Goal: Task Accomplishment & Management: Use online tool/utility

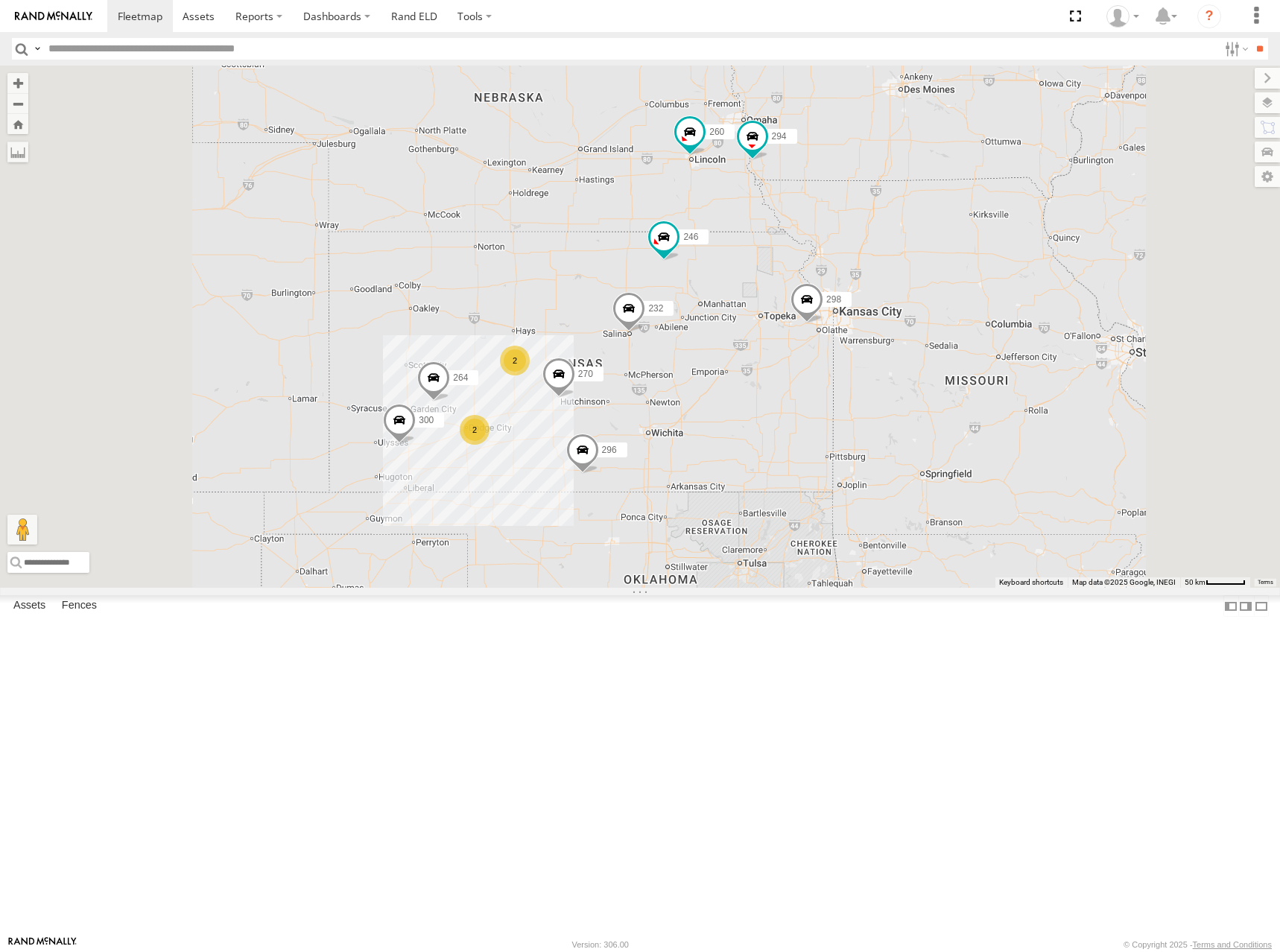
drag, startPoint x: 687, startPoint y: 519, endPoint x: 774, endPoint y: 415, distance: 135.6
click at [745, 411] on div "300 246 298 270 232 296 264 266 294 260 2 2" at bounding box center [640, 327] width 1280 height 523
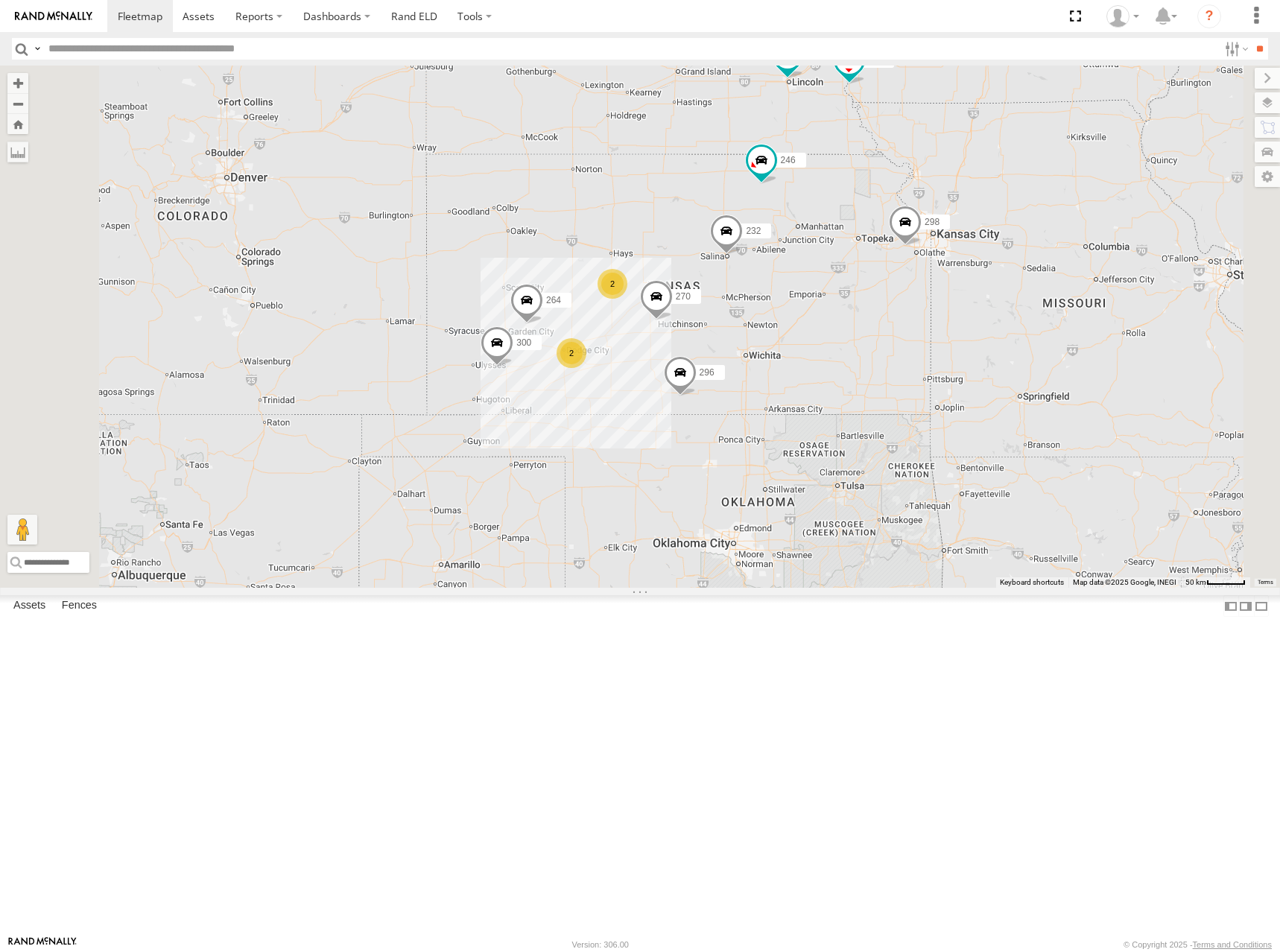
drag, startPoint x: 1013, startPoint y: 366, endPoint x: 1000, endPoint y: 390, distance: 27.3
click at [1000, 390] on div "300 246 298 270 232 296 264 266 294 260 2 2" at bounding box center [640, 327] width 1280 height 523
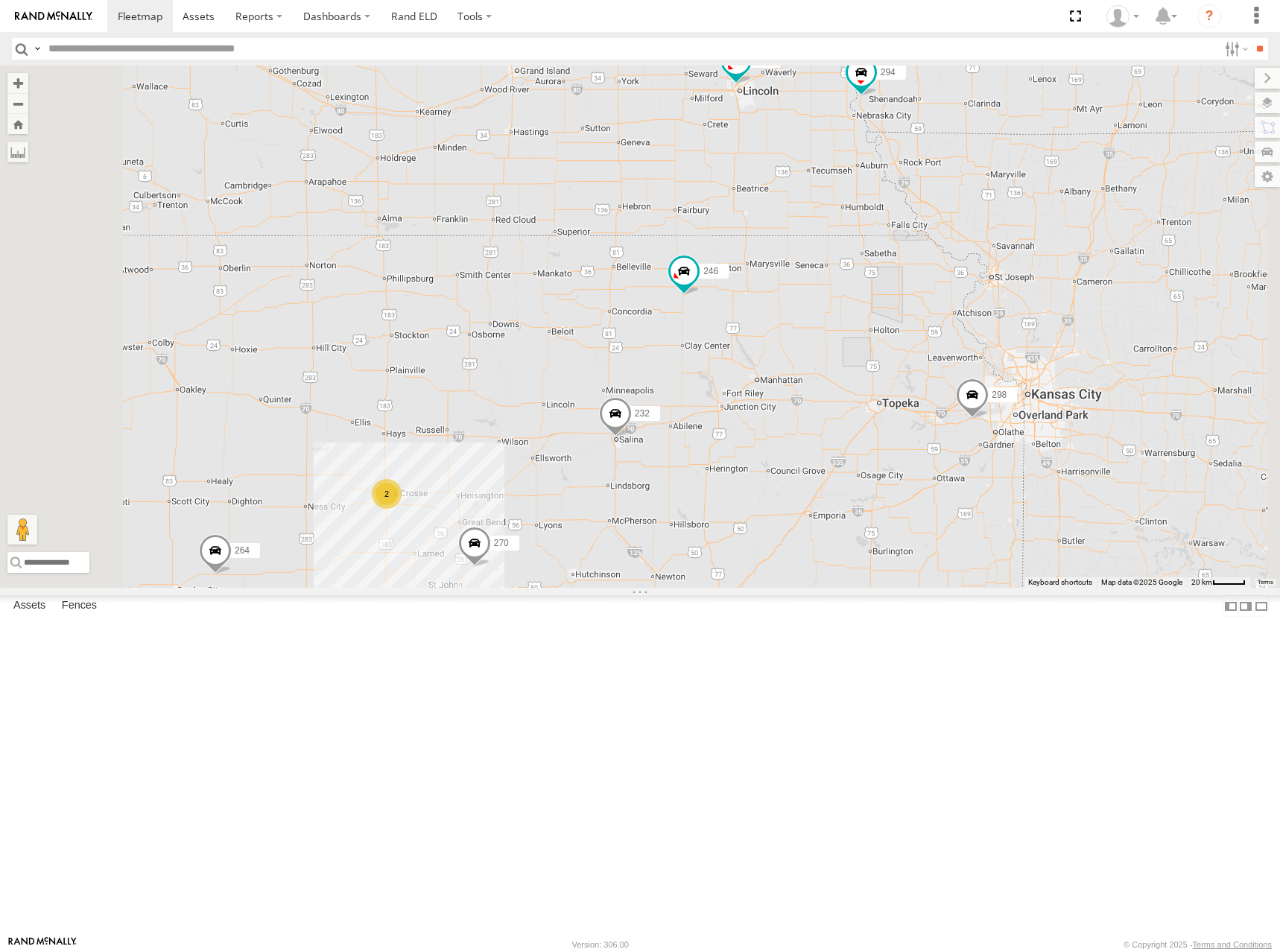
drag, startPoint x: 994, startPoint y: 272, endPoint x: 989, endPoint y: 290, distance: 18.7
click at [989, 290] on div "300 246 298 270 232 296 264 266 294 260 2 2" at bounding box center [640, 327] width 1280 height 523
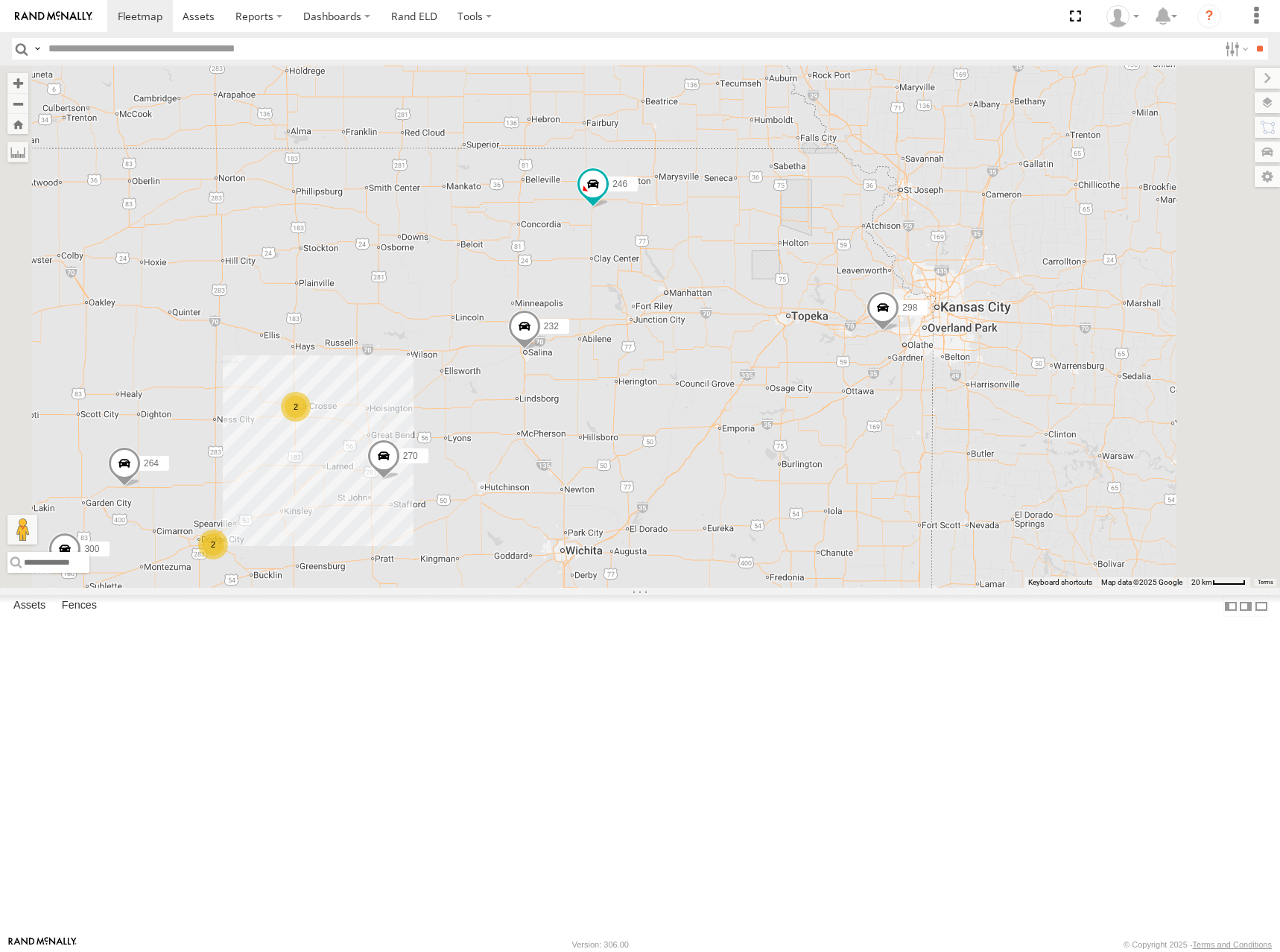
drag, startPoint x: 1017, startPoint y: 386, endPoint x: 943, endPoint y: 283, distance: 126.8
click at [943, 283] on div "300 246 298 270 232 296 264 266 294 260 2 2" at bounding box center [640, 327] width 1280 height 523
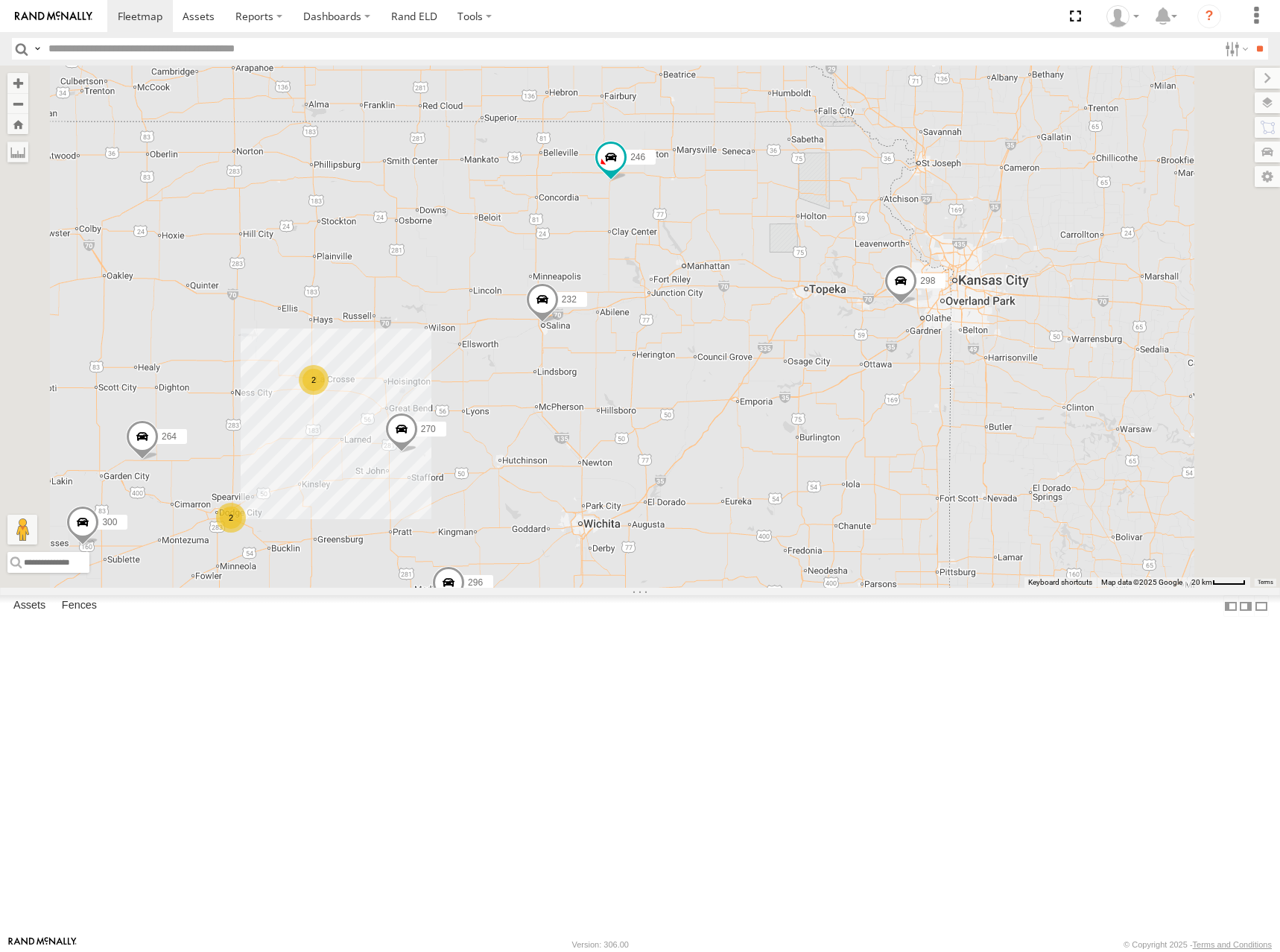
drag, startPoint x: 969, startPoint y: 288, endPoint x: 995, endPoint y: 268, distance: 32.8
click at [994, 269] on div "300 246 298 270 232 296 264 266 294 260 2 2" at bounding box center [640, 327] width 1280 height 523
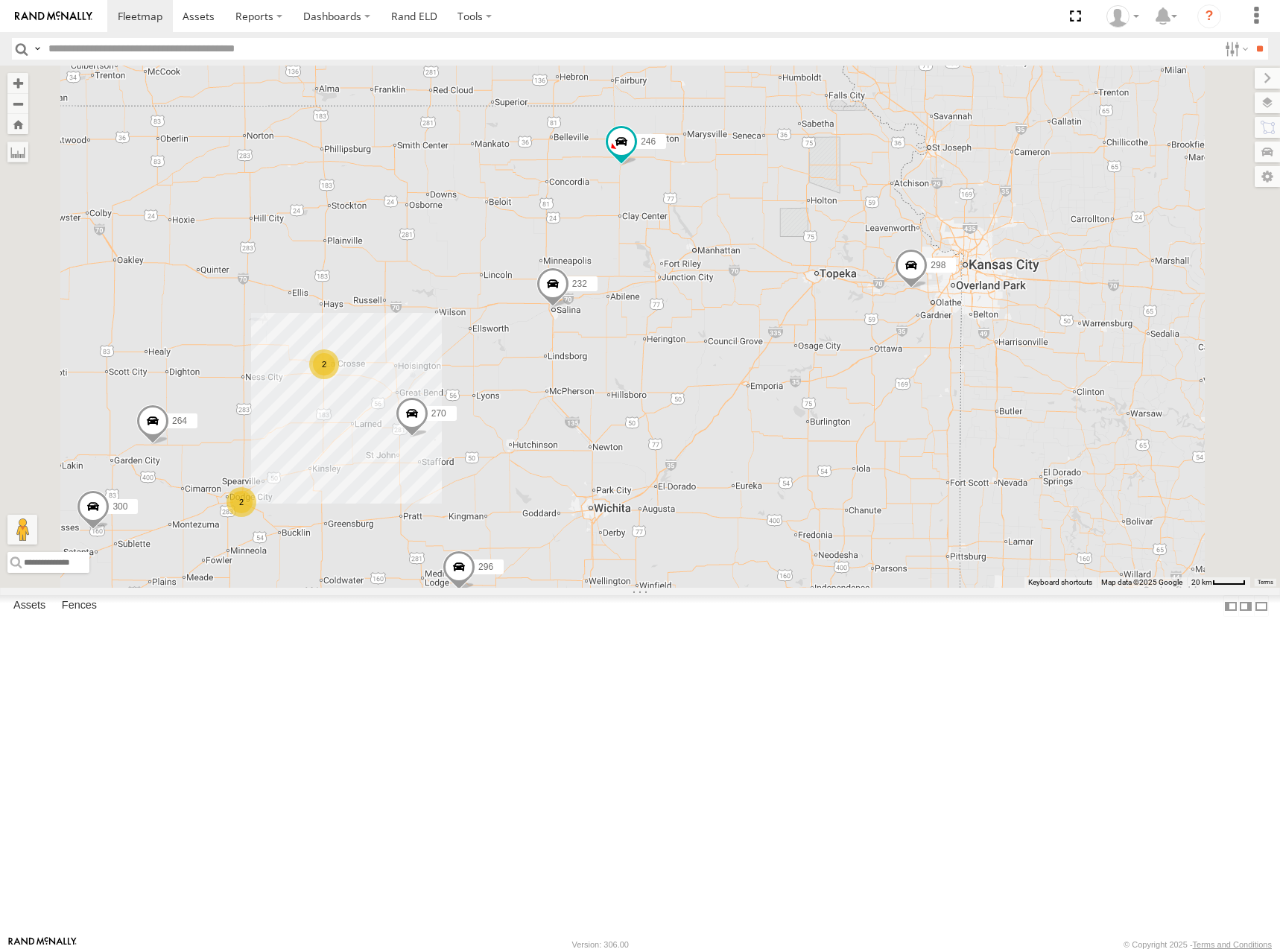
drag, startPoint x: 983, startPoint y: 336, endPoint x: 994, endPoint y: 324, distance: 16.3
click at [992, 324] on div "300 246 298 270 232 296 264 266 294 260 2 2" at bounding box center [640, 327] width 1280 height 523
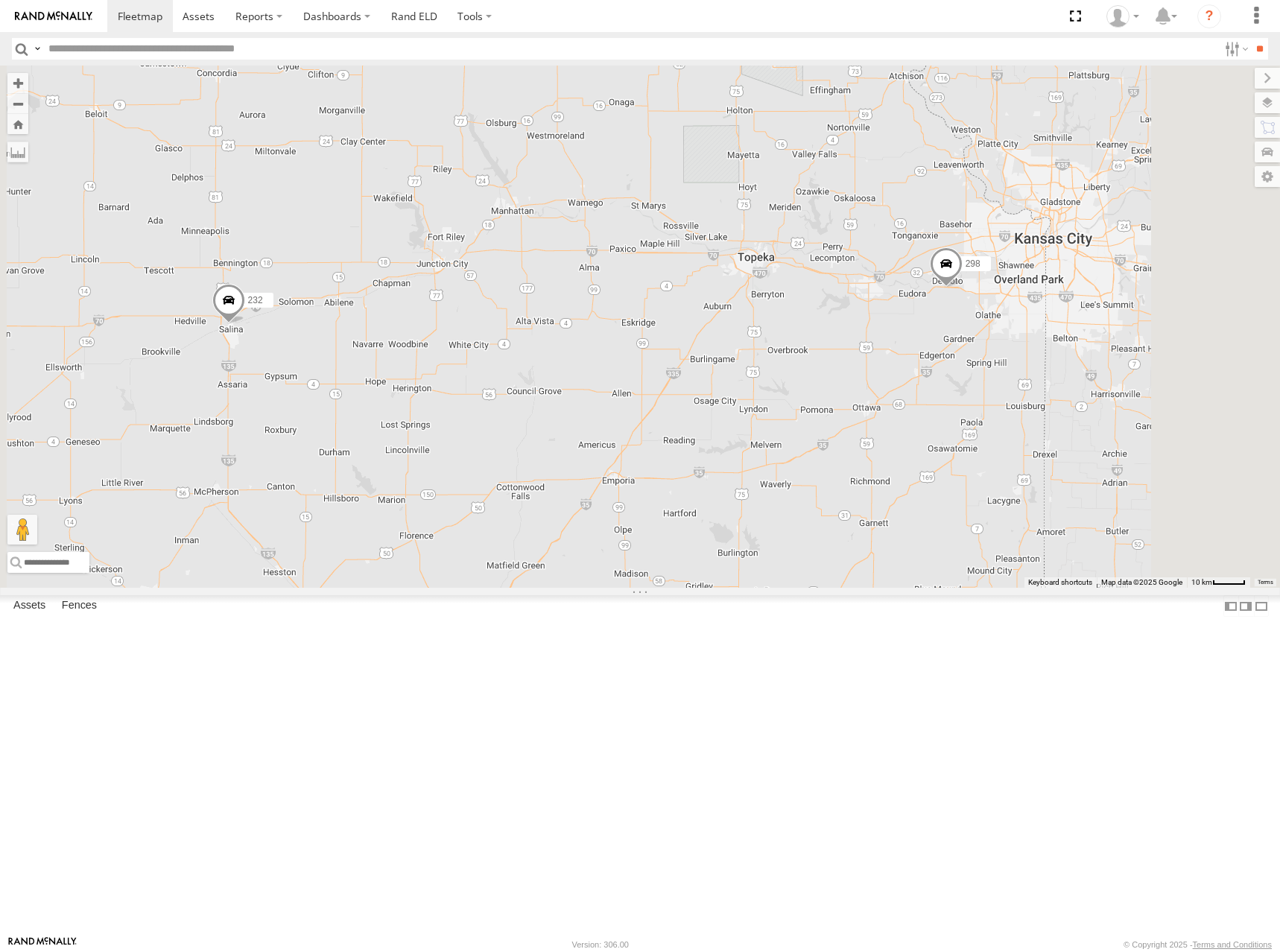
drag, startPoint x: 965, startPoint y: 426, endPoint x: 999, endPoint y: 425, distance: 34.0
click at [999, 425] on div "300 246 298 270 232 296 264 266 294 260" at bounding box center [640, 327] width 1280 height 523
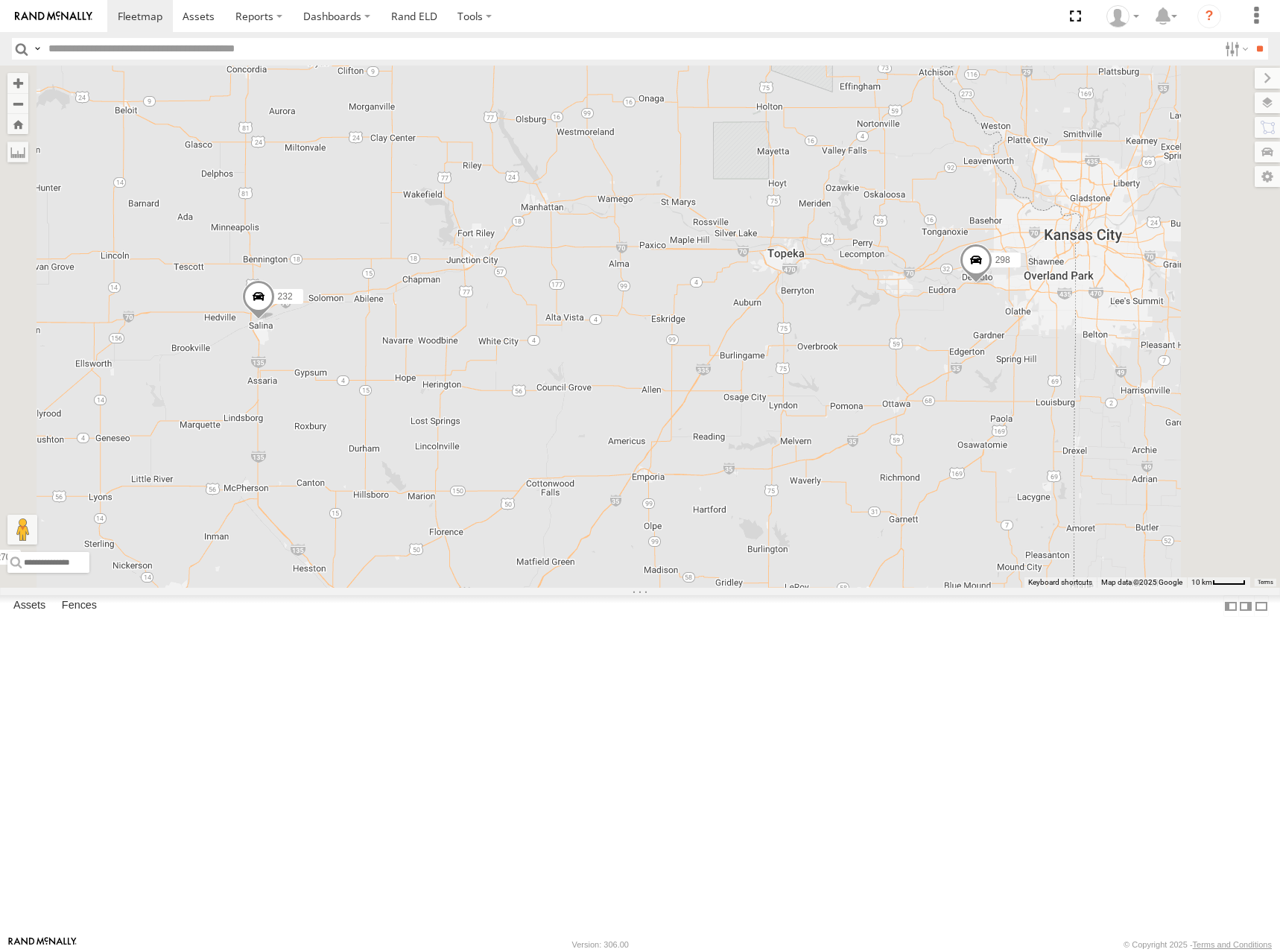
drag, startPoint x: 940, startPoint y: 414, endPoint x: 975, endPoint y: 409, distance: 35.4
click at [975, 409] on div "300 246 298 270 232 296 264 266 294 260" at bounding box center [640, 327] width 1280 height 523
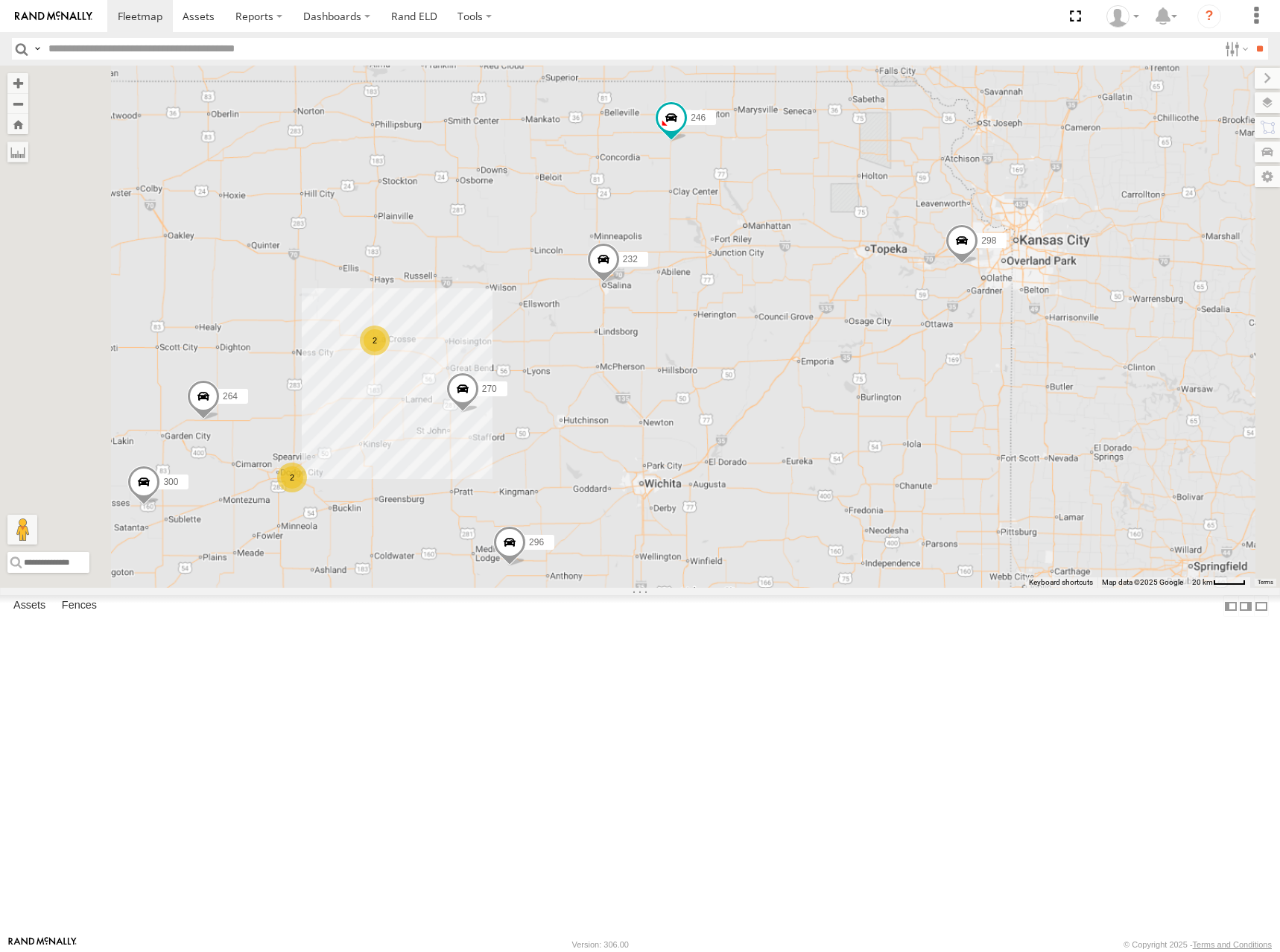
drag, startPoint x: 986, startPoint y: 396, endPoint x: 1046, endPoint y: 401, distance: 60.2
click at [1046, 401] on div "300 246 298 270 232 296 264 266 294 260 2 2" at bounding box center [640, 327] width 1280 height 523
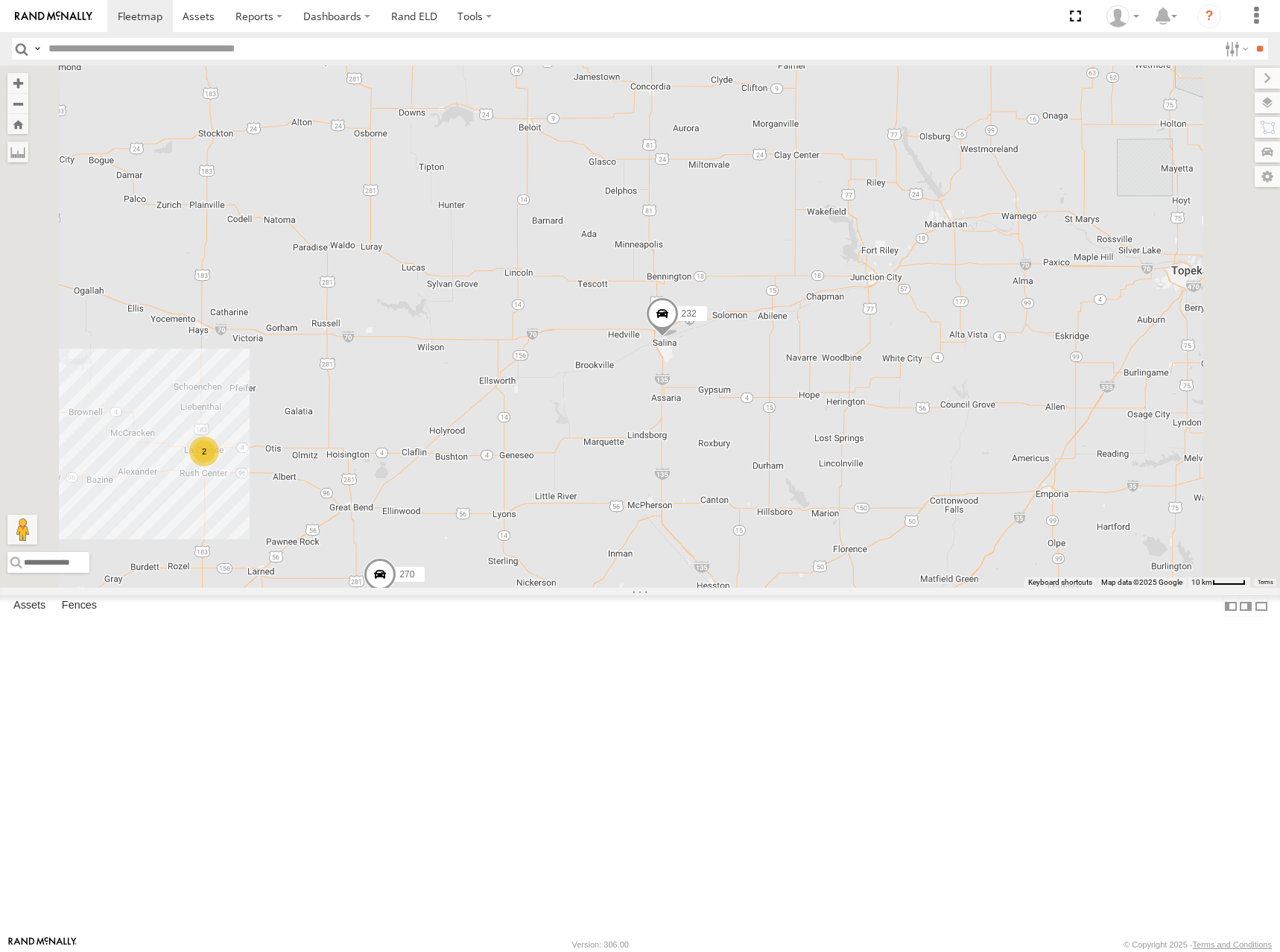
drag, startPoint x: 918, startPoint y: 476, endPoint x: 969, endPoint y: 413, distance: 81.1
click at [969, 388] on div "300 246 298 270 232 296 264 266 294 260 2" at bounding box center [640, 327] width 1280 height 523
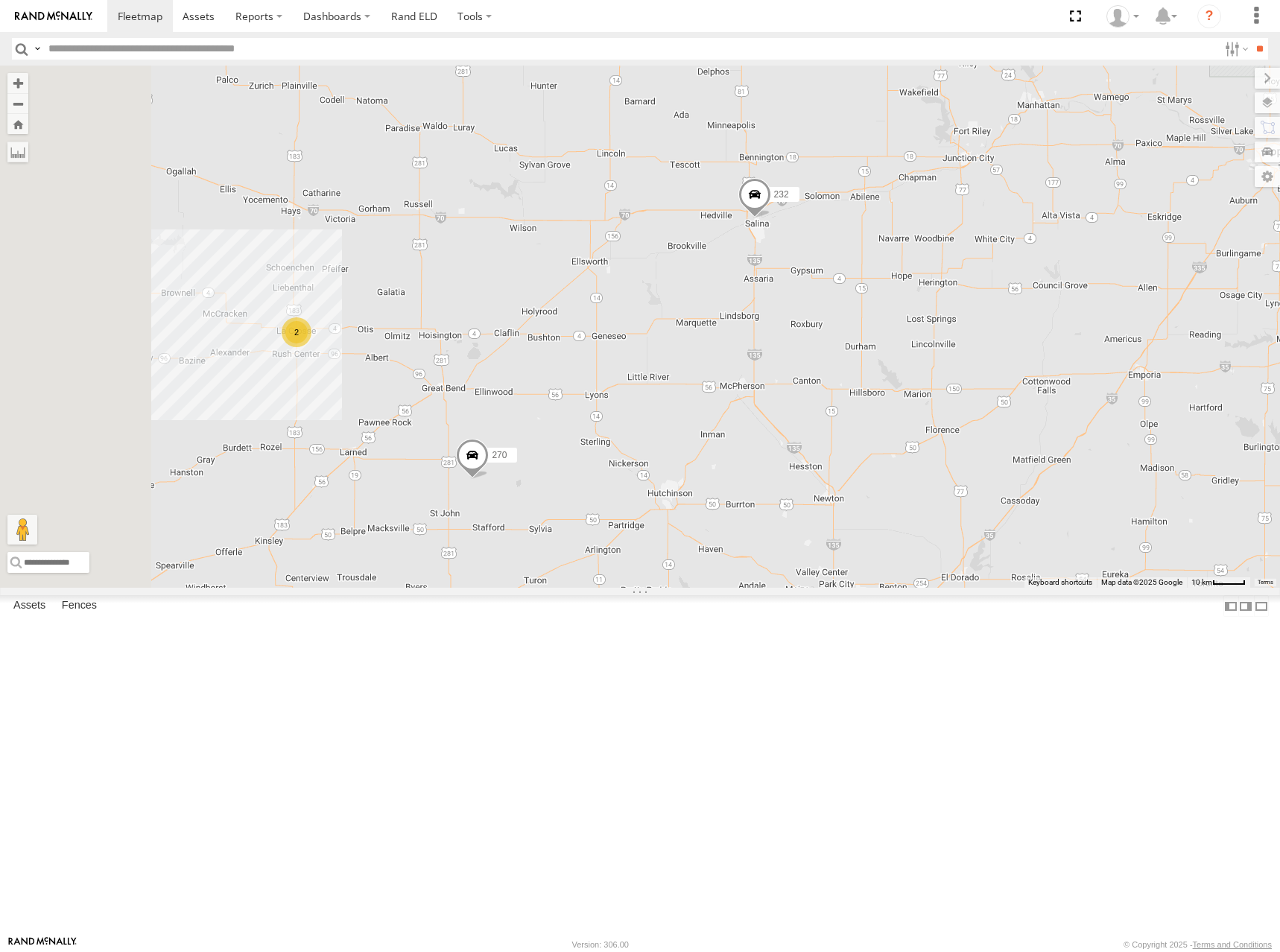
drag, startPoint x: 857, startPoint y: 458, endPoint x: 1029, endPoint y: 353, distance: 201.5
click at [1029, 353] on div "300 246 298 270 232 296 264 266 294 260 2" at bounding box center [640, 327] width 1280 height 523
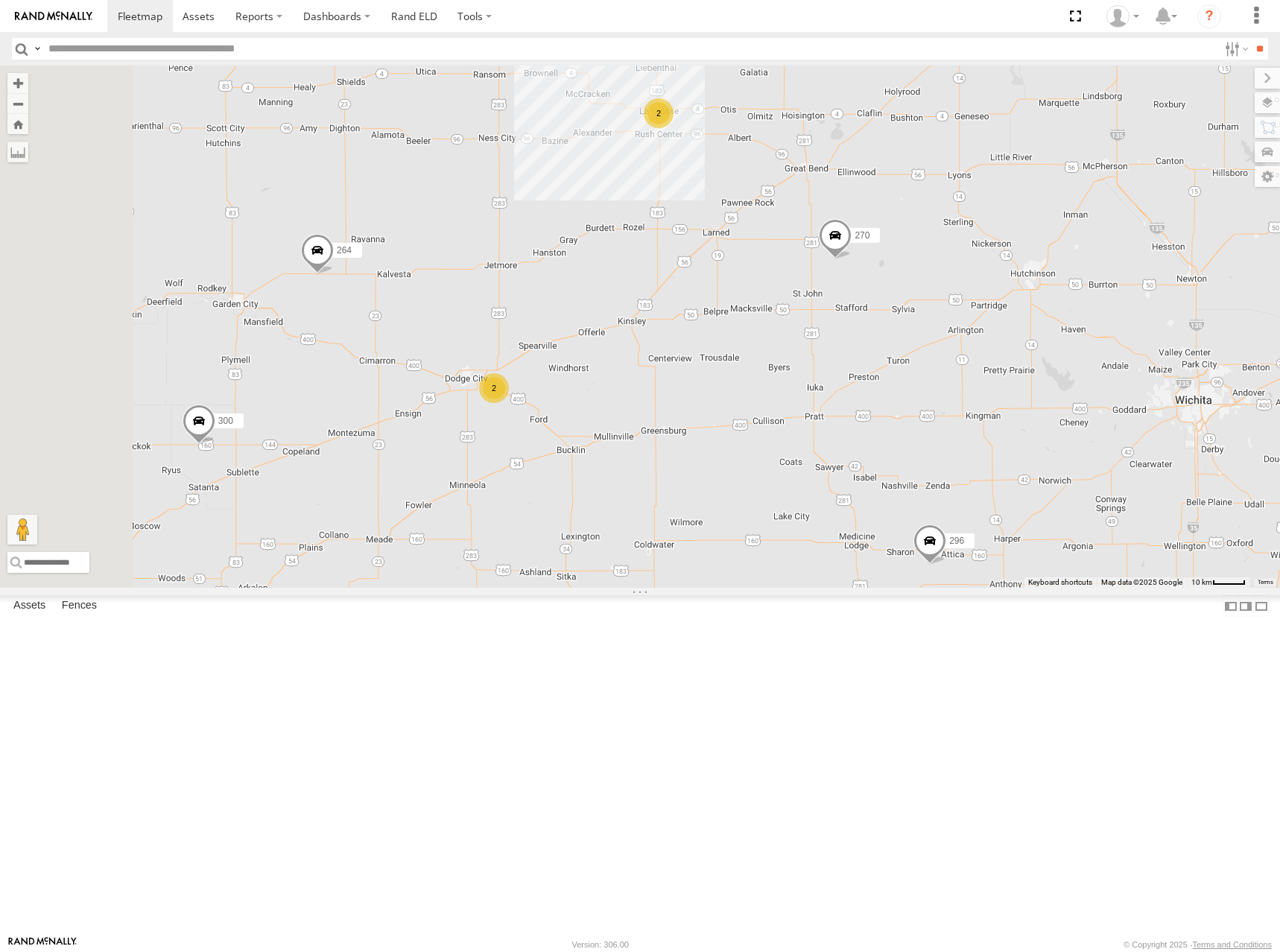
drag, startPoint x: 788, startPoint y: 457, endPoint x: 786, endPoint y: 412, distance: 45.0
click at [786, 412] on div "300 246 298 270 232 296 264 266 294 260 2 2" at bounding box center [640, 327] width 1280 height 523
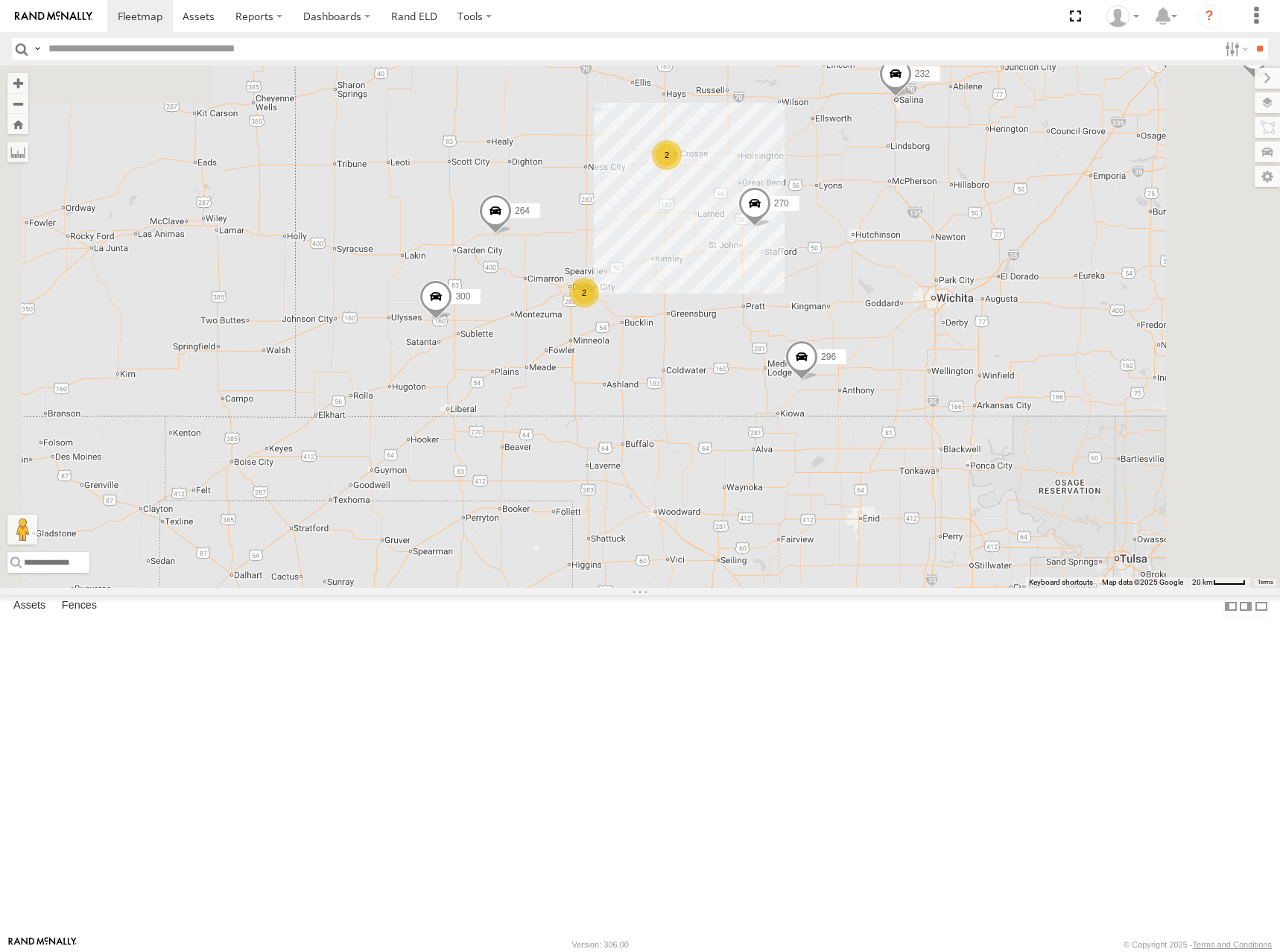
drag, startPoint x: 843, startPoint y: 417, endPoint x: 886, endPoint y: 421, distance: 43.2
click at [886, 421] on div "300 246 298 270 232 296 264 266 294 260 2 2" at bounding box center [640, 327] width 1280 height 523
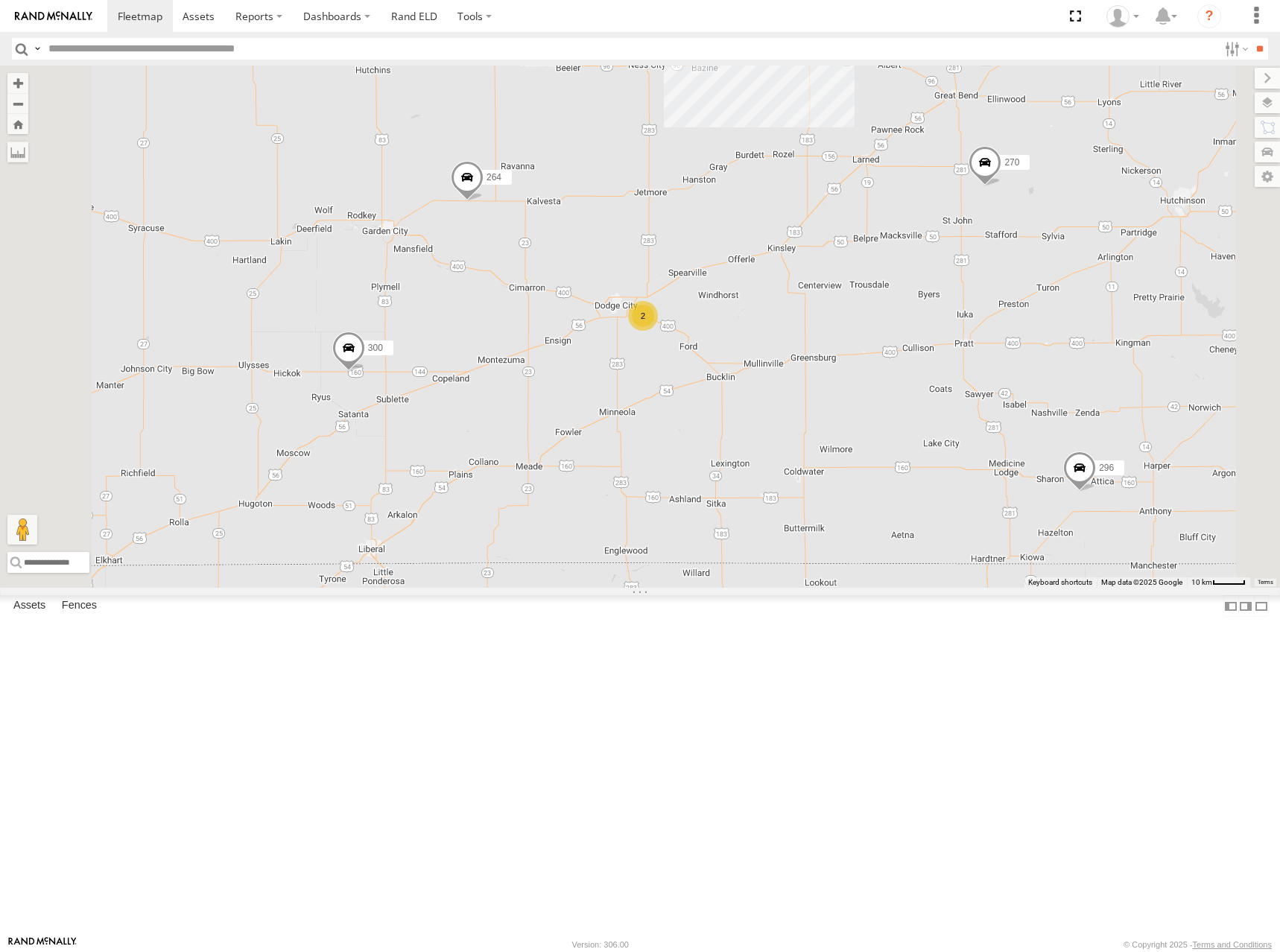
drag, startPoint x: 930, startPoint y: 373, endPoint x: 864, endPoint y: 422, distance: 82.2
click at [866, 410] on div "300 246 298 270 232 296 264 266 294 260 2 2" at bounding box center [640, 327] width 1280 height 523
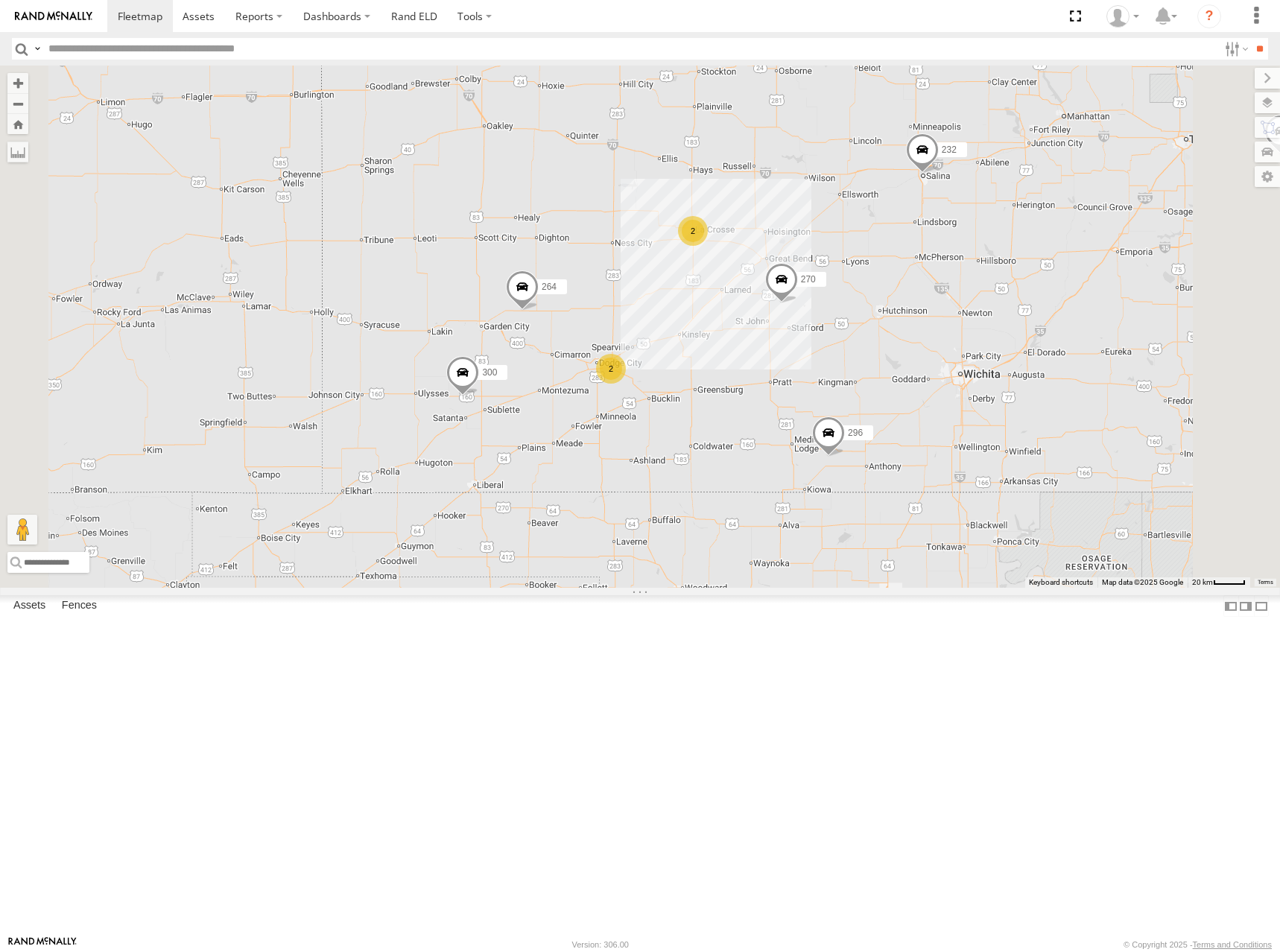
drag, startPoint x: 895, startPoint y: 451, endPoint x: 890, endPoint y: 464, distance: 13.9
click at [890, 464] on div "300 246 298 270 232 296 264 266 294 260 2 2" at bounding box center [640, 327] width 1280 height 523
click at [948, 331] on div "300 246 298 270 232 296 264 266 294 260 2 2" at bounding box center [640, 327] width 1280 height 523
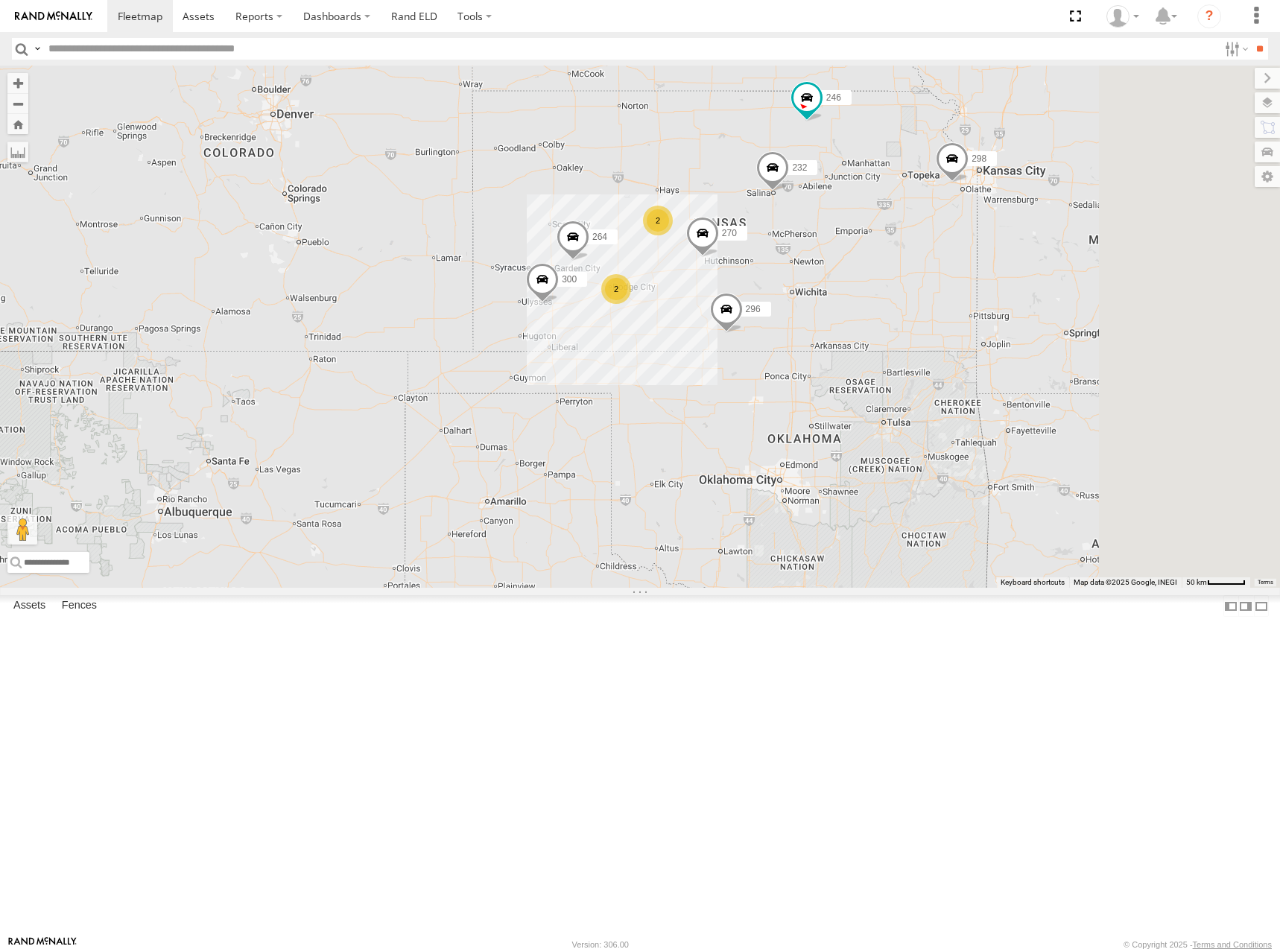
click at [1030, 405] on div "300 246 298 270 232 296 264 266 294 260 2 2" at bounding box center [640, 327] width 1280 height 523
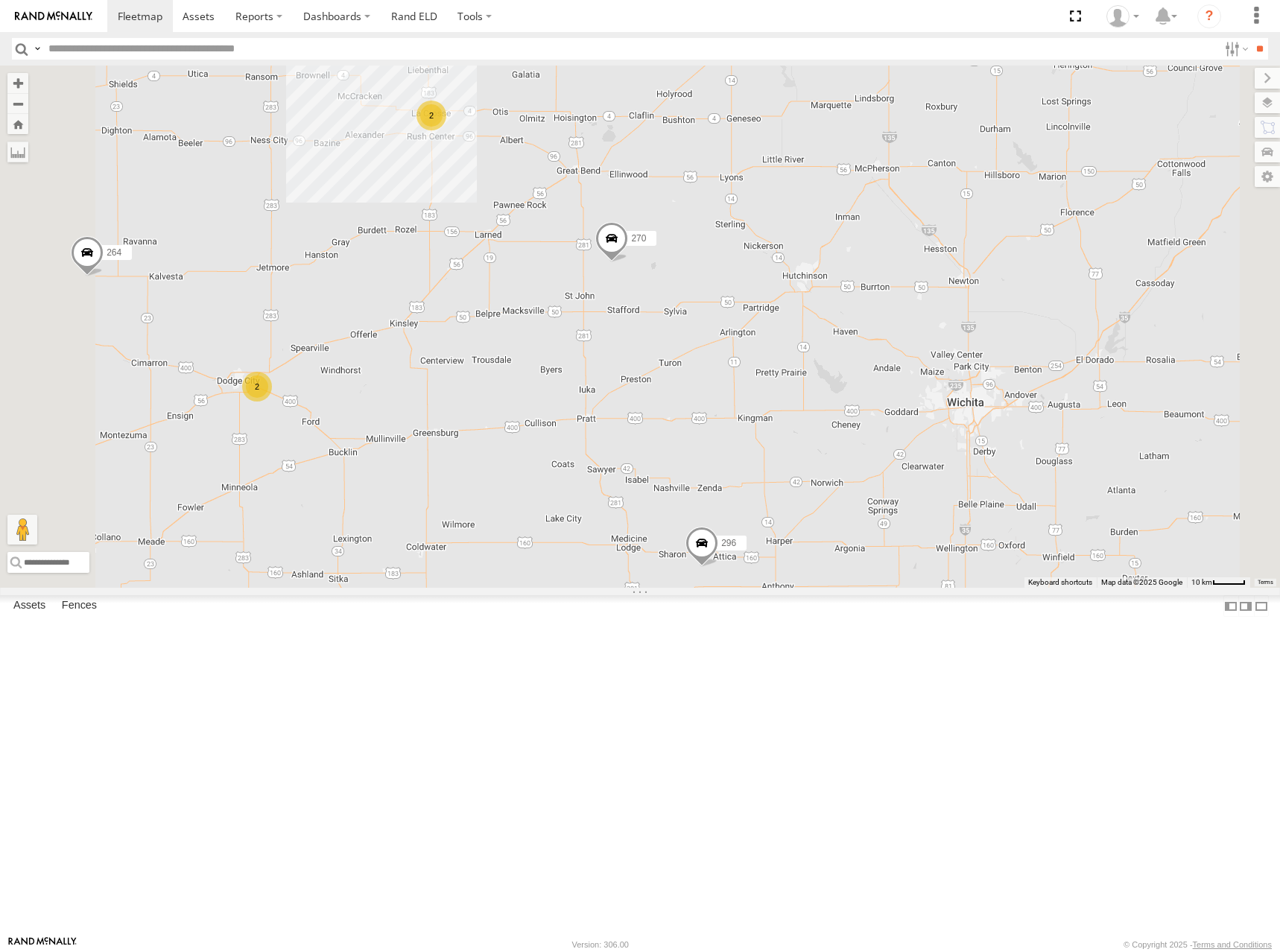
drag, startPoint x: 849, startPoint y: 383, endPoint x: 889, endPoint y: 374, distance: 41.0
click at [889, 374] on div "300 246 298 270 232 296 264 294 260 2 2" at bounding box center [640, 327] width 1280 height 523
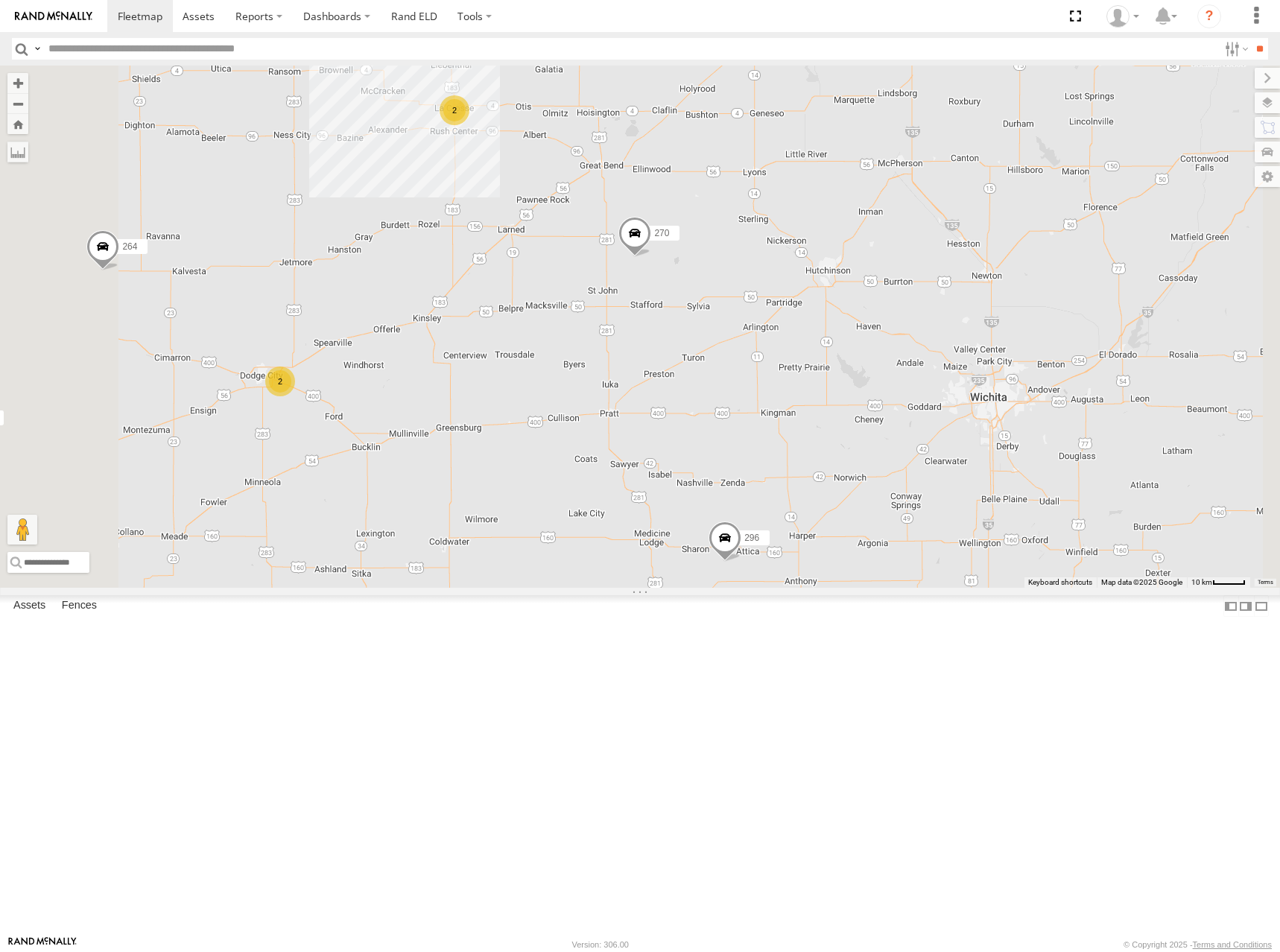
drag, startPoint x: 878, startPoint y: 359, endPoint x: 905, endPoint y: 355, distance: 27.3
click at [904, 355] on div "300 246 298 270 232 296 264 294 260 2 2" at bounding box center [640, 327] width 1280 height 523
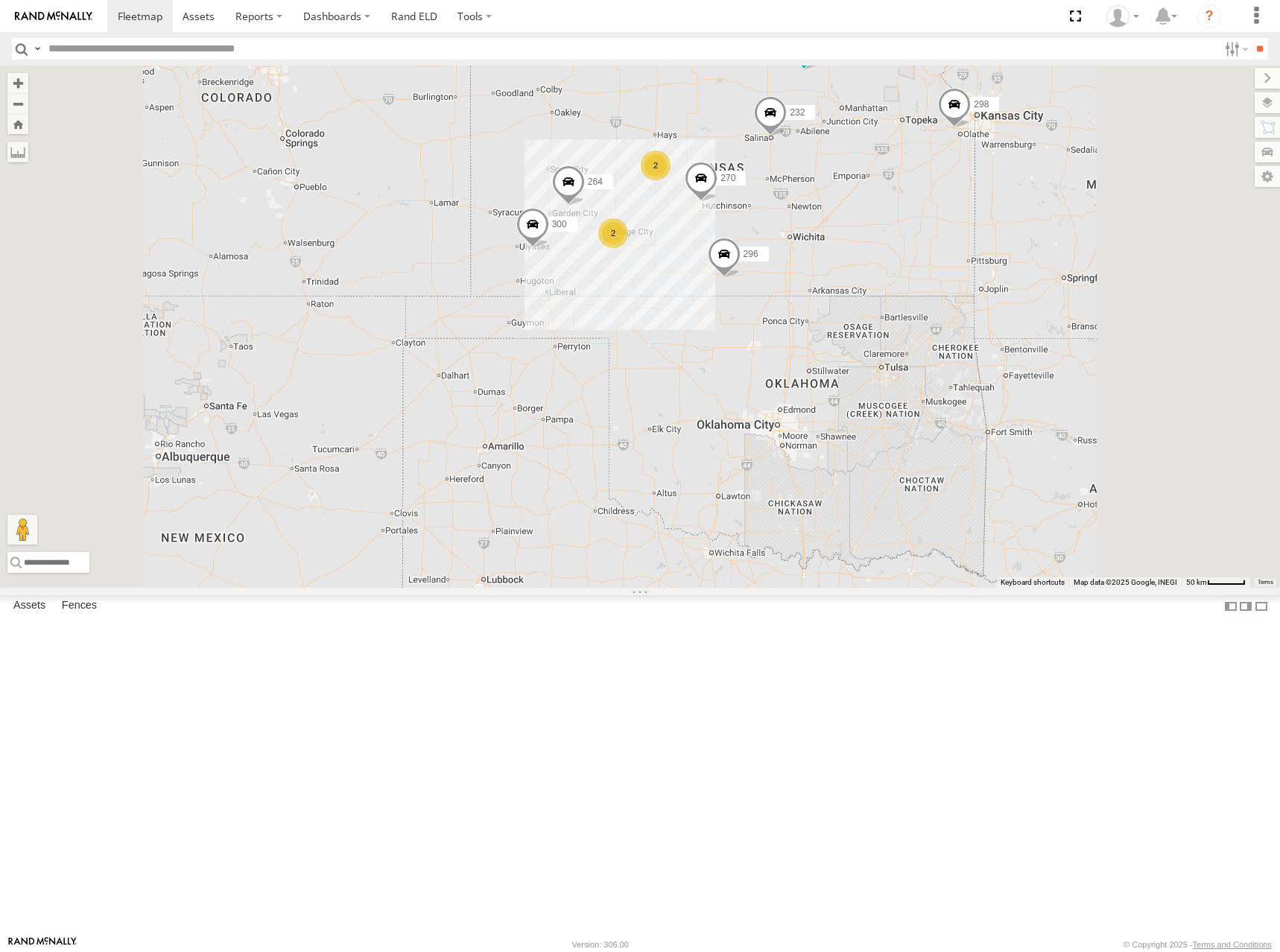
drag, startPoint x: 892, startPoint y: 285, endPoint x: 886, endPoint y: 288, distance: 6.7
click at [886, 288] on div "300 246 298 270 232 296 264 294 260 2 2" at bounding box center [640, 327] width 1280 height 523
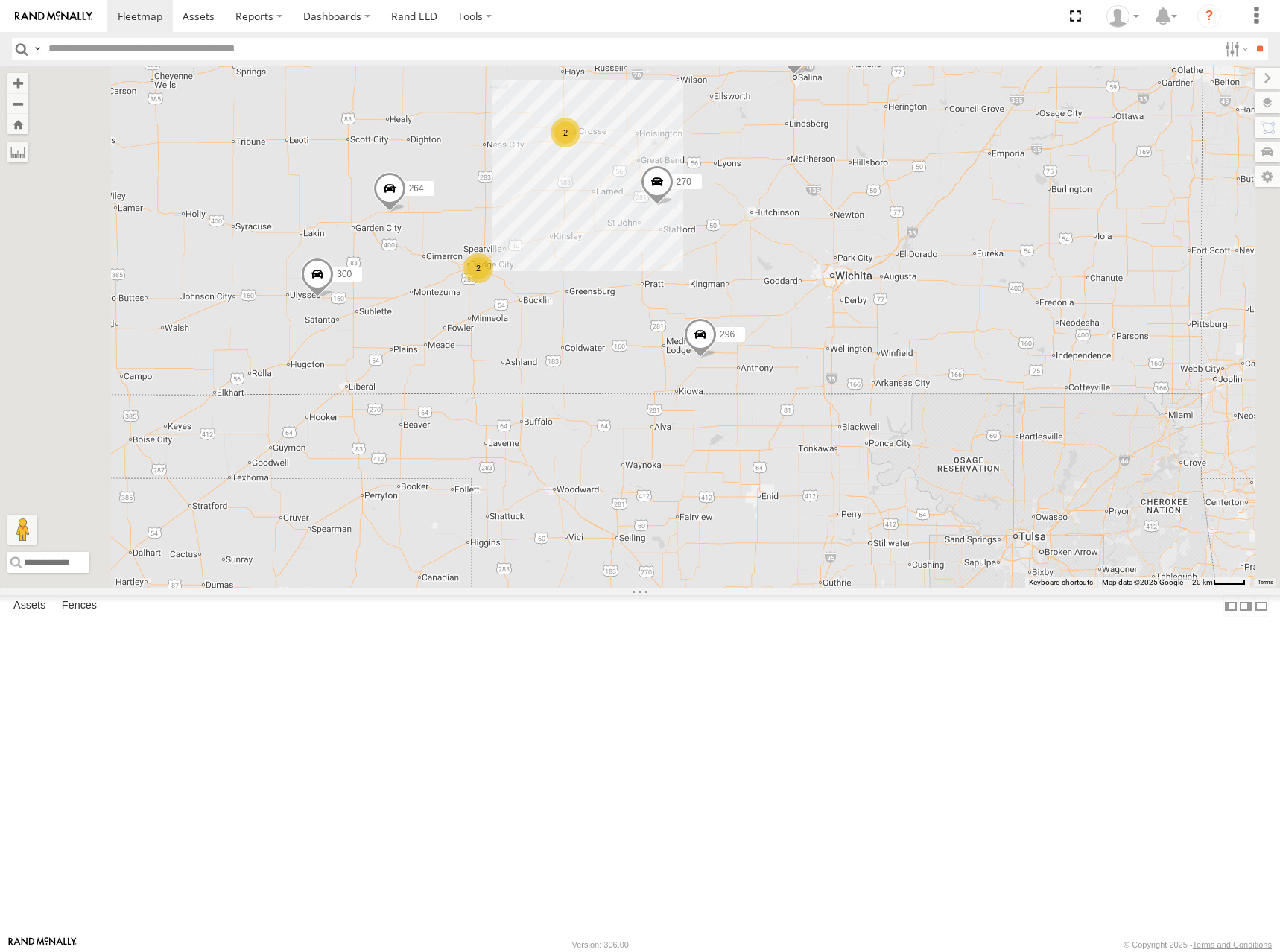
drag, startPoint x: 960, startPoint y: 324, endPoint x: 962, endPoint y: 330, distance: 6.3
click at [962, 330] on div "300 246 298 270 232 296 264 294 260 2 2" at bounding box center [640, 327] width 1280 height 523
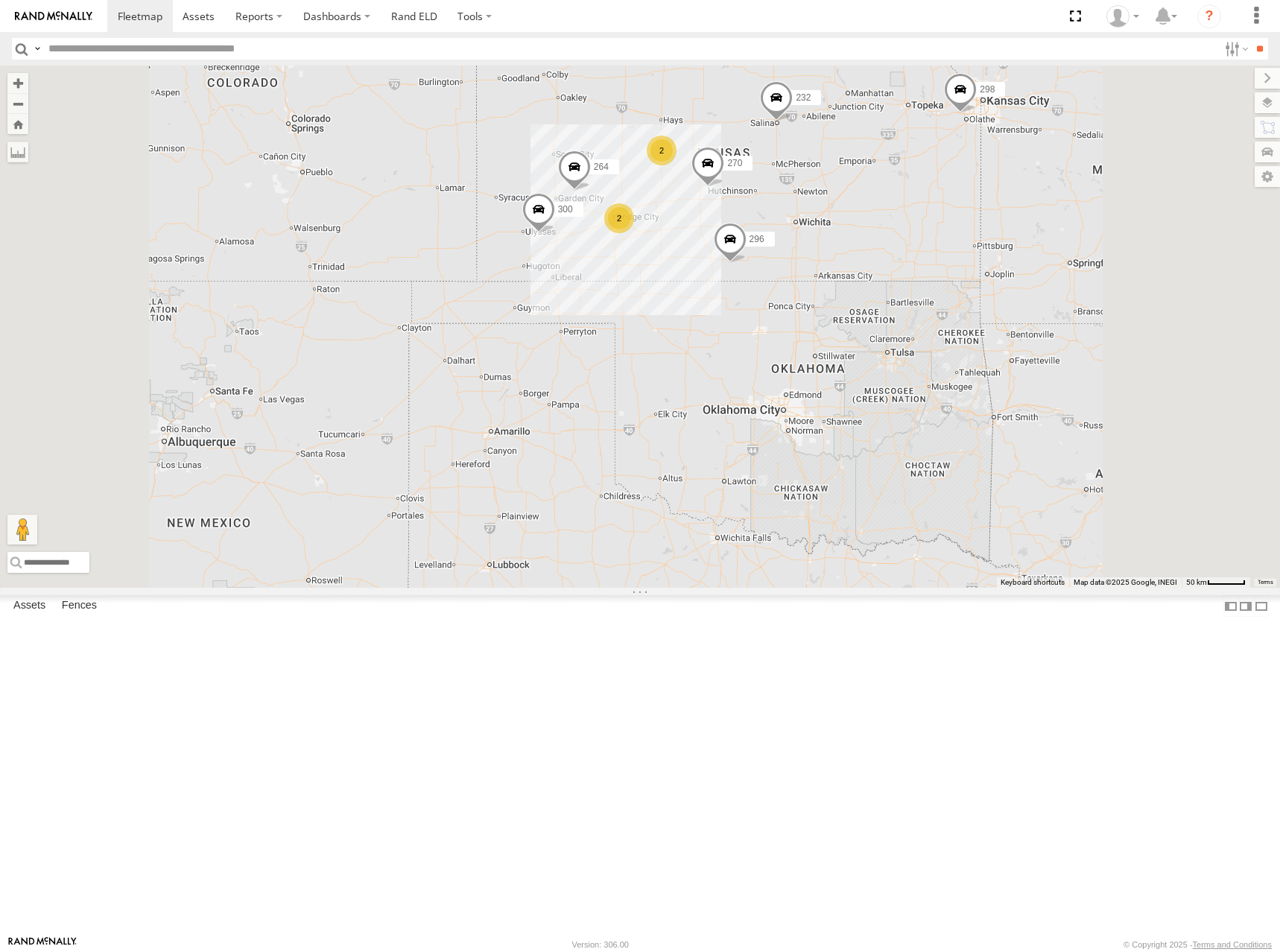
drag, startPoint x: 1034, startPoint y: 343, endPoint x: 1020, endPoint y: 349, distance: 15.2
click at [1020, 349] on div "300 246 298 270 232 296 264 294 260 2 2" at bounding box center [640, 327] width 1280 height 523
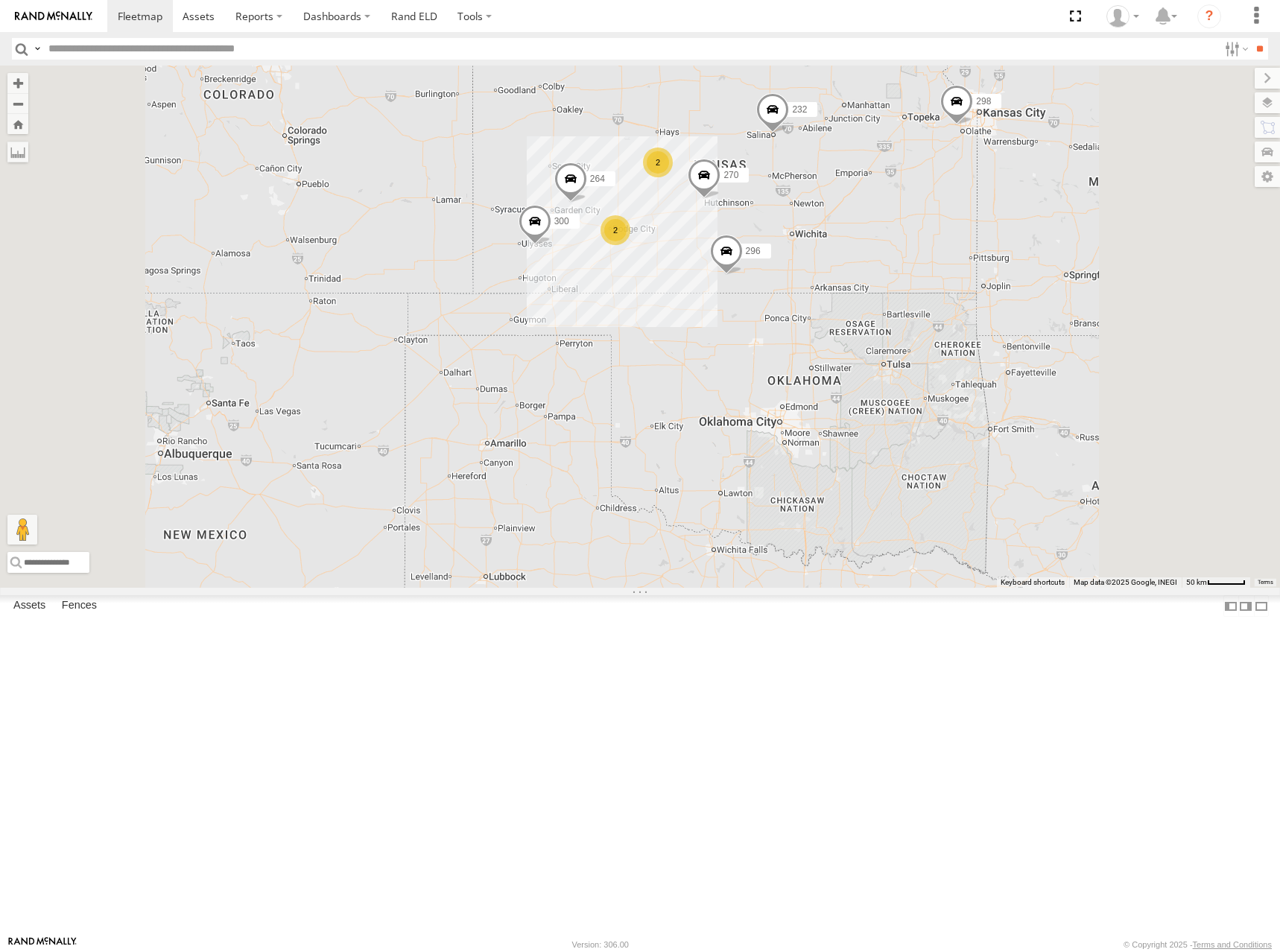
drag, startPoint x: 995, startPoint y: 324, endPoint x: 997, endPoint y: 336, distance: 12.2
click at [997, 336] on div "300 246 298 270 232 296 264 294 260 2 2" at bounding box center [640, 327] width 1280 height 523
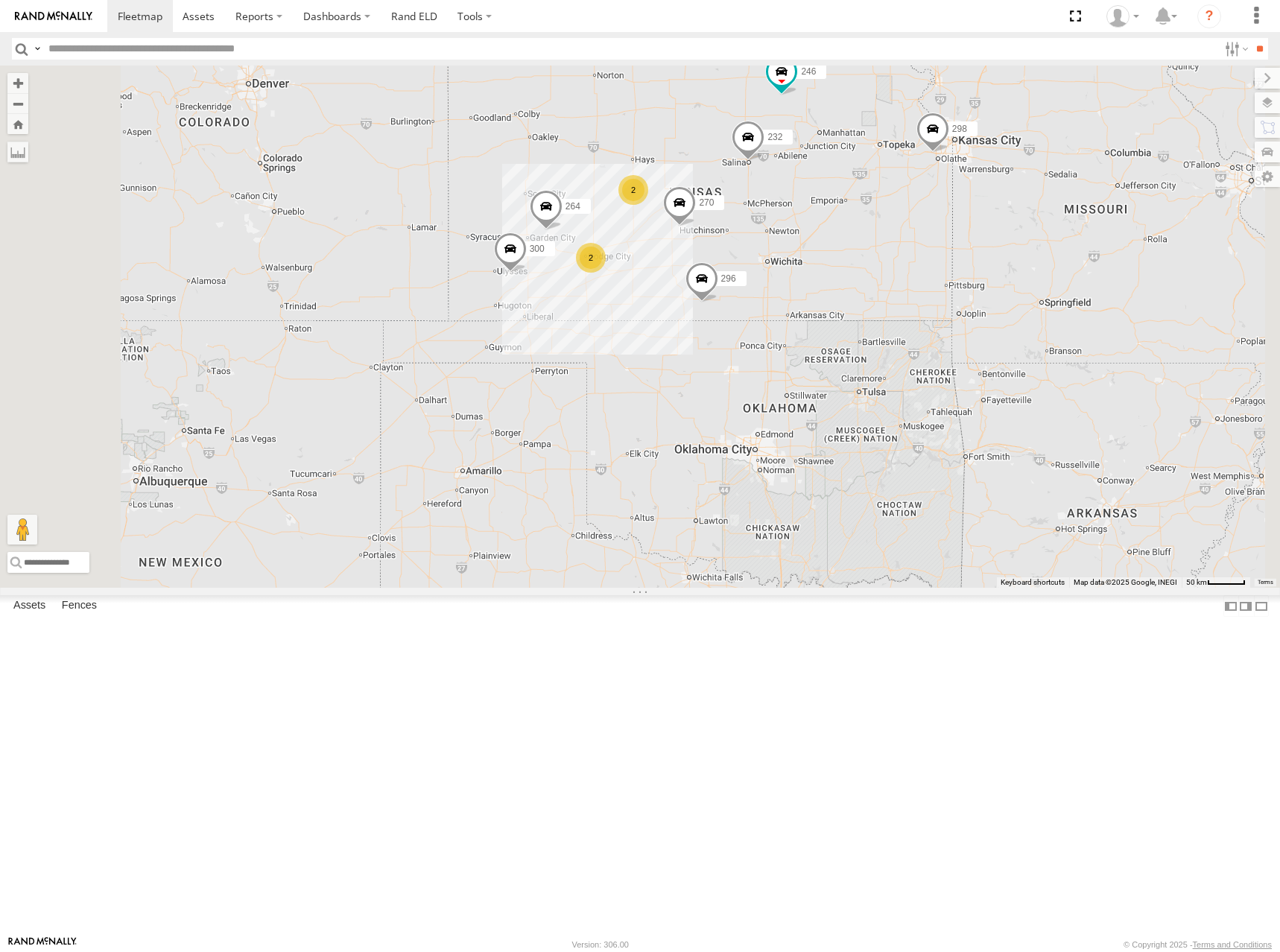
drag, startPoint x: 1026, startPoint y: 311, endPoint x: 1012, endPoint y: 332, distance: 25.2
click at [1000, 340] on div "300 246 298 270 232 296 264 294 260 2 2" at bounding box center [640, 327] width 1280 height 523
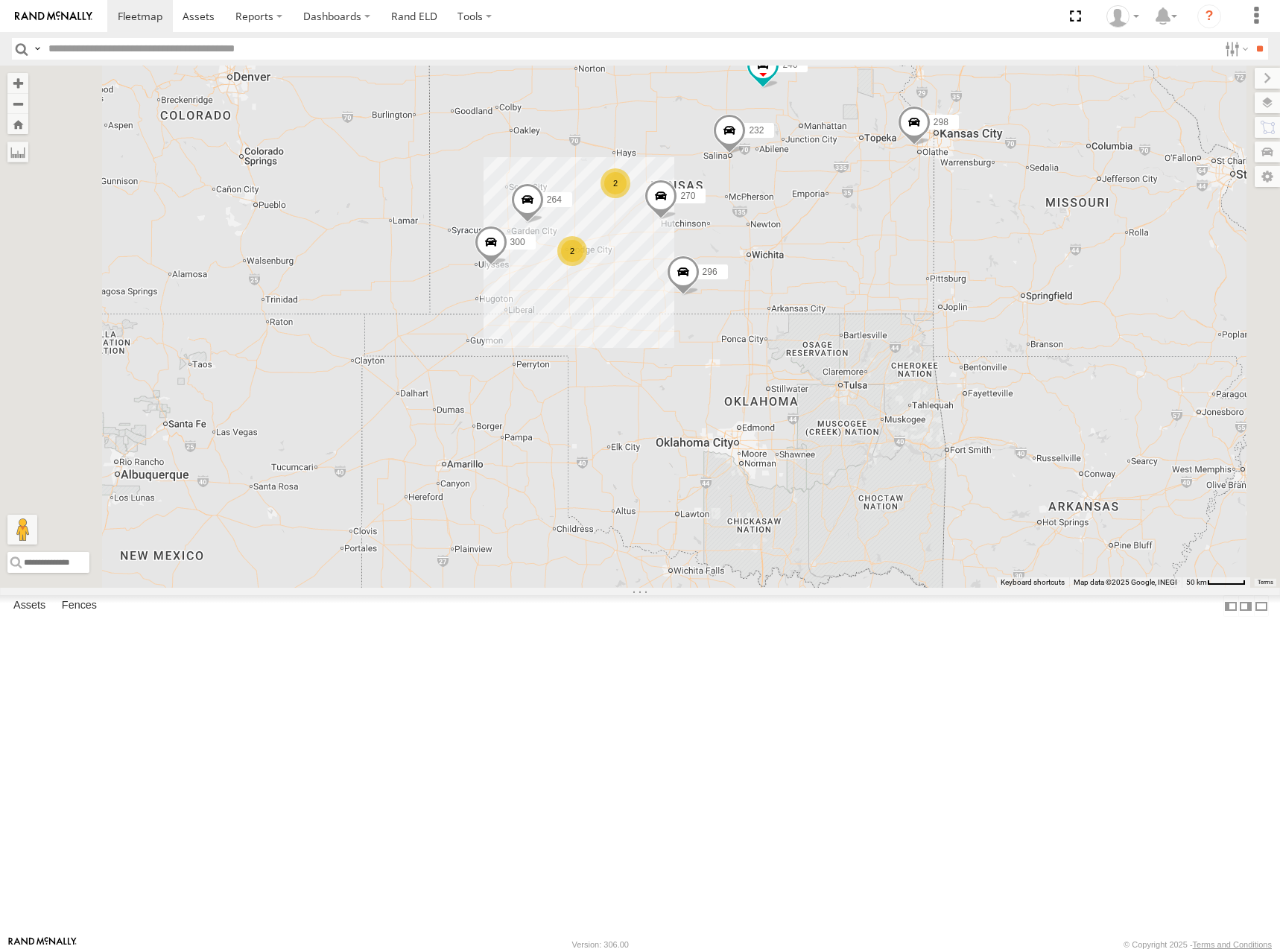
drag, startPoint x: 1045, startPoint y: 277, endPoint x: 1027, endPoint y: 267, distance: 20.6
click at [1027, 267] on div "300 246 298 270 232 296 264 294 260 2 2" at bounding box center [640, 327] width 1280 height 523
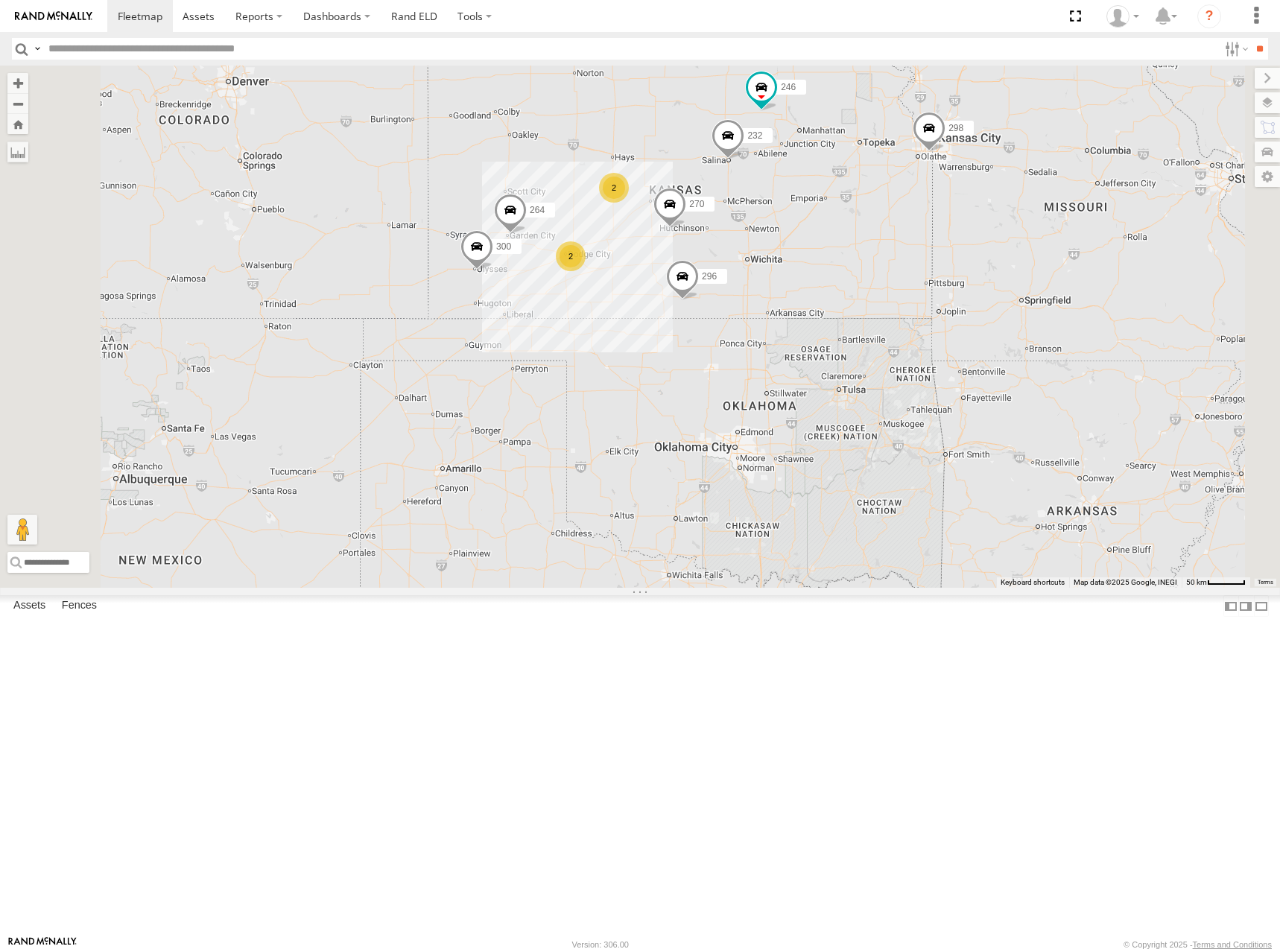
drag, startPoint x: 822, startPoint y: 295, endPoint x: 800, endPoint y: 300, distance: 22.6
click at [800, 300] on div "300 246 298 270 232 296 264 294 260 2 2" at bounding box center [640, 327] width 1280 height 523
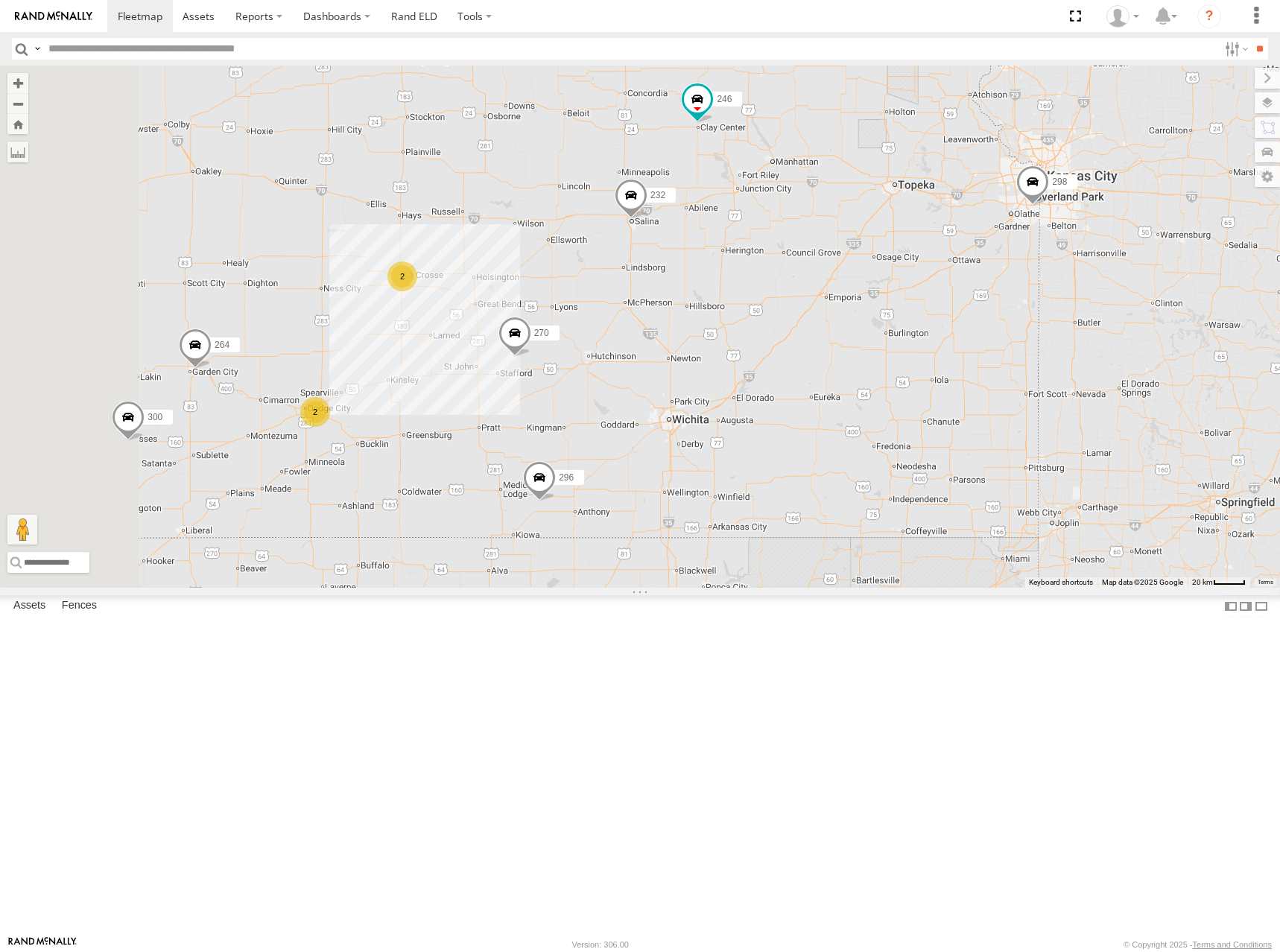
drag, startPoint x: 1020, startPoint y: 279, endPoint x: 1072, endPoint y: 270, distance: 52.8
click at [1072, 271] on div "300 246 298 270 232 296 264 294 260 2 2" at bounding box center [640, 327] width 1280 height 523
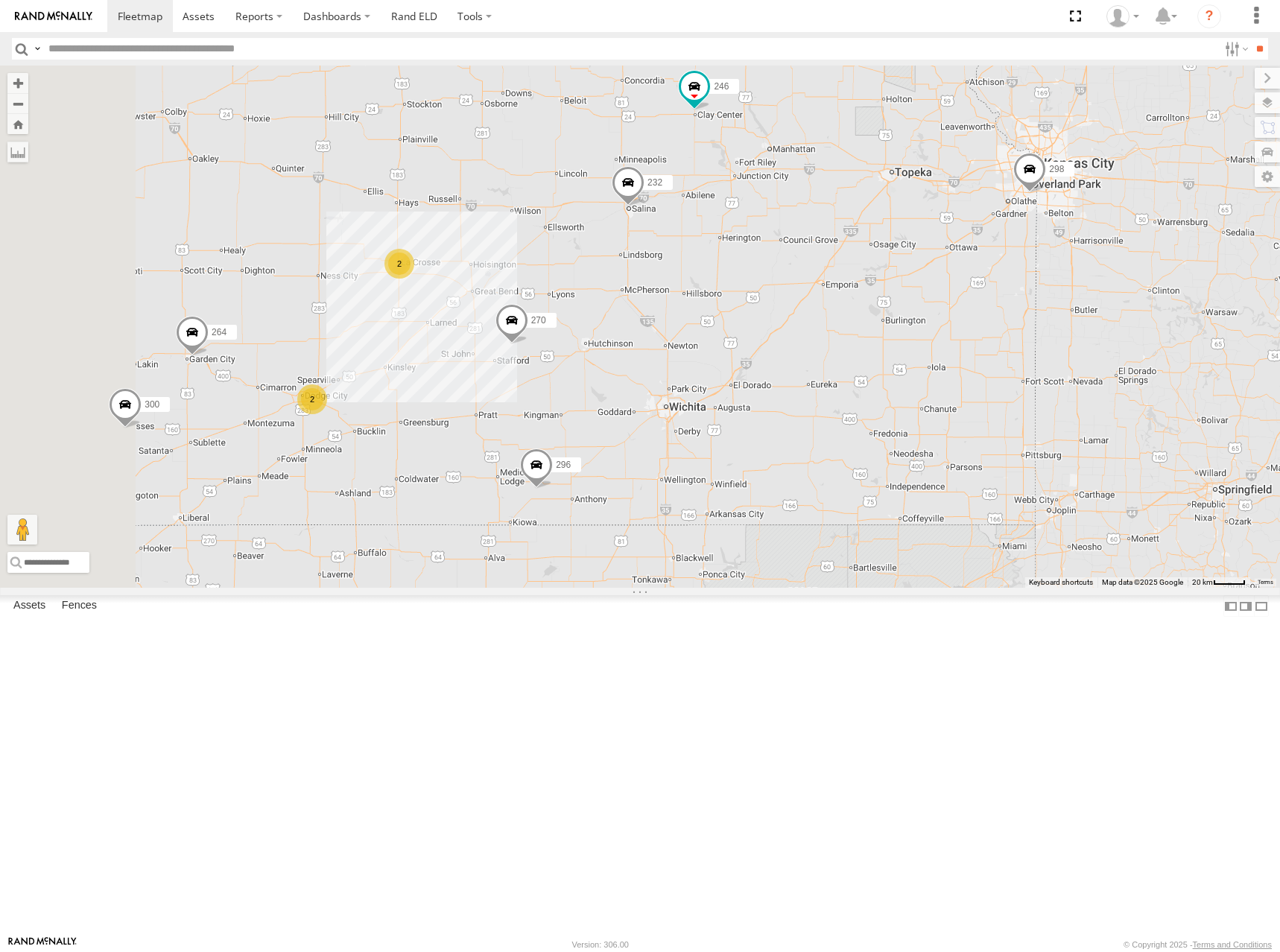
drag, startPoint x: 1072, startPoint y: 270, endPoint x: 1069, endPoint y: 257, distance: 13.3
click at [1069, 257] on div "300 246 298 270 232 296 264 294 260 2 2" at bounding box center [640, 327] width 1280 height 523
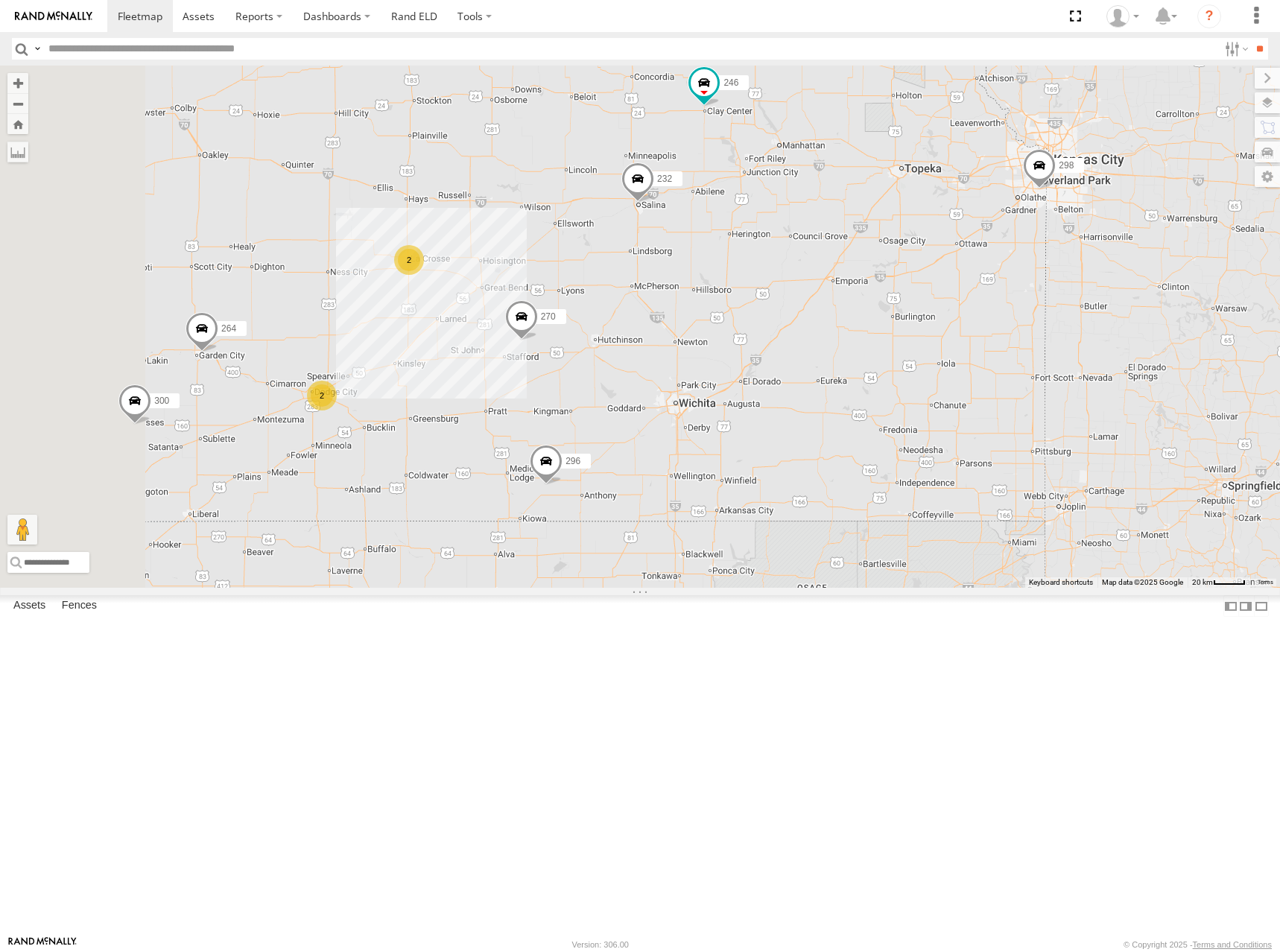
drag, startPoint x: 1039, startPoint y: 280, endPoint x: 1059, endPoint y: 274, distance: 20.9
click at [1059, 274] on div "300 246 298 270 232 296 264 294 260 2 2" at bounding box center [640, 327] width 1280 height 523
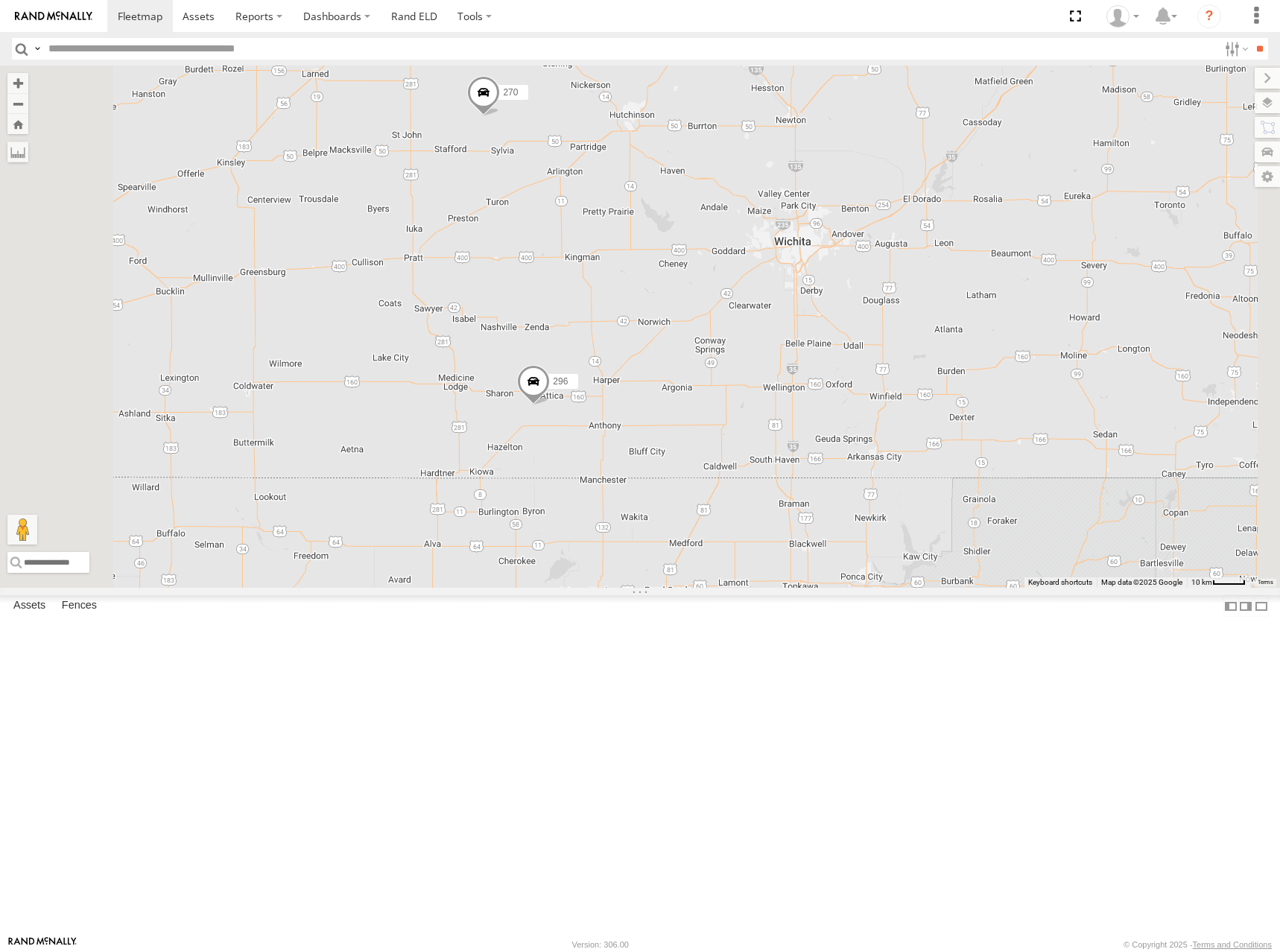
drag, startPoint x: 806, startPoint y: 467, endPoint x: 931, endPoint y: 415, distance: 135.4
click at [931, 415] on div "300 246 298 270 232 296 264 294 260" at bounding box center [640, 327] width 1280 height 523
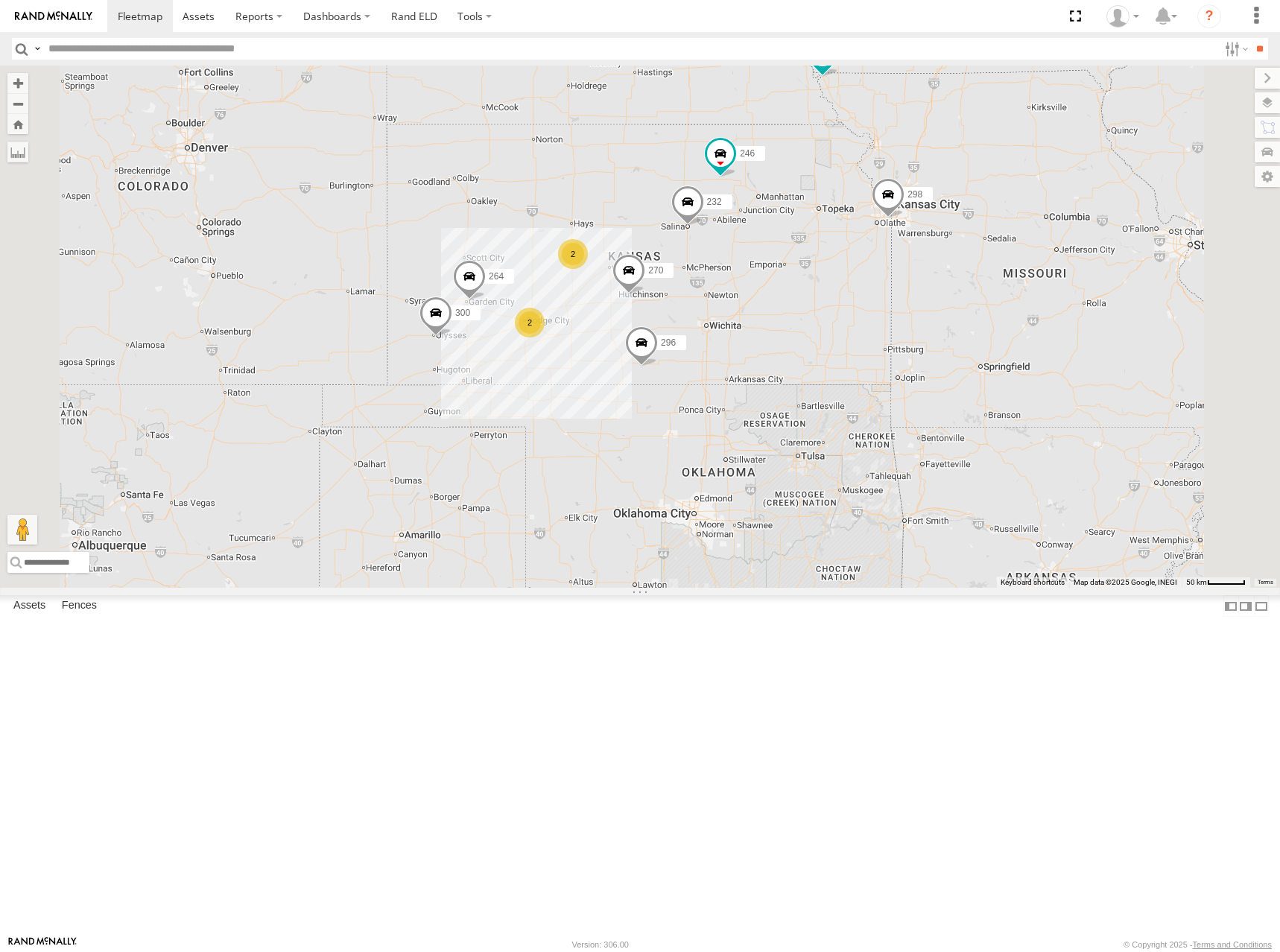
drag, startPoint x: 918, startPoint y: 383, endPoint x: 974, endPoint y: 416, distance: 65.0
click at [974, 416] on div "300 246 298 270 232 296 264 294 260 2 2" at bounding box center [640, 327] width 1280 height 523
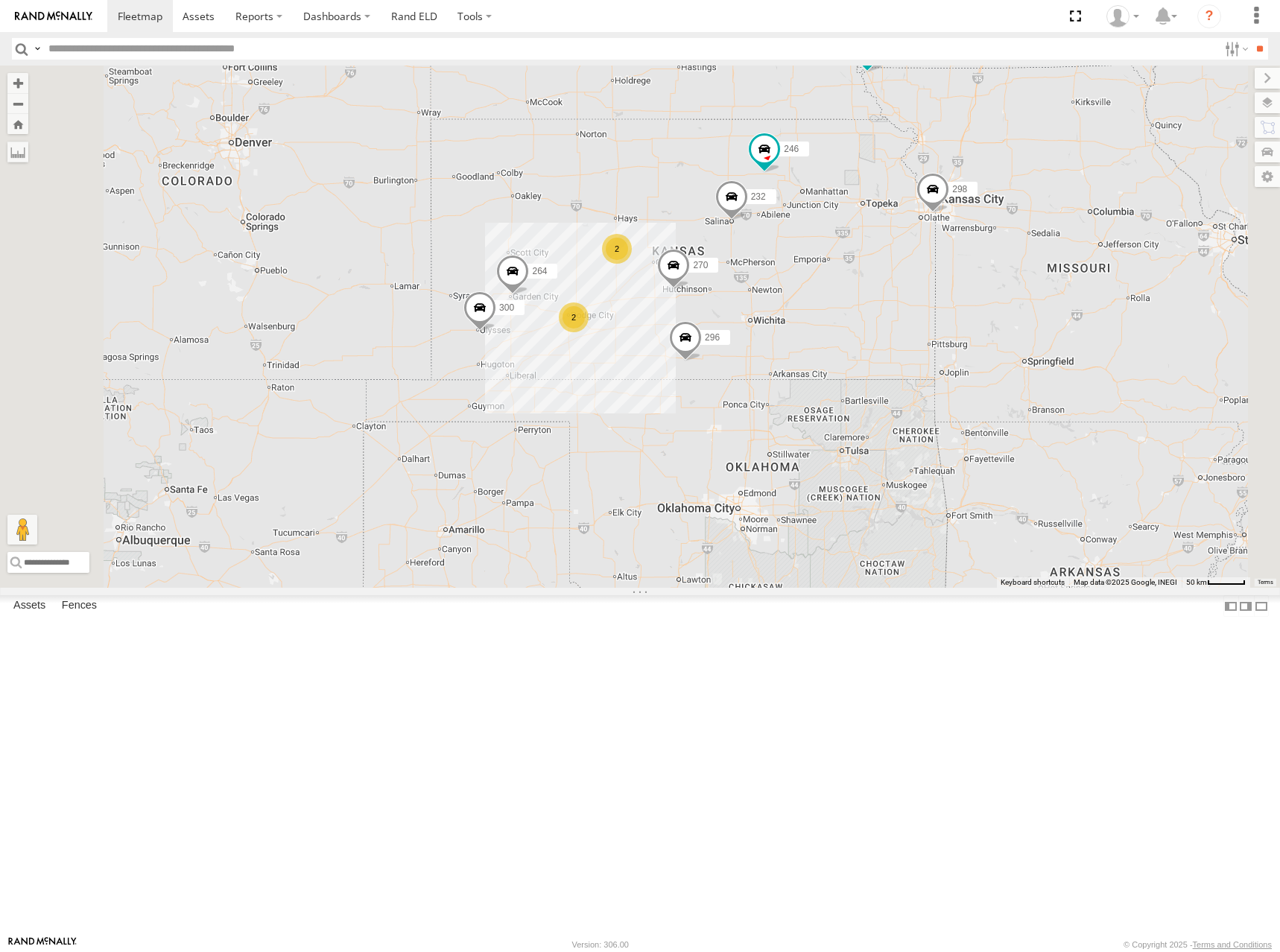
drag, startPoint x: 828, startPoint y: 312, endPoint x: 890, endPoint y: 298, distance: 63.6
click at [890, 298] on div "300 246 298 270 232 296 264 294 260 2 2" at bounding box center [640, 327] width 1280 height 523
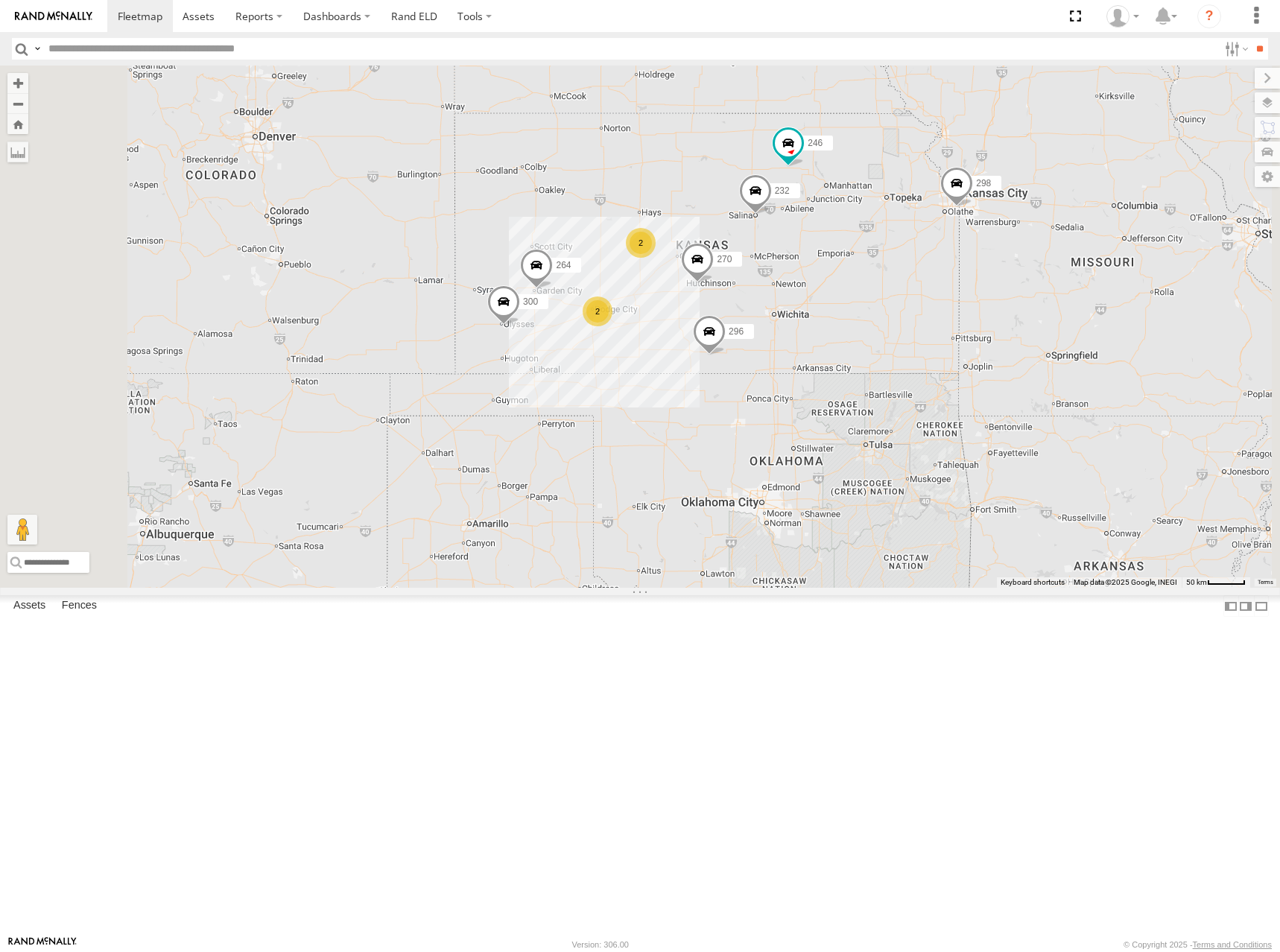
click at [893, 266] on div "300 246 298 270 232 296 264 294 260 2 2" at bounding box center [640, 327] width 1280 height 523
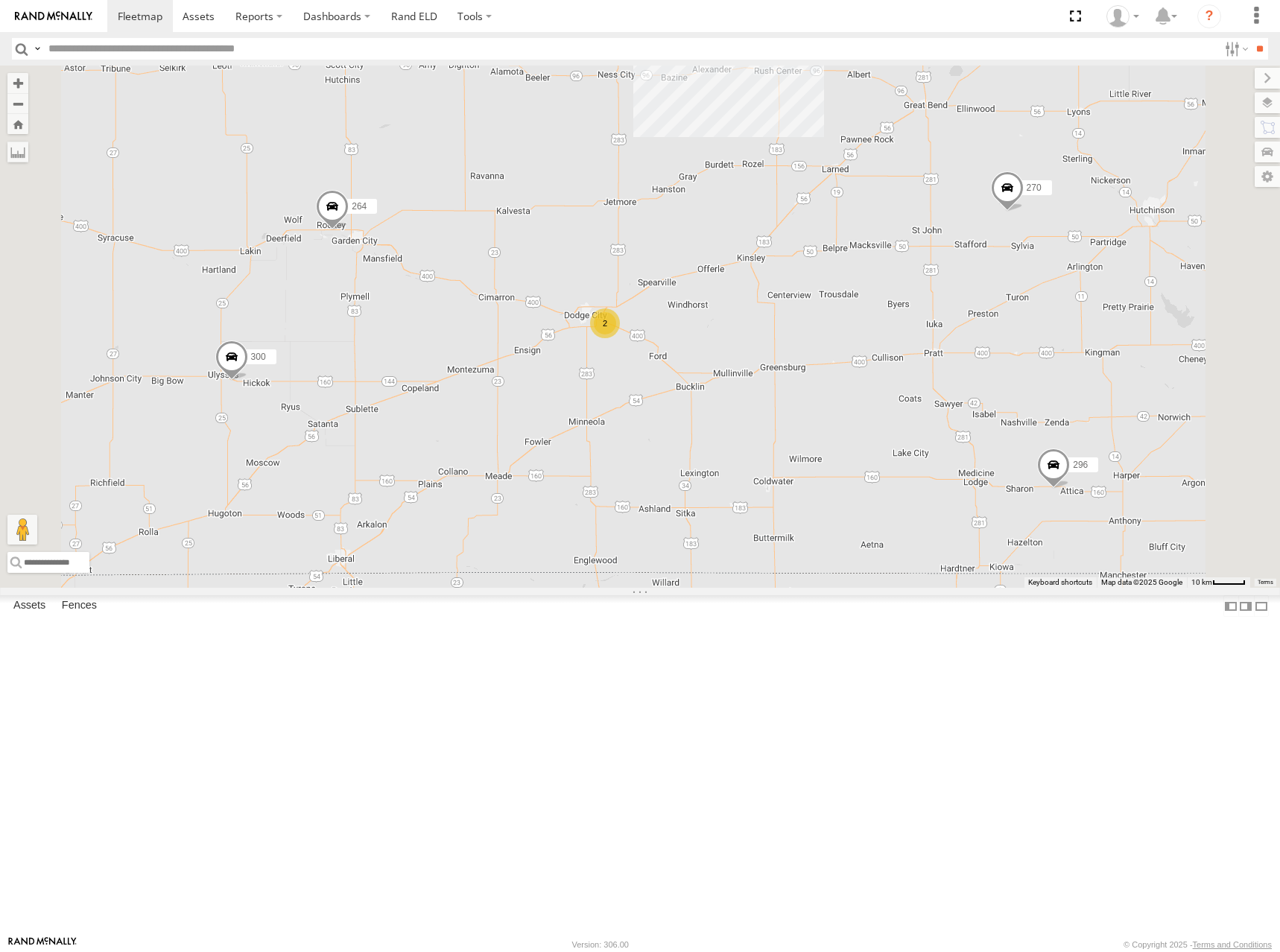
drag, startPoint x: 892, startPoint y: 419, endPoint x: 899, endPoint y: 409, distance: 12.2
click at [899, 409] on div "300 246 298 270 232 296 264 294 260 2 2" at bounding box center [640, 327] width 1280 height 523
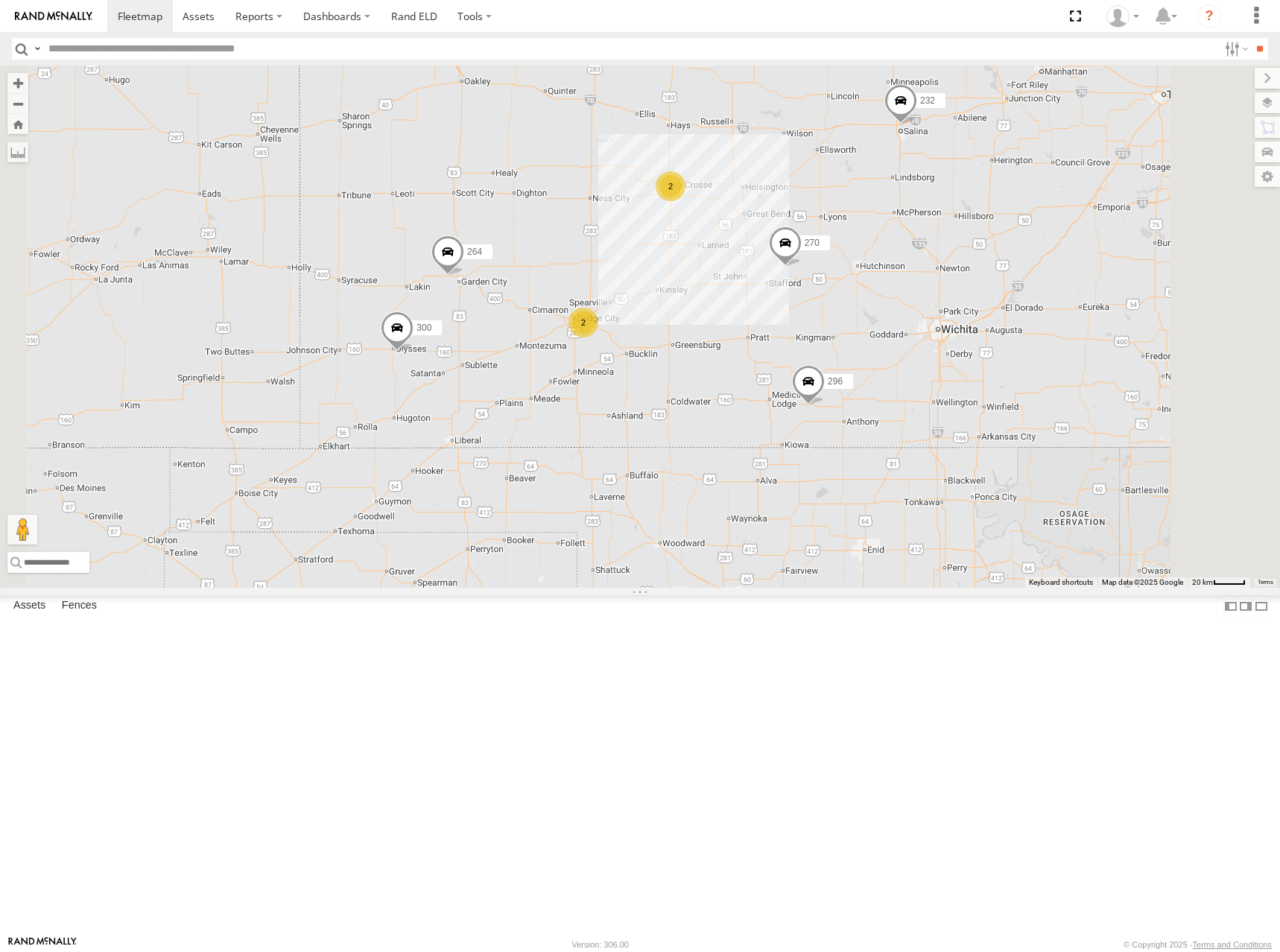
drag, startPoint x: 993, startPoint y: 332, endPoint x: 936, endPoint y: 372, distance: 69.6
click at [936, 372] on div "300 246 298 270 232 296 264 294 260 2 2" at bounding box center [640, 327] width 1280 height 523
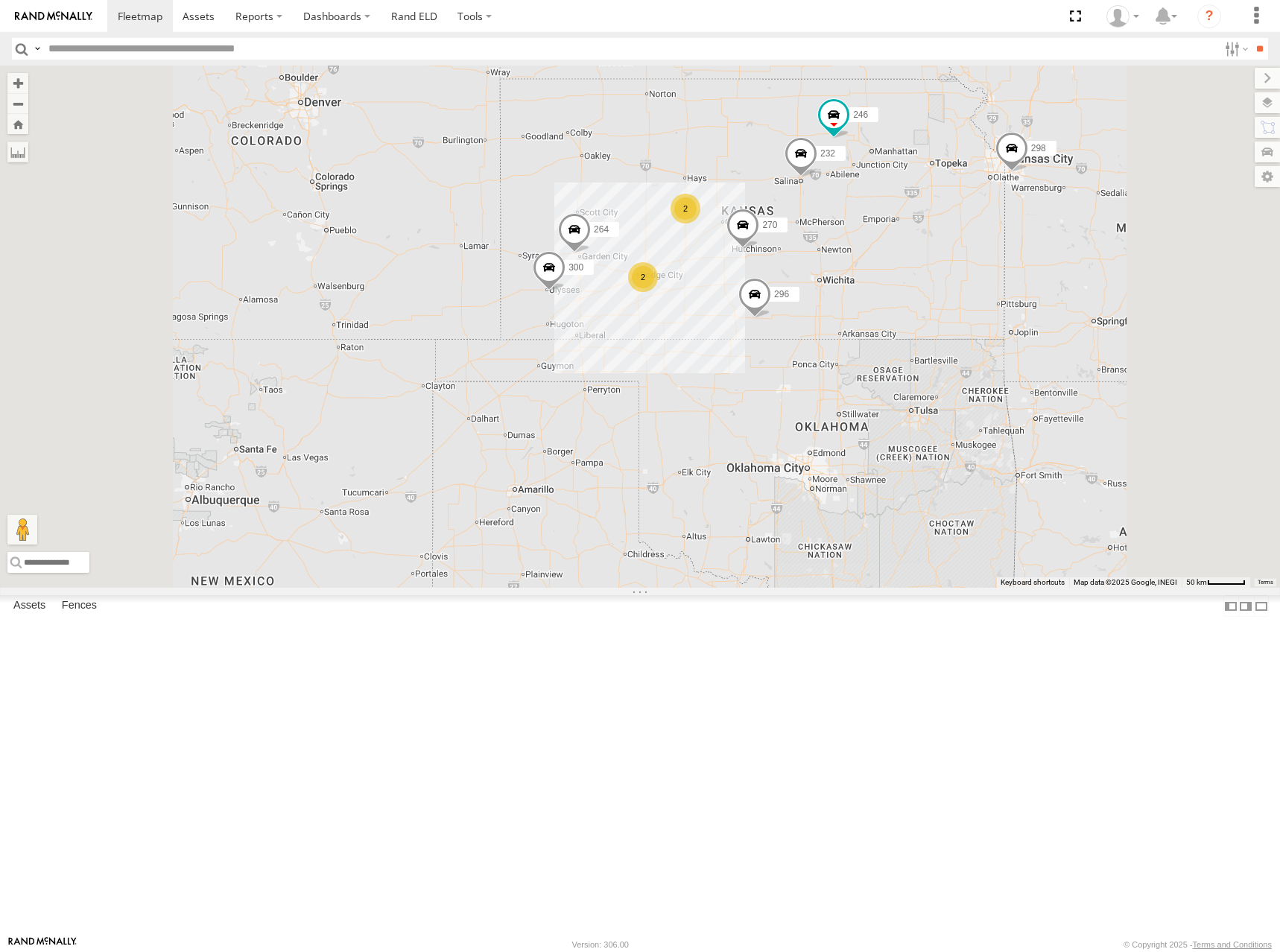
drag, startPoint x: 1013, startPoint y: 391, endPoint x: 998, endPoint y: 404, distance: 19.8
click at [998, 404] on div "300 246 298 270 232 296 264 294 260 2 2" at bounding box center [640, 327] width 1280 height 523
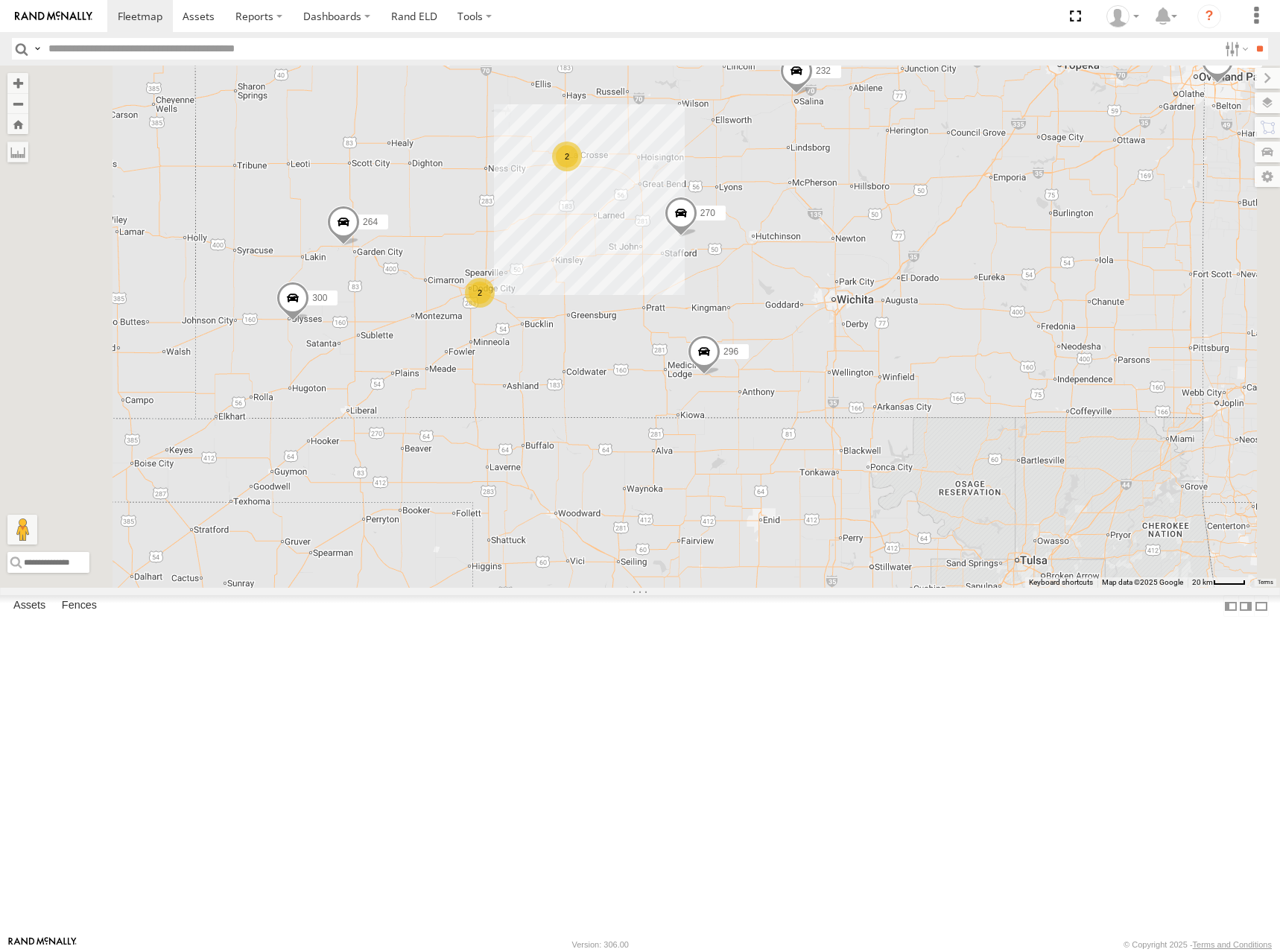
drag, startPoint x: 1076, startPoint y: 350, endPoint x: 1029, endPoint y: 414, distance: 79.4
click at [1029, 414] on div "300 246 298 270 232 296 264 294 260 2 2" at bounding box center [640, 327] width 1280 height 523
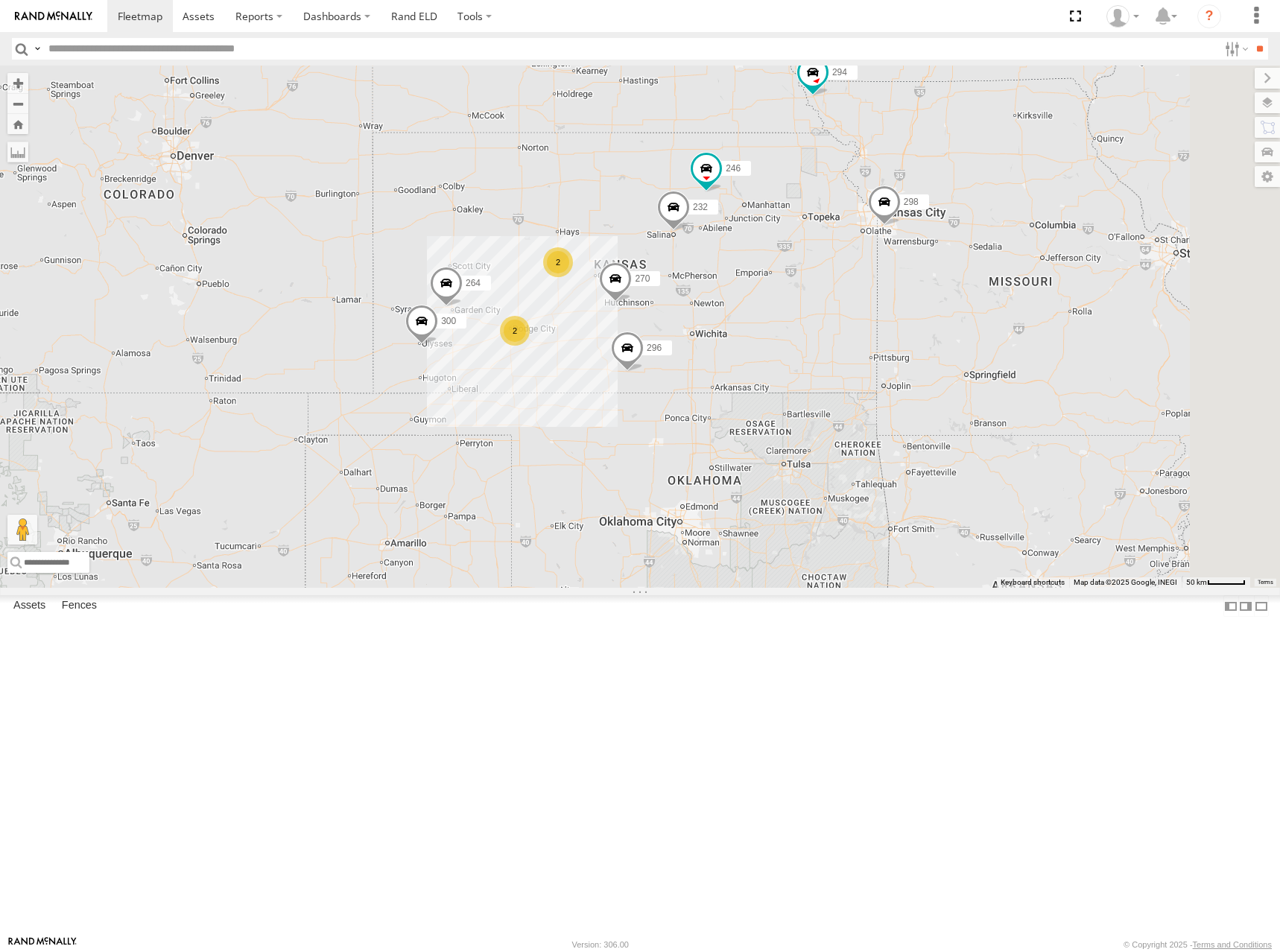
drag, startPoint x: 1069, startPoint y: 368, endPoint x: 929, endPoint y: 432, distance: 153.9
click at [929, 432] on div "300 246 298 270 232 296 264 294 260 2 2" at bounding box center [640, 327] width 1280 height 523
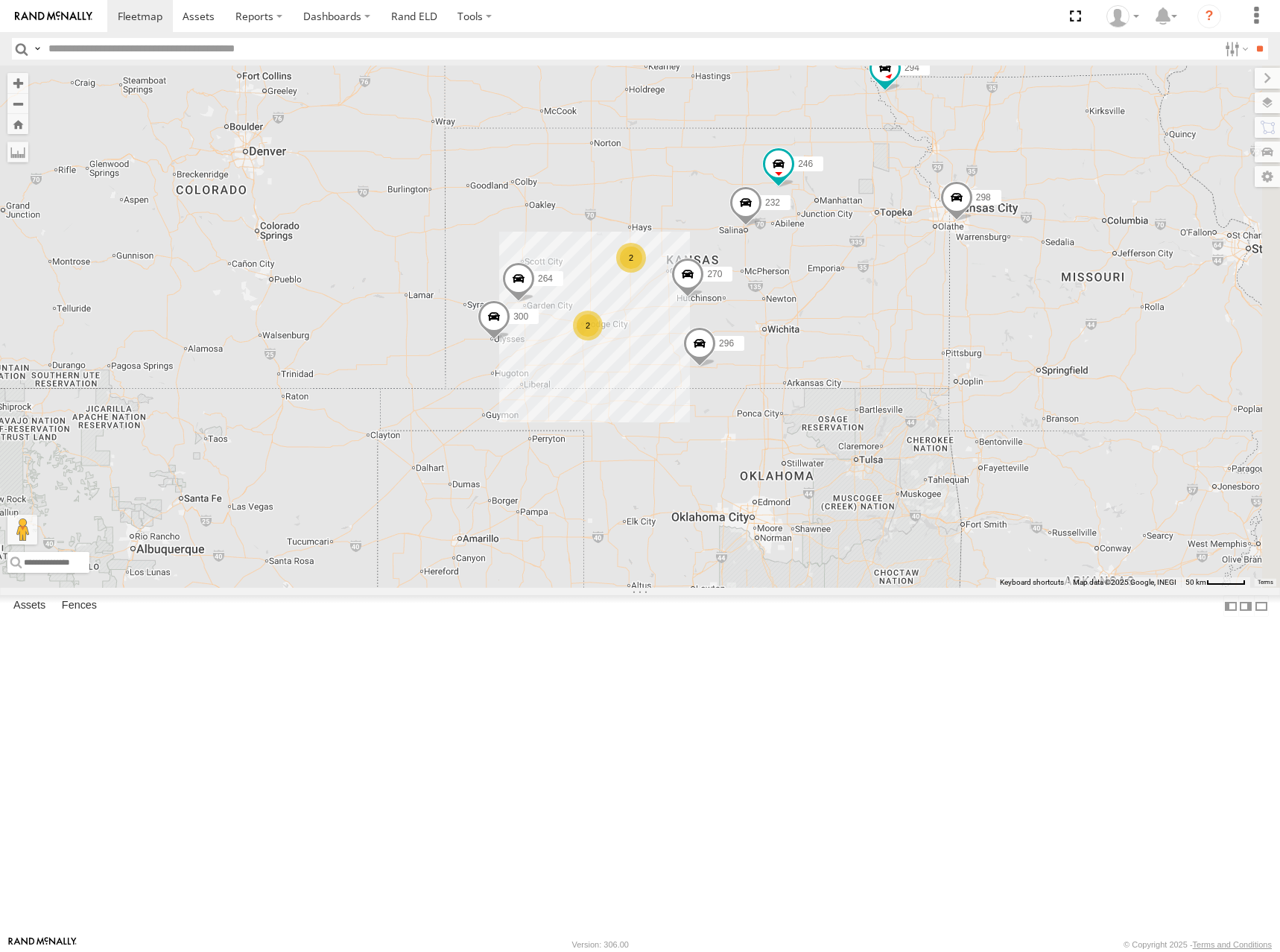
drag, startPoint x: 880, startPoint y: 474, endPoint x: 999, endPoint y: 462, distance: 119.6
click at [995, 462] on div "300 246 298 270 232 296 264 294 260 2 2 266" at bounding box center [640, 327] width 1280 height 523
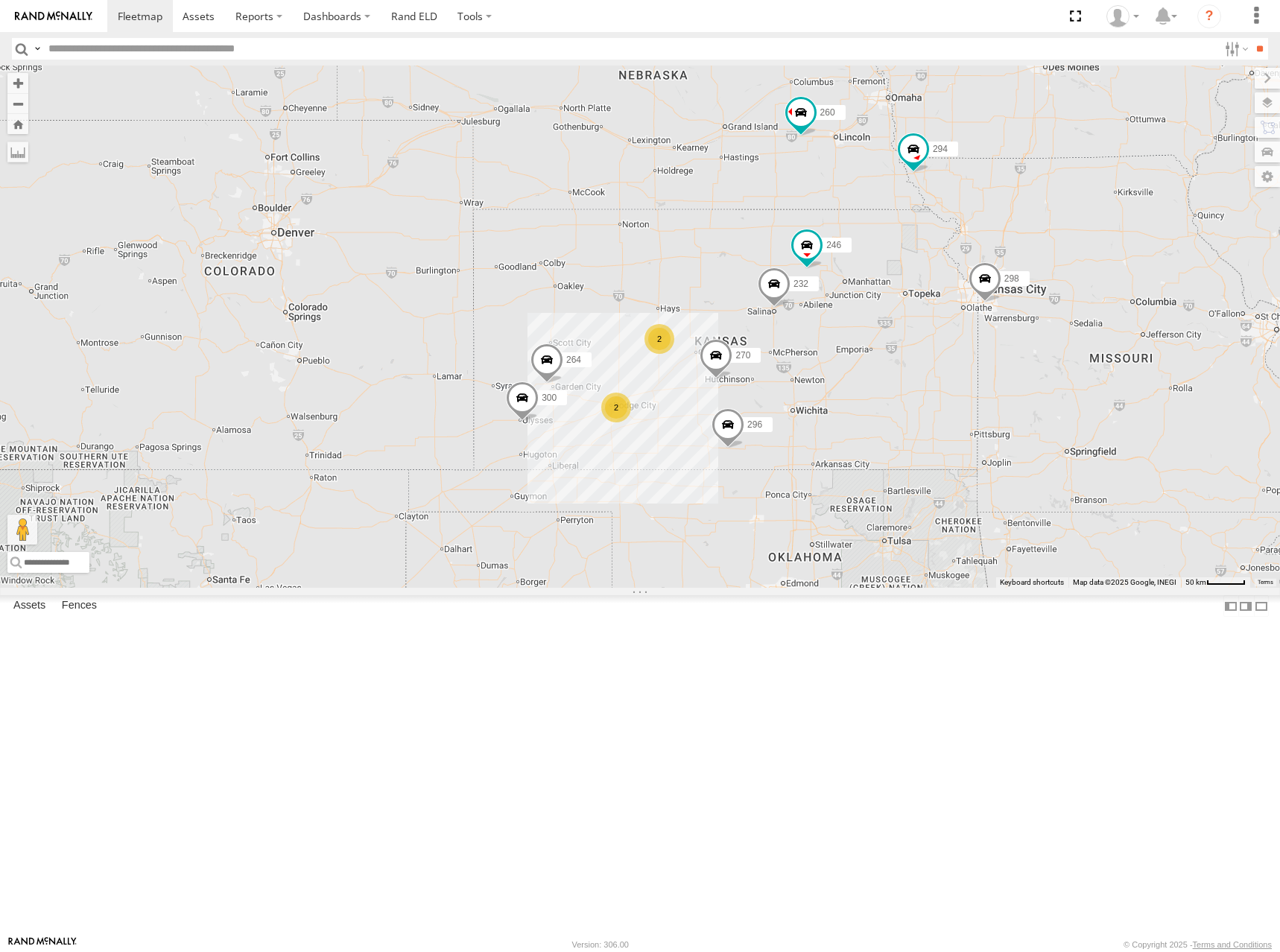
drag, startPoint x: 769, startPoint y: 218, endPoint x: 787, endPoint y: 304, distance: 87.9
click at [787, 304] on div "300 246 298 270 232 296 264 294 260 2 2 266" at bounding box center [640, 327] width 1280 height 523
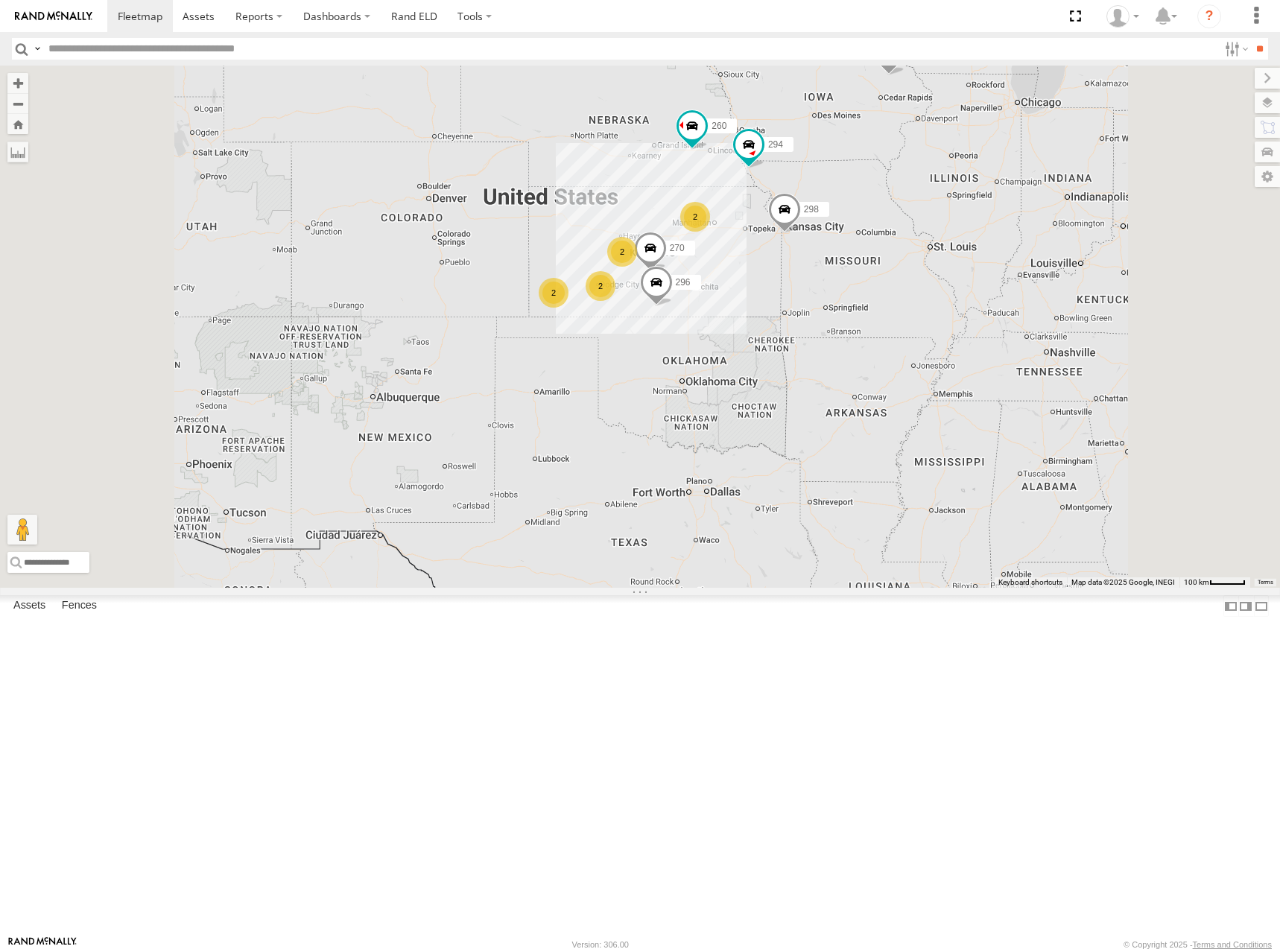
drag, startPoint x: 1013, startPoint y: 287, endPoint x: 995, endPoint y: 314, distance: 32.4
click at [995, 314] on div "298 270 296 294 260 266 2 2 2 2" at bounding box center [640, 327] width 1280 height 523
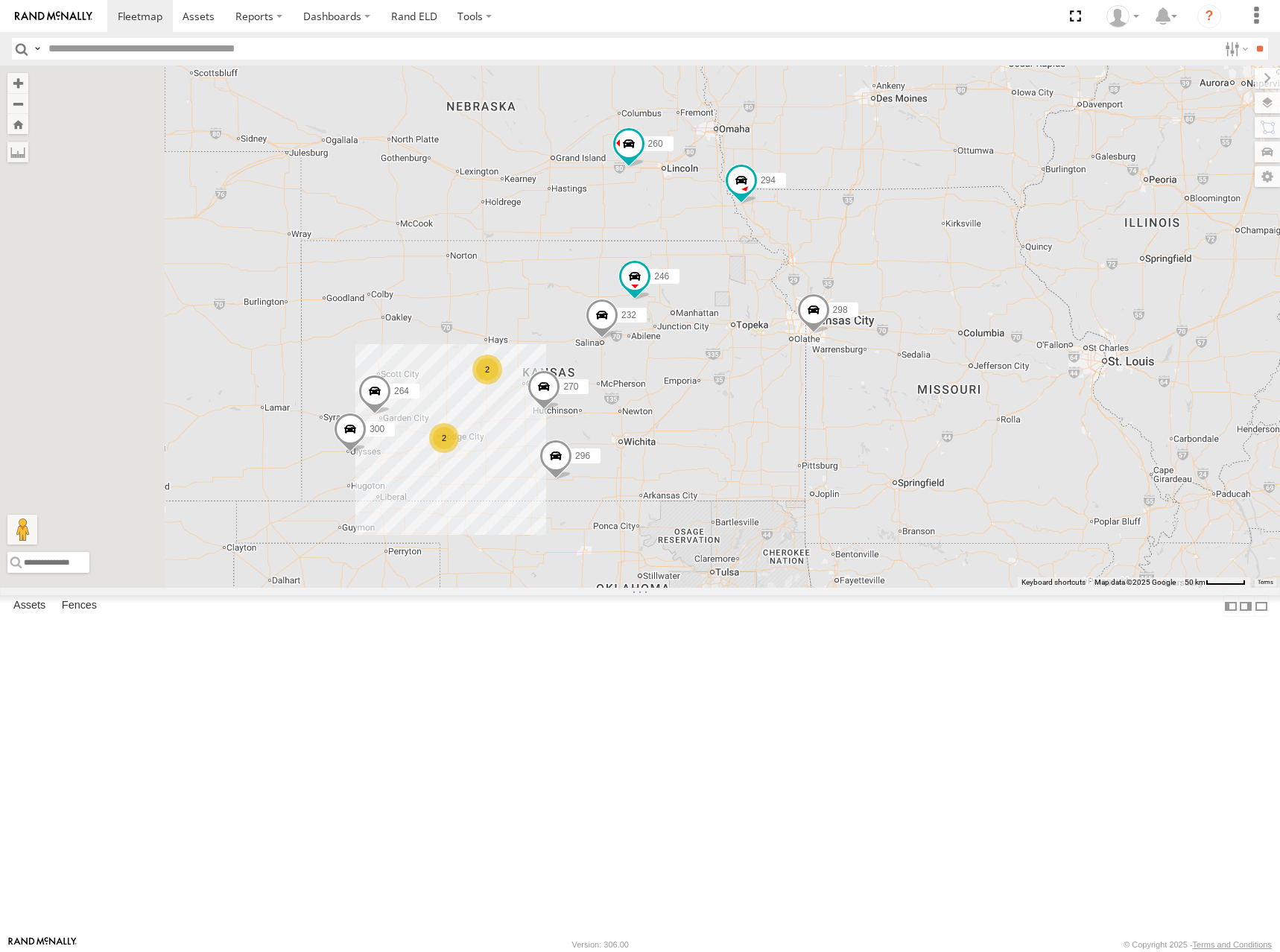
drag, startPoint x: 878, startPoint y: 362, endPoint x: 1059, endPoint y: 292, distance: 194.1
click at [1059, 292] on div "298 270 296 294 260 266 300 2 246 232 2 264" at bounding box center [640, 327] width 1280 height 523
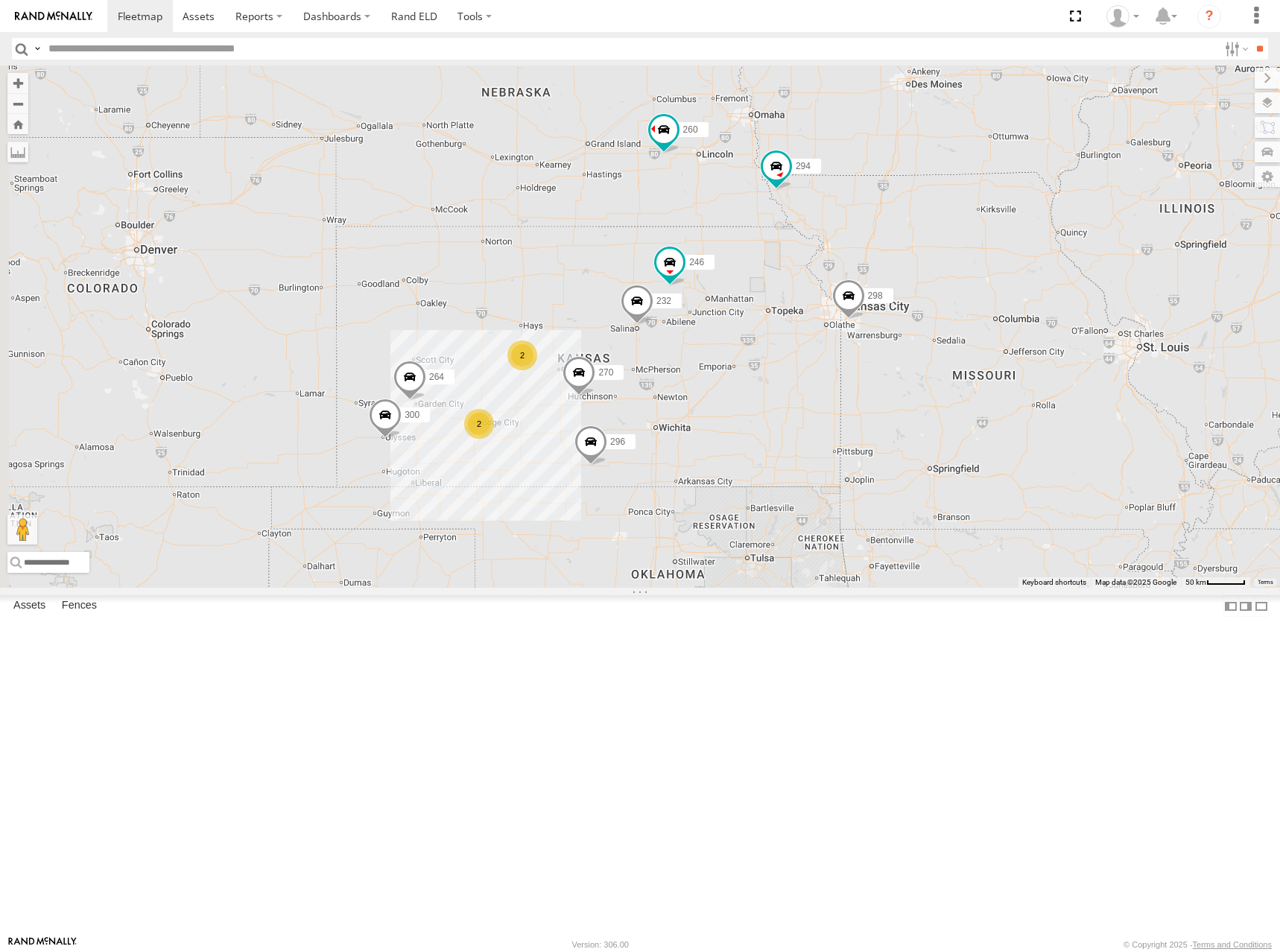
drag, startPoint x: 844, startPoint y: 390, endPoint x: 868, endPoint y: 377, distance: 27.3
click at [866, 377] on div "298 270 296 294 260 266 300 2 246 232 2 264" at bounding box center [640, 327] width 1280 height 523
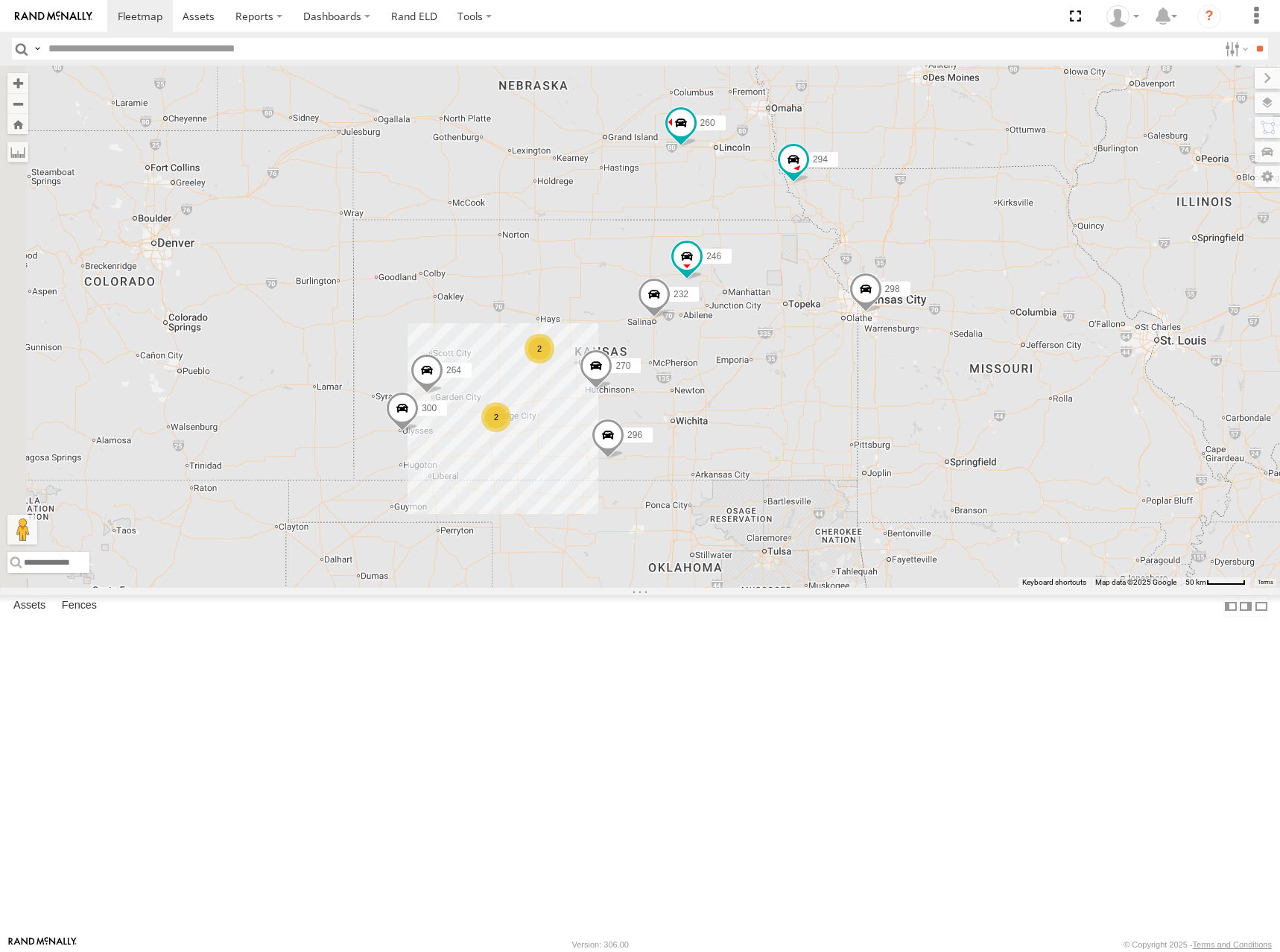
drag, startPoint x: 866, startPoint y: 364, endPoint x: 885, endPoint y: 359, distance: 19.6
click at [885, 359] on div "298 270 296 294 260 266 300 2 246 232 2 264" at bounding box center [640, 327] width 1280 height 523
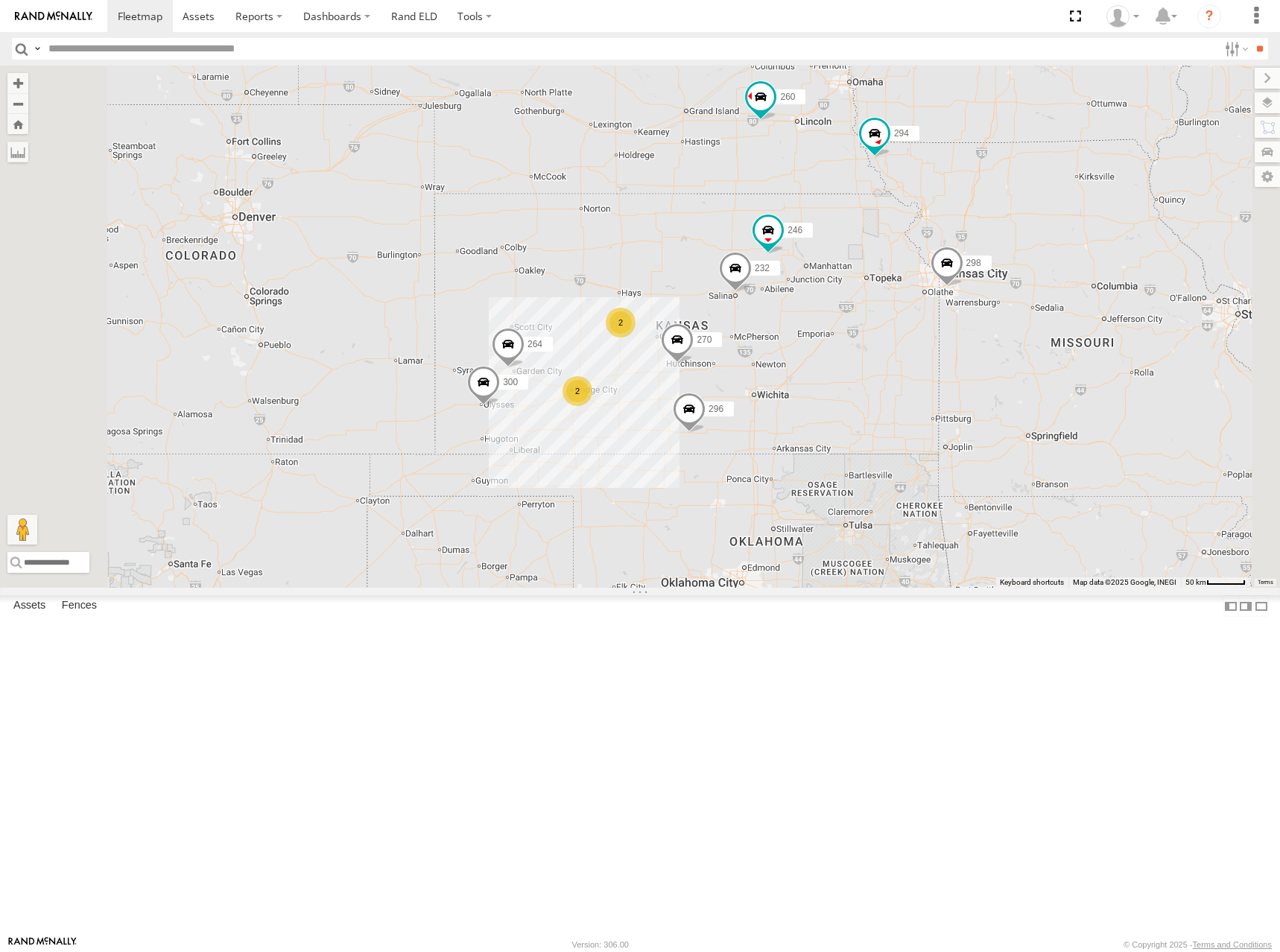
drag, startPoint x: 867, startPoint y: 409, endPoint x: 934, endPoint y: 371, distance: 77.0
click at [934, 371] on div "298 270 296 294 260 266 300 246 232 264 2 2" at bounding box center [640, 327] width 1280 height 523
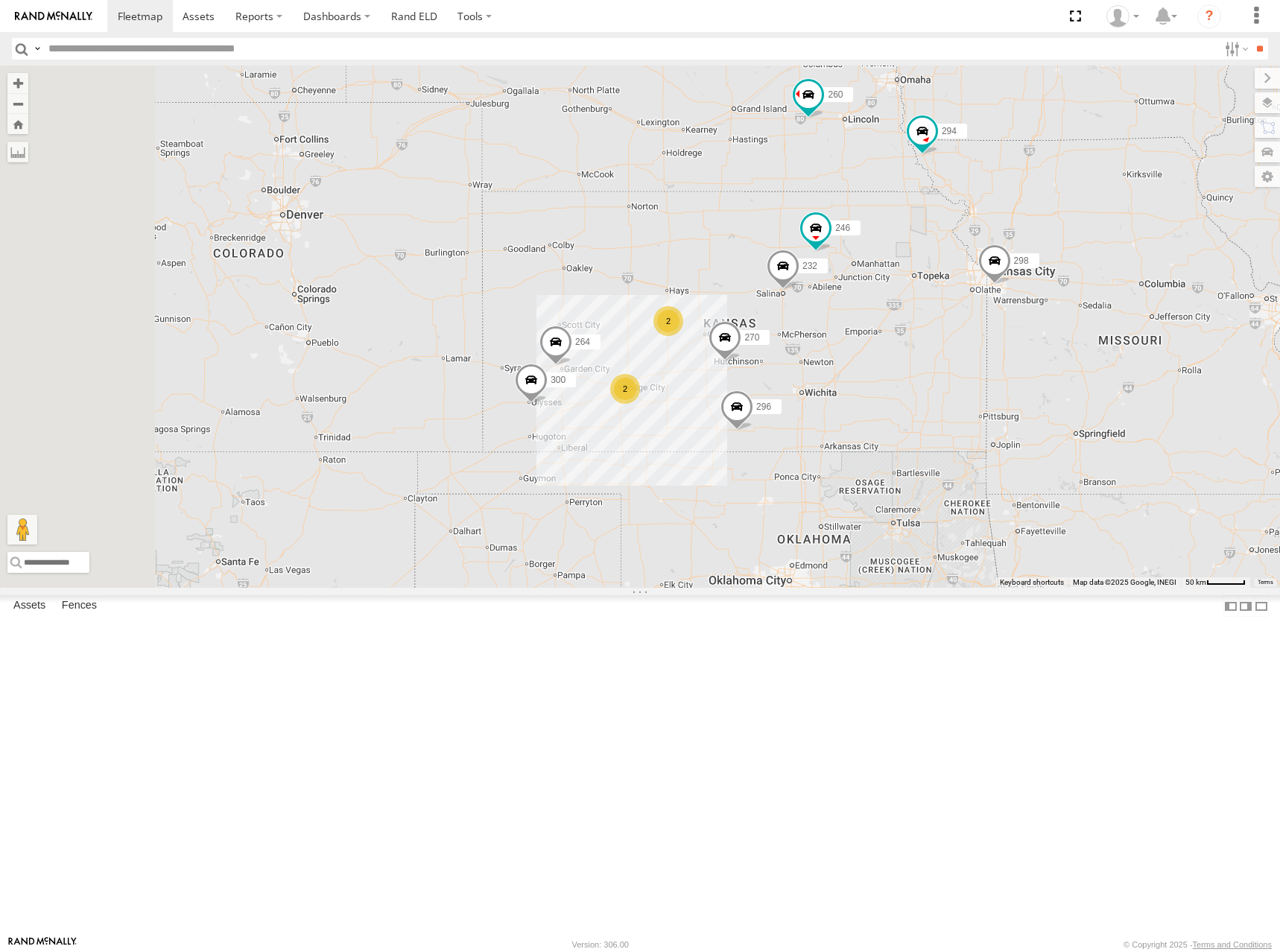
drag, startPoint x: 985, startPoint y: 362, endPoint x: 1010, endPoint y: 361, distance: 25.0
click at [1010, 361] on div "298 270 296 294 260 266 300 246 232 264 2 2" at bounding box center [640, 327] width 1280 height 523
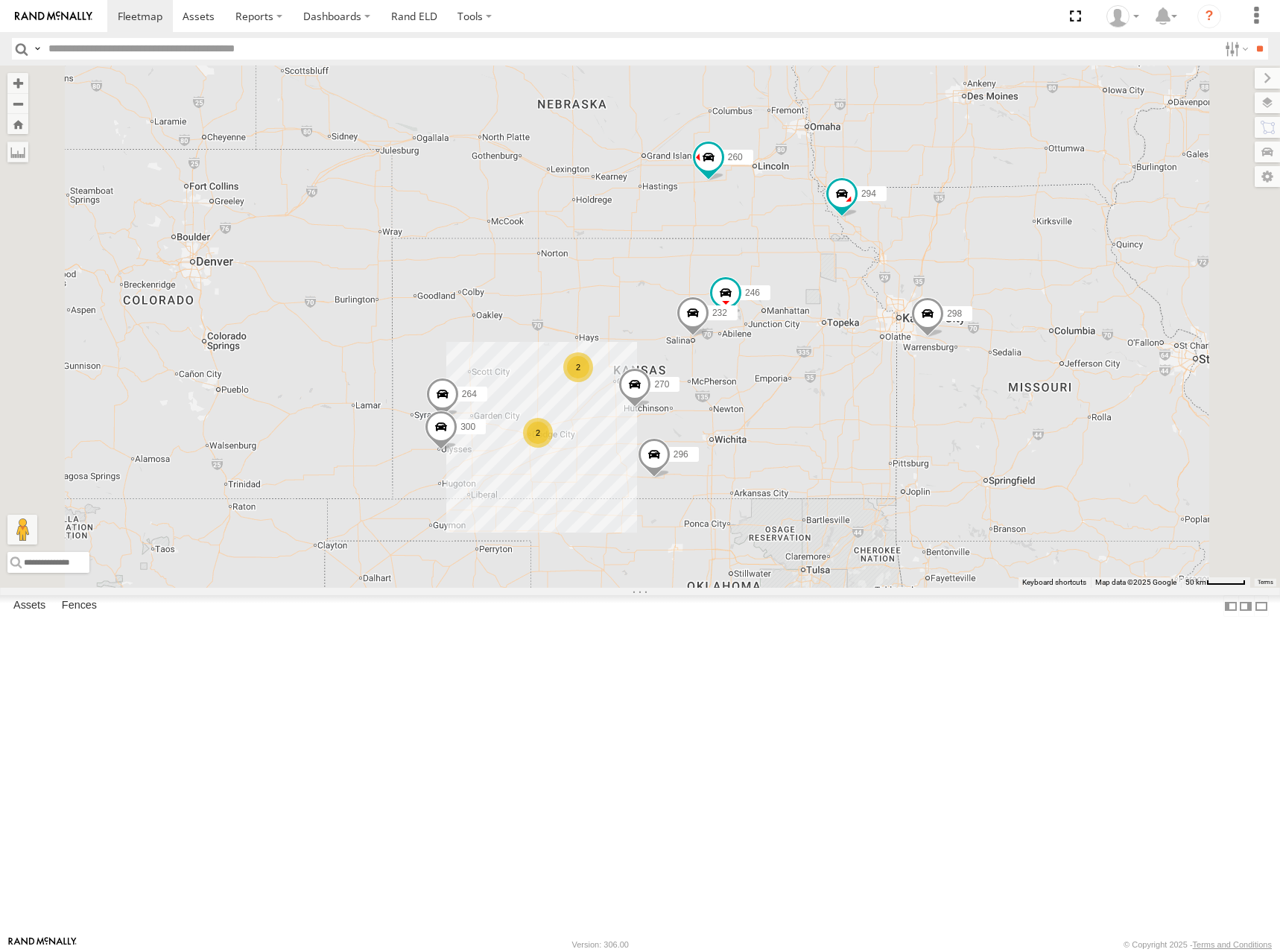
drag, startPoint x: 859, startPoint y: 432, endPoint x: 896, endPoint y: 370, distance: 72.2
click at [896, 370] on div "298 270 296 294 260 266 300 246 232 264 2 2" at bounding box center [640, 327] width 1280 height 523
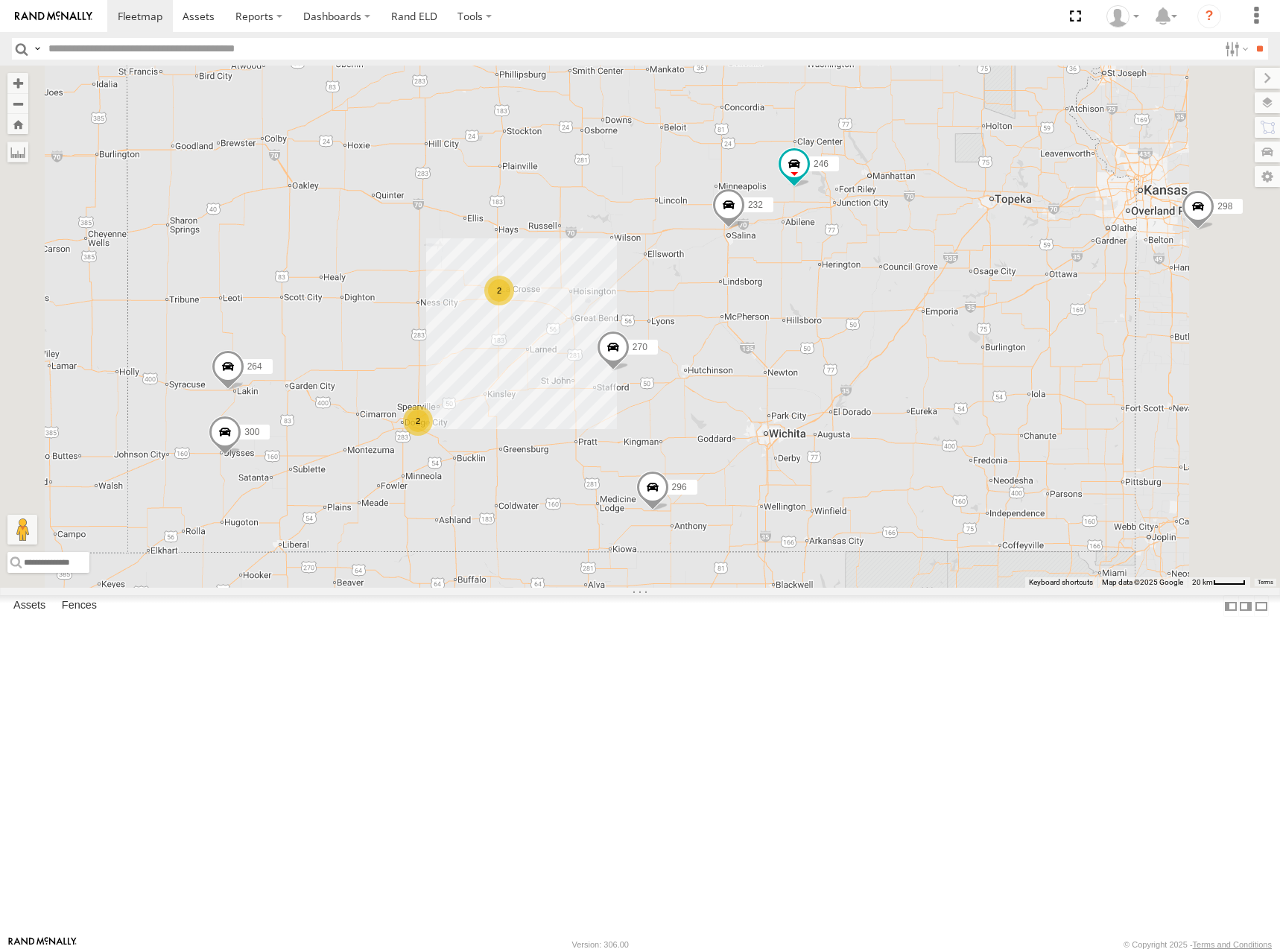
drag, startPoint x: 999, startPoint y: 469, endPoint x: 985, endPoint y: 476, distance: 15.7
click at [985, 476] on div "298 270 296 294 260 266 300 246 232 264 2 2" at bounding box center [640, 327] width 1280 height 523
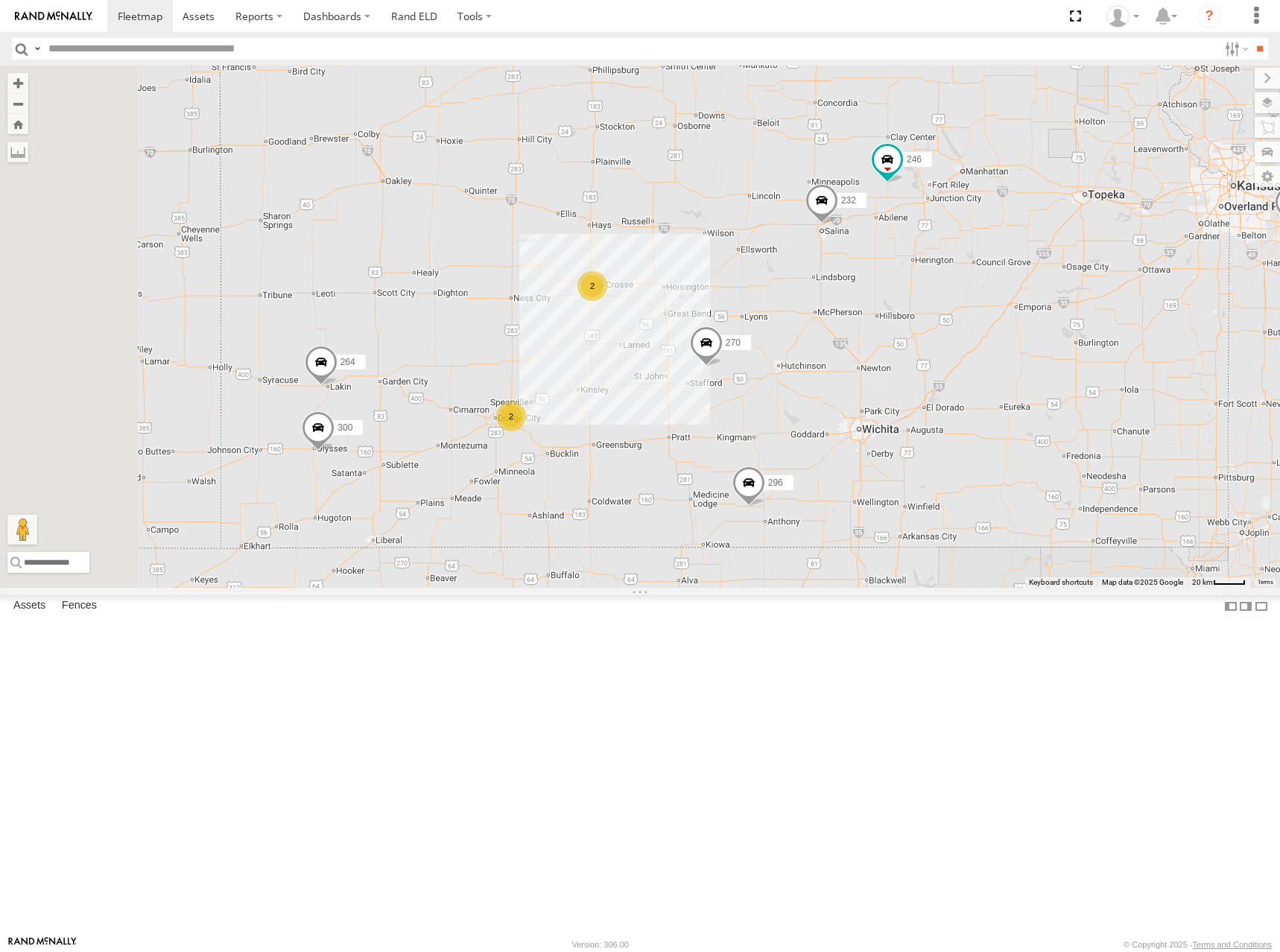
drag, startPoint x: 848, startPoint y: 410, endPoint x: 935, endPoint y: 413, distance: 87.1
click at [935, 413] on div "298 270 296 294 260 266 300 246 232 264 2 2" at bounding box center [640, 327] width 1280 height 523
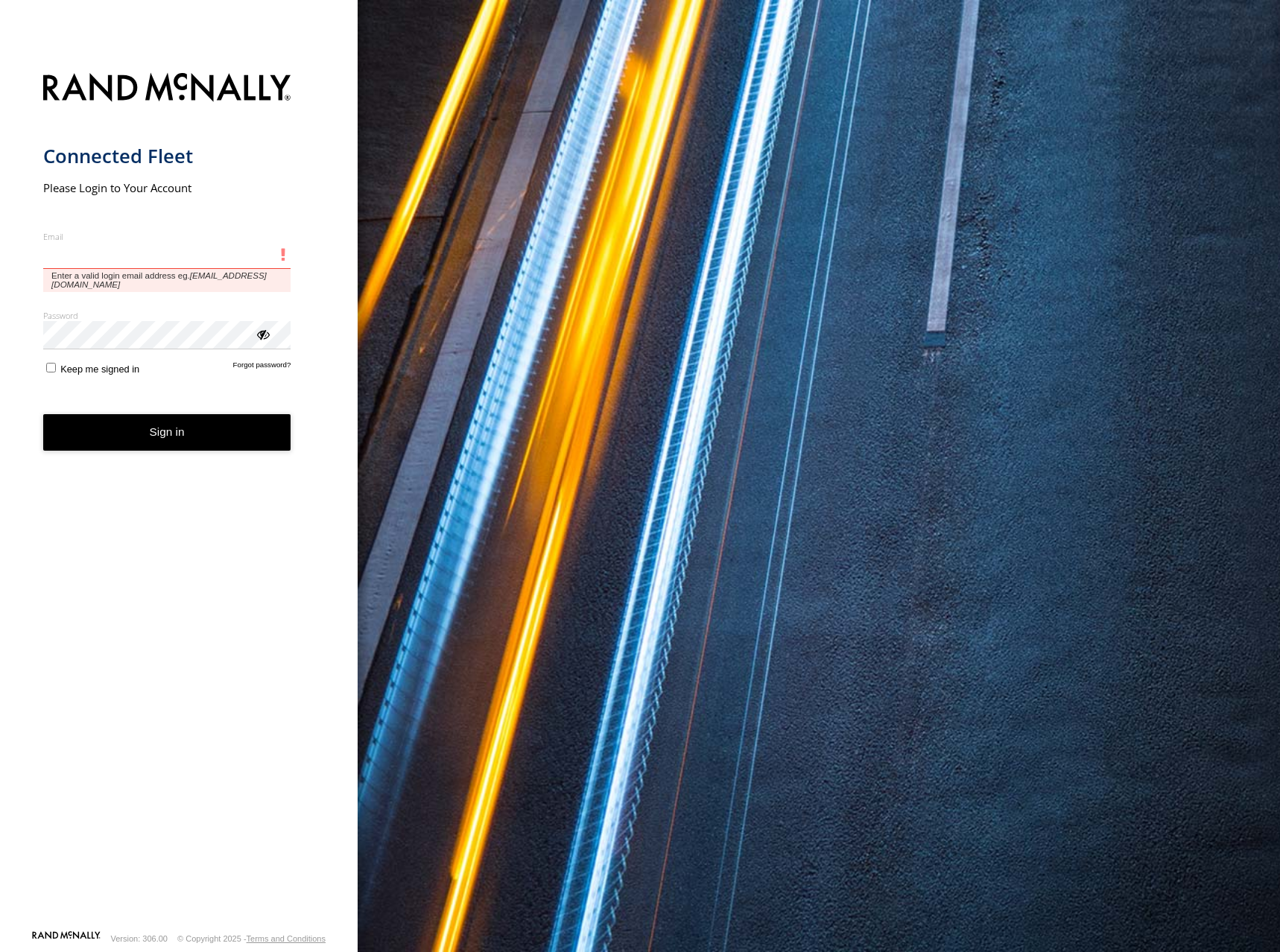
type input "**********"
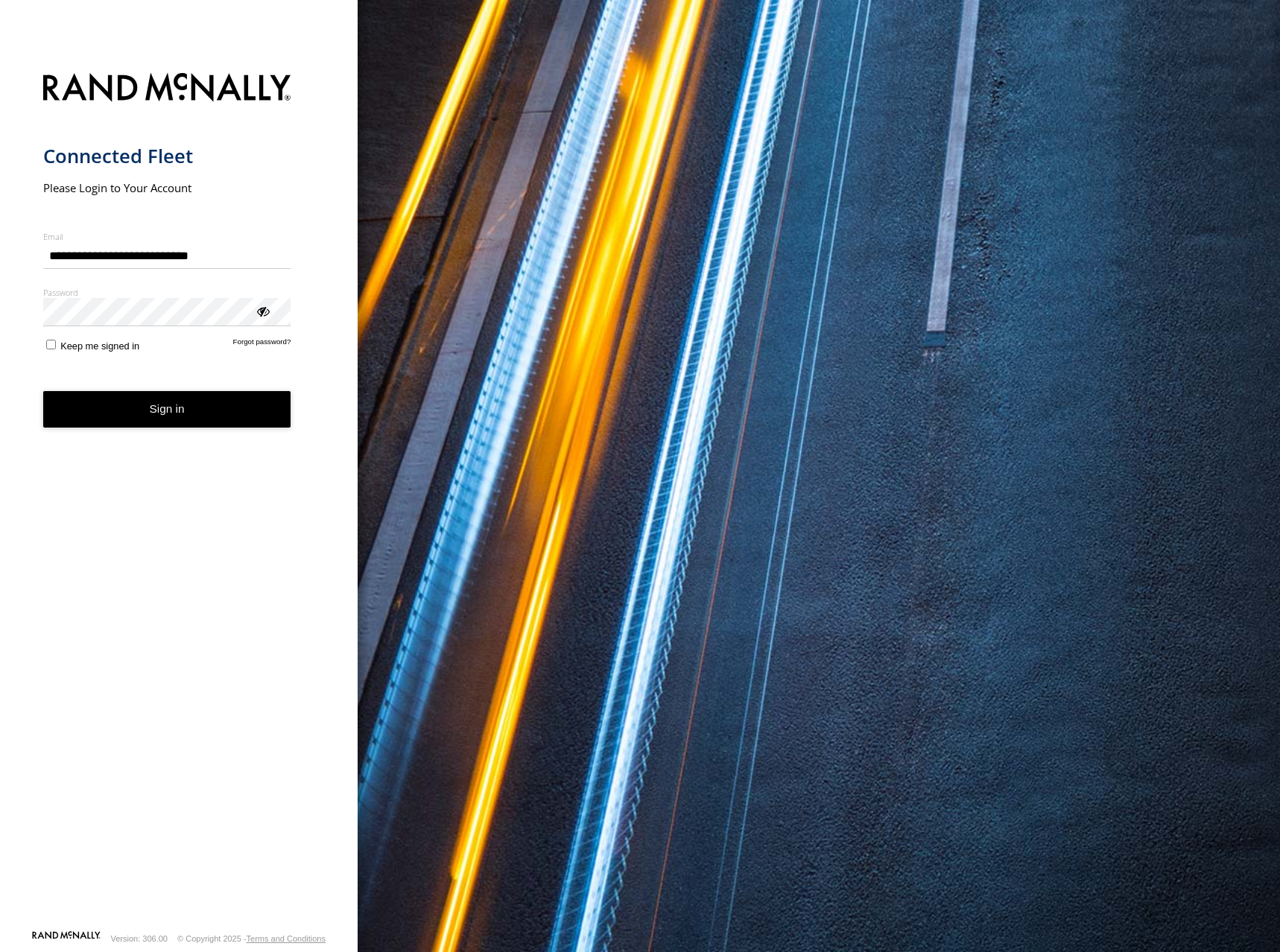
click at [153, 417] on button "Sign in" at bounding box center [167, 409] width 248 height 37
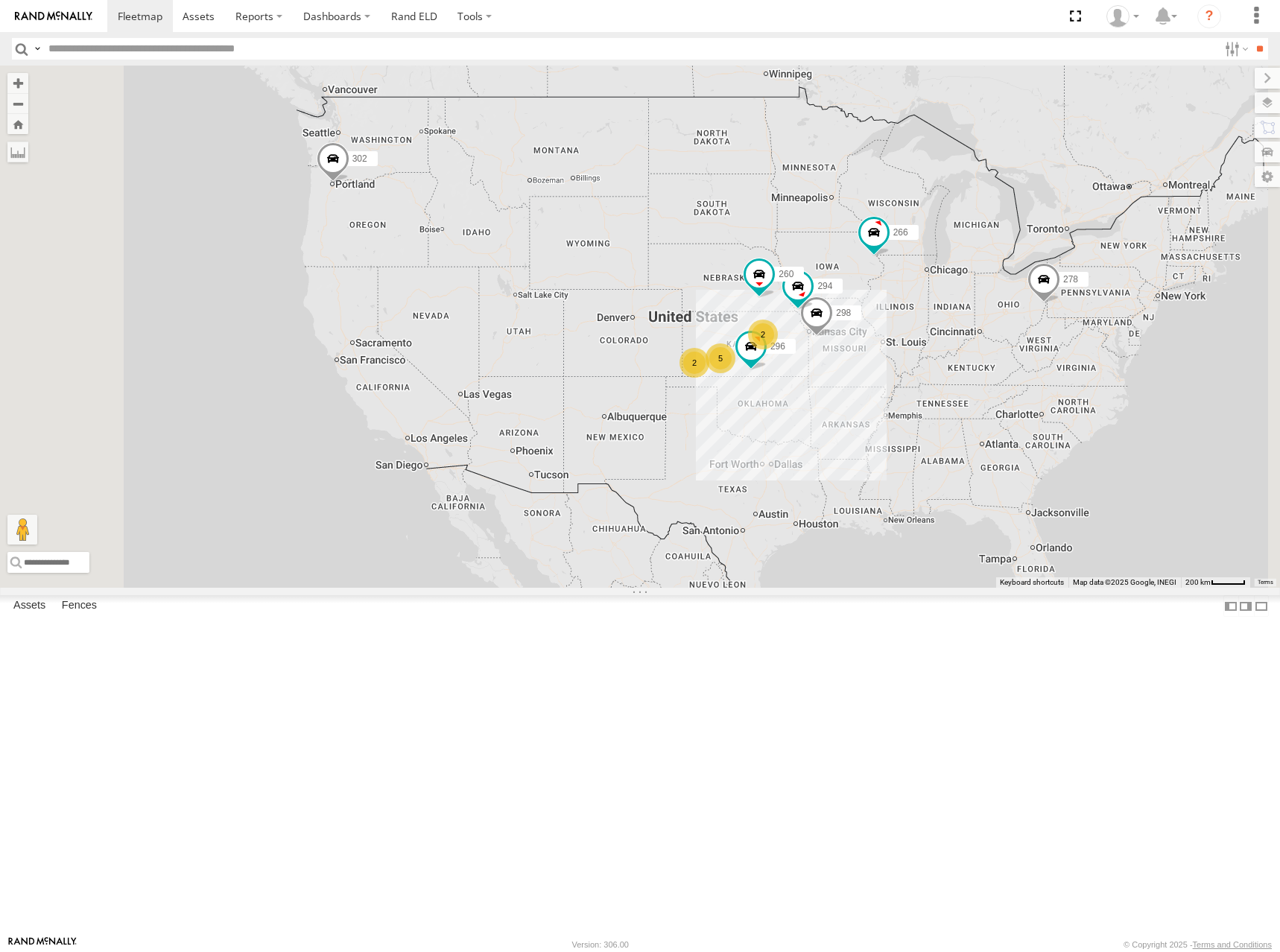
drag, startPoint x: 672, startPoint y: 442, endPoint x: 731, endPoint y: 382, distance: 84.1
click at [731, 382] on div "302 278 2 5 2 298 296 266 294 260" at bounding box center [640, 327] width 1280 height 523
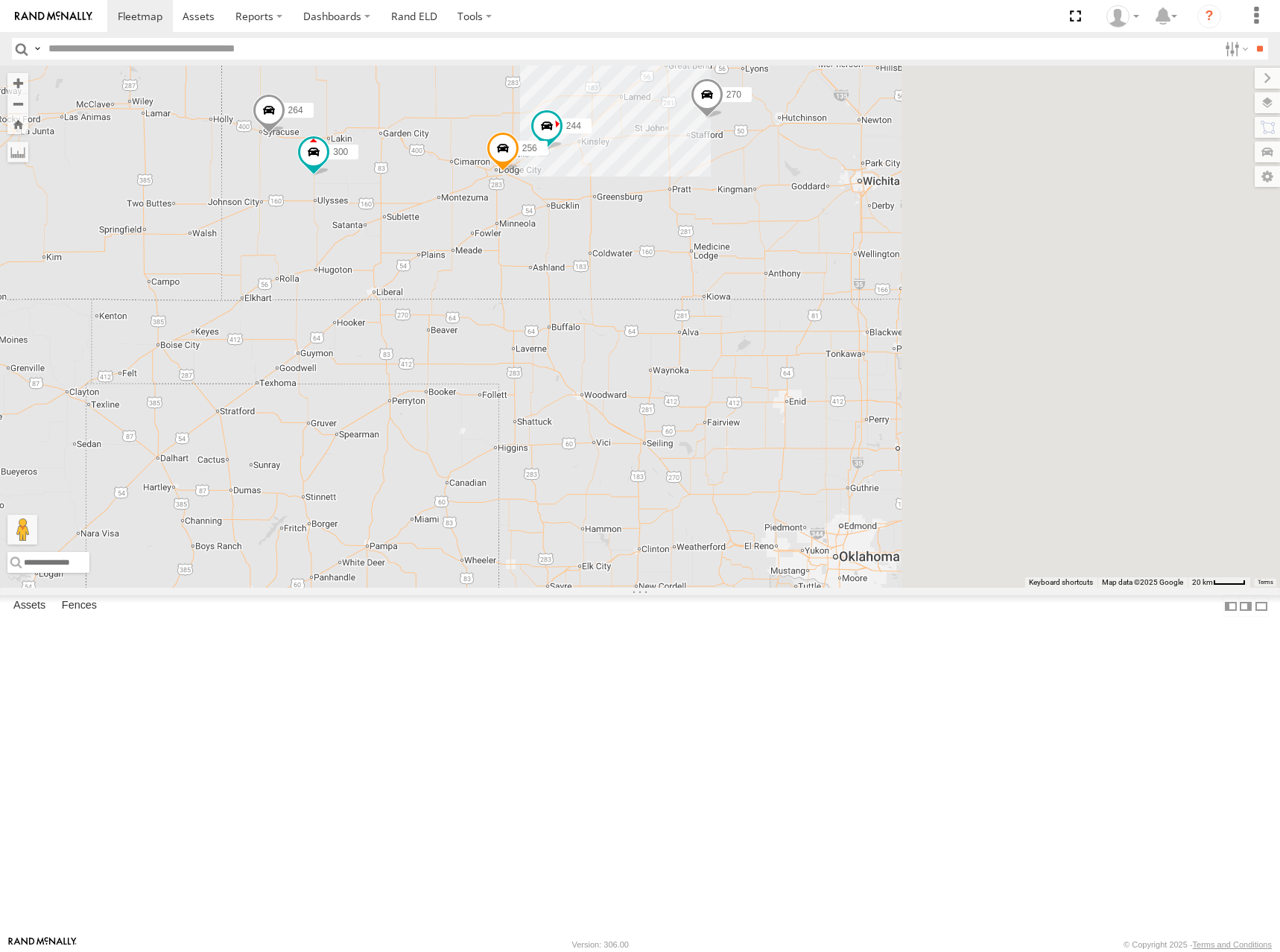
drag, startPoint x: 1061, startPoint y: 320, endPoint x: 583, endPoint y: 324, distance: 478.0
click at [519, 172] on div "256" at bounding box center [503, 151] width 32 height 40
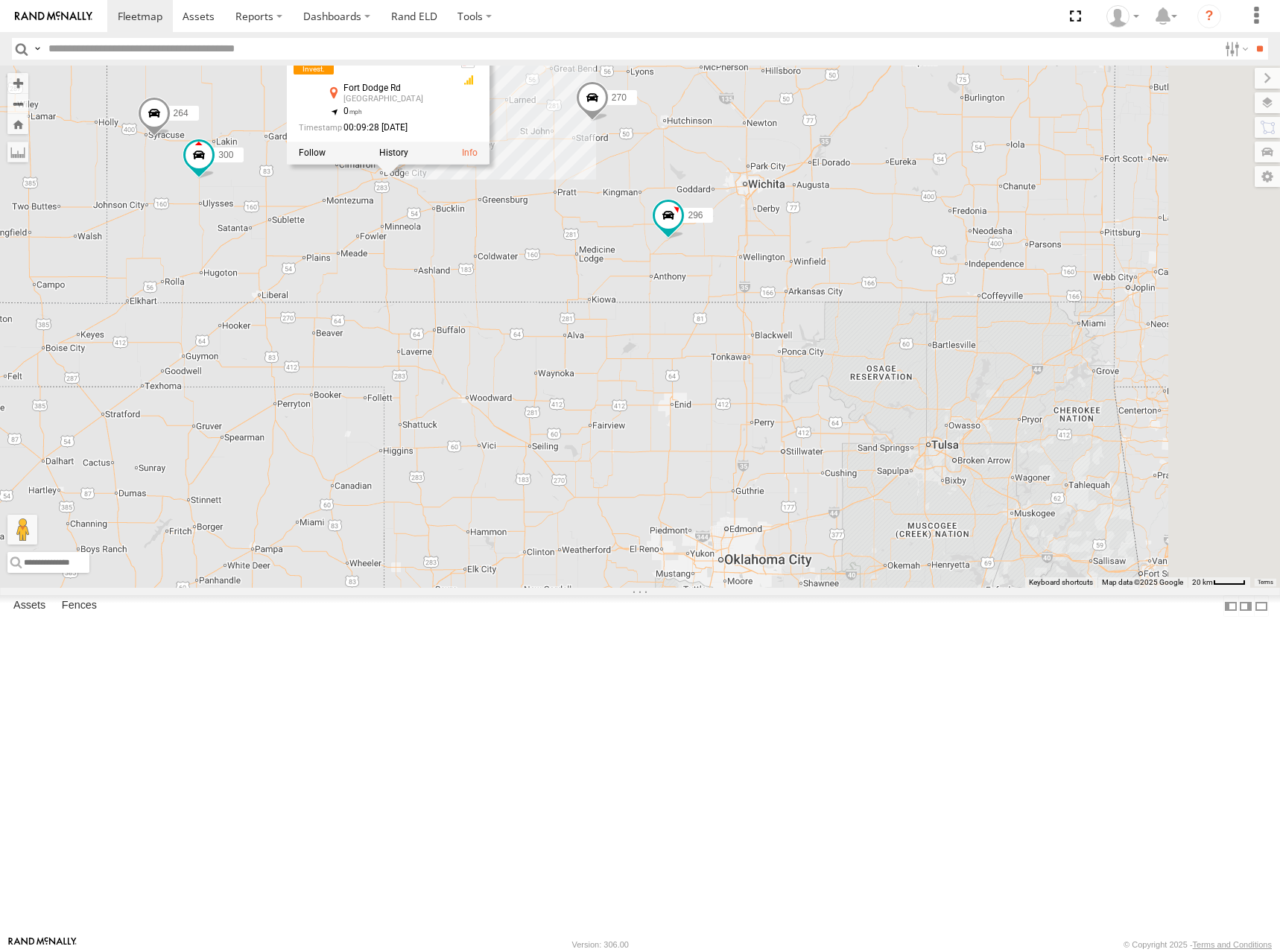
drag, startPoint x: 1113, startPoint y: 171, endPoint x: 1105, endPoint y: 216, distance: 45.7
click at [1105, 216] on div "300 264 244 270 256 2 256 All Assets [GEOGRAPHIC_DATA] 37.74342 , -99.97141 0 0…" at bounding box center [640, 327] width 1280 height 523
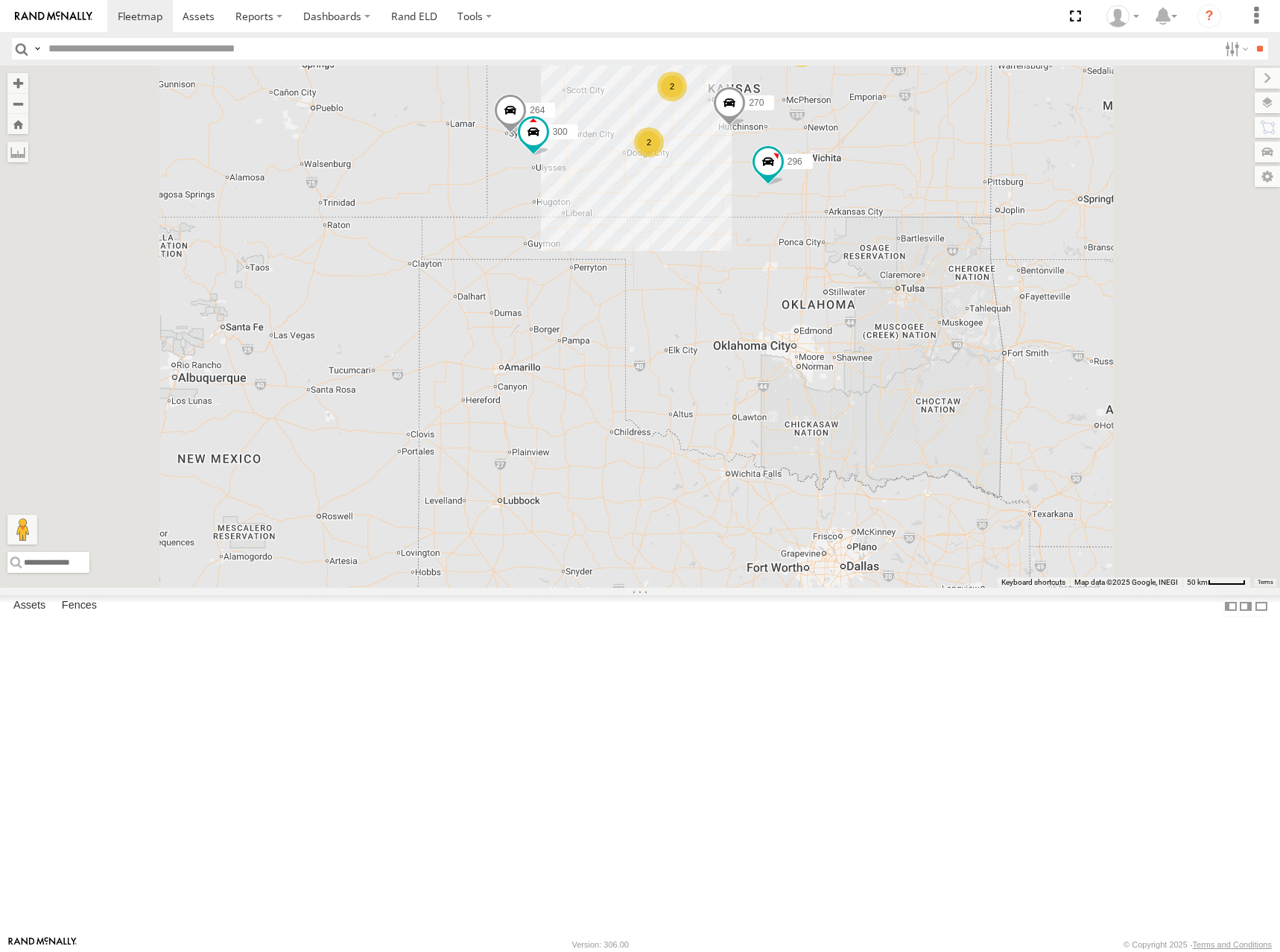
drag, startPoint x: 1082, startPoint y: 122, endPoint x: 1010, endPoint y: 177, distance: 90.6
click at [1010, 177] on div "300 264 270 296 2 2 298 2 294 260" at bounding box center [640, 327] width 1280 height 523
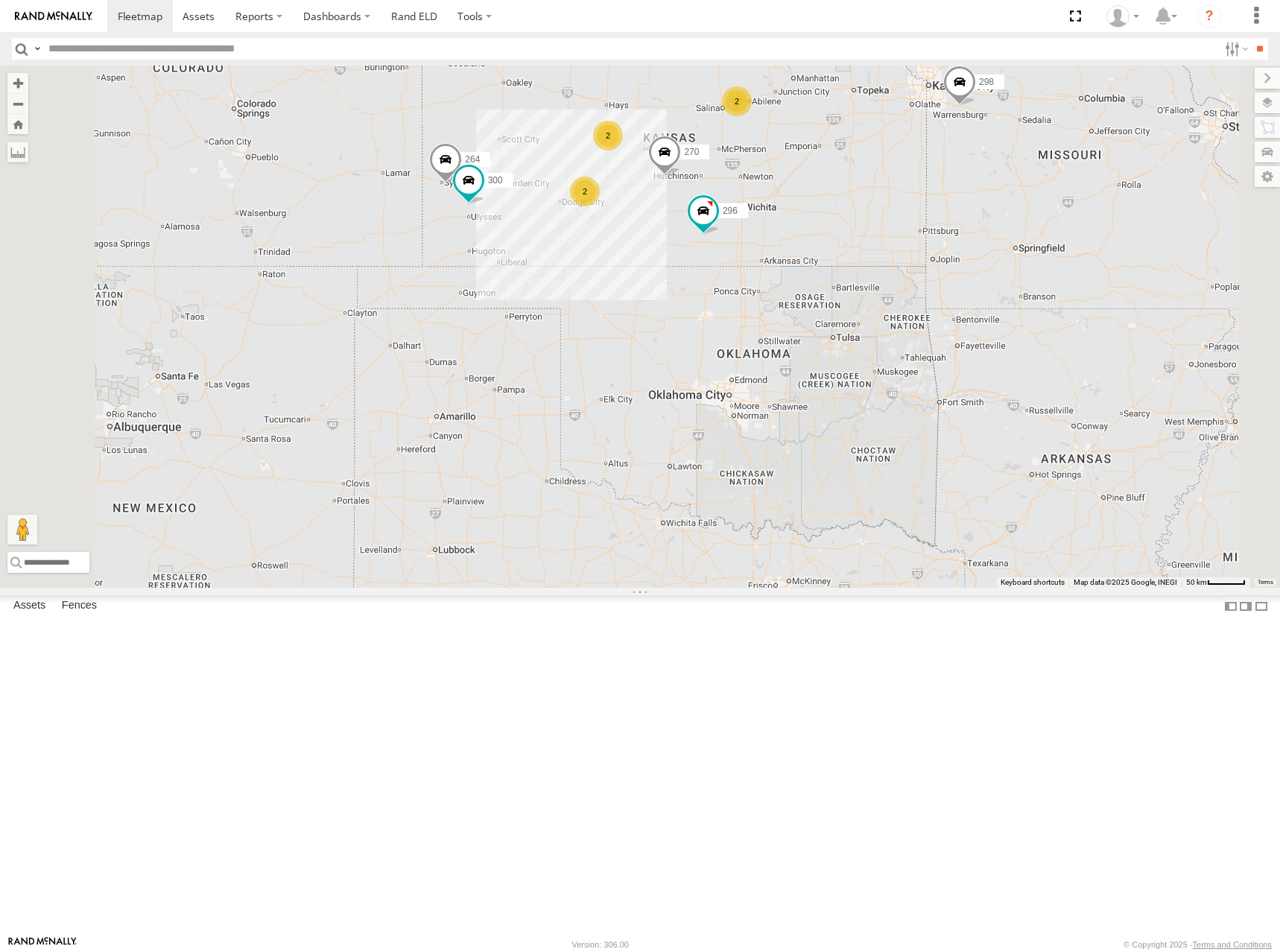
drag, startPoint x: 983, startPoint y: 312, endPoint x: 970, endPoint y: 363, distance: 52.6
click at [971, 324] on div "300 264 270 296 2 2 298 2 294 260" at bounding box center [640, 327] width 1280 height 523
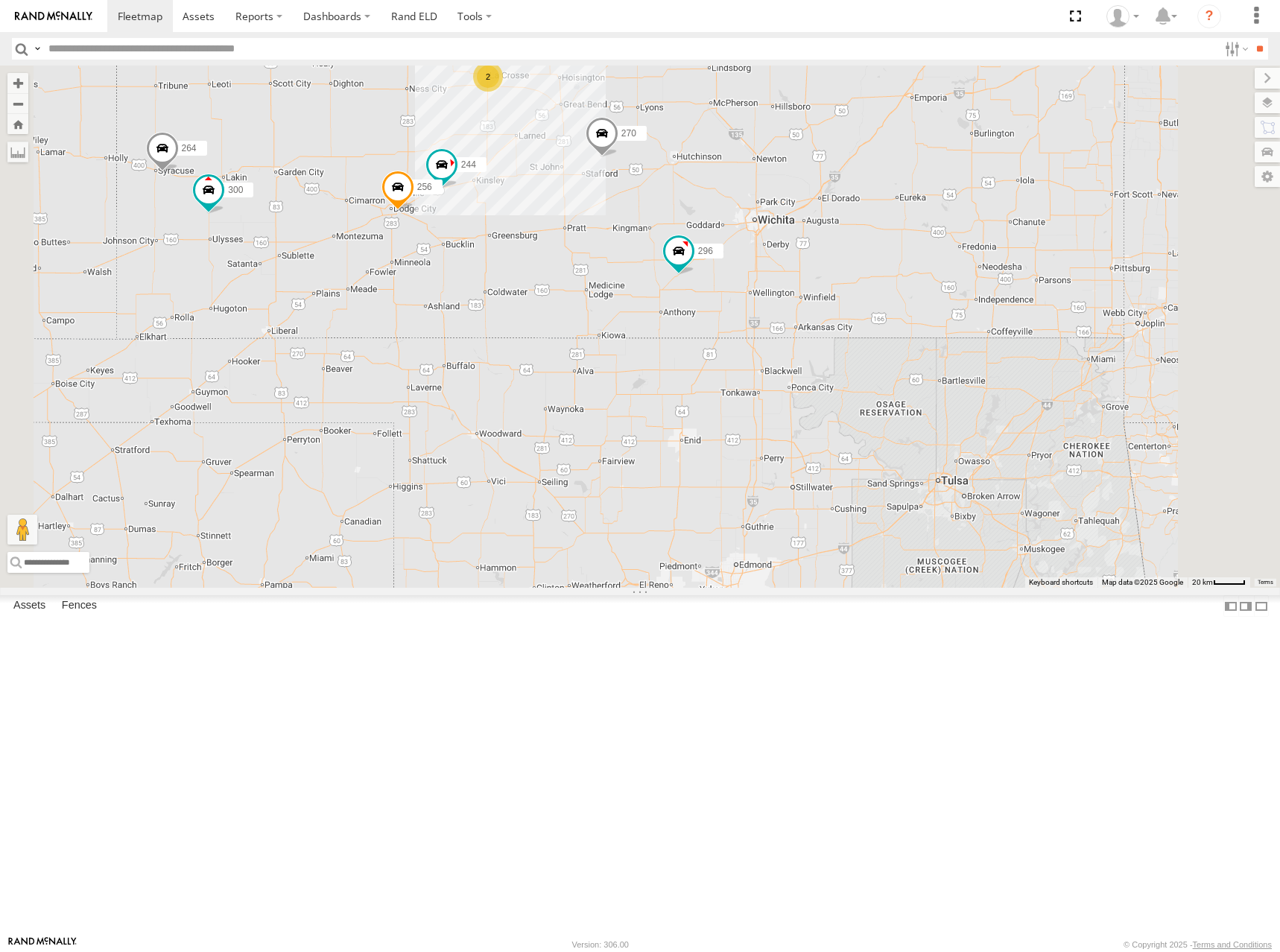
drag, startPoint x: 999, startPoint y: 293, endPoint x: 983, endPoint y: 338, distance: 47.8
click at [983, 338] on div "300 264 270 296 298 294 260 244 246 256 232 2" at bounding box center [640, 327] width 1280 height 523
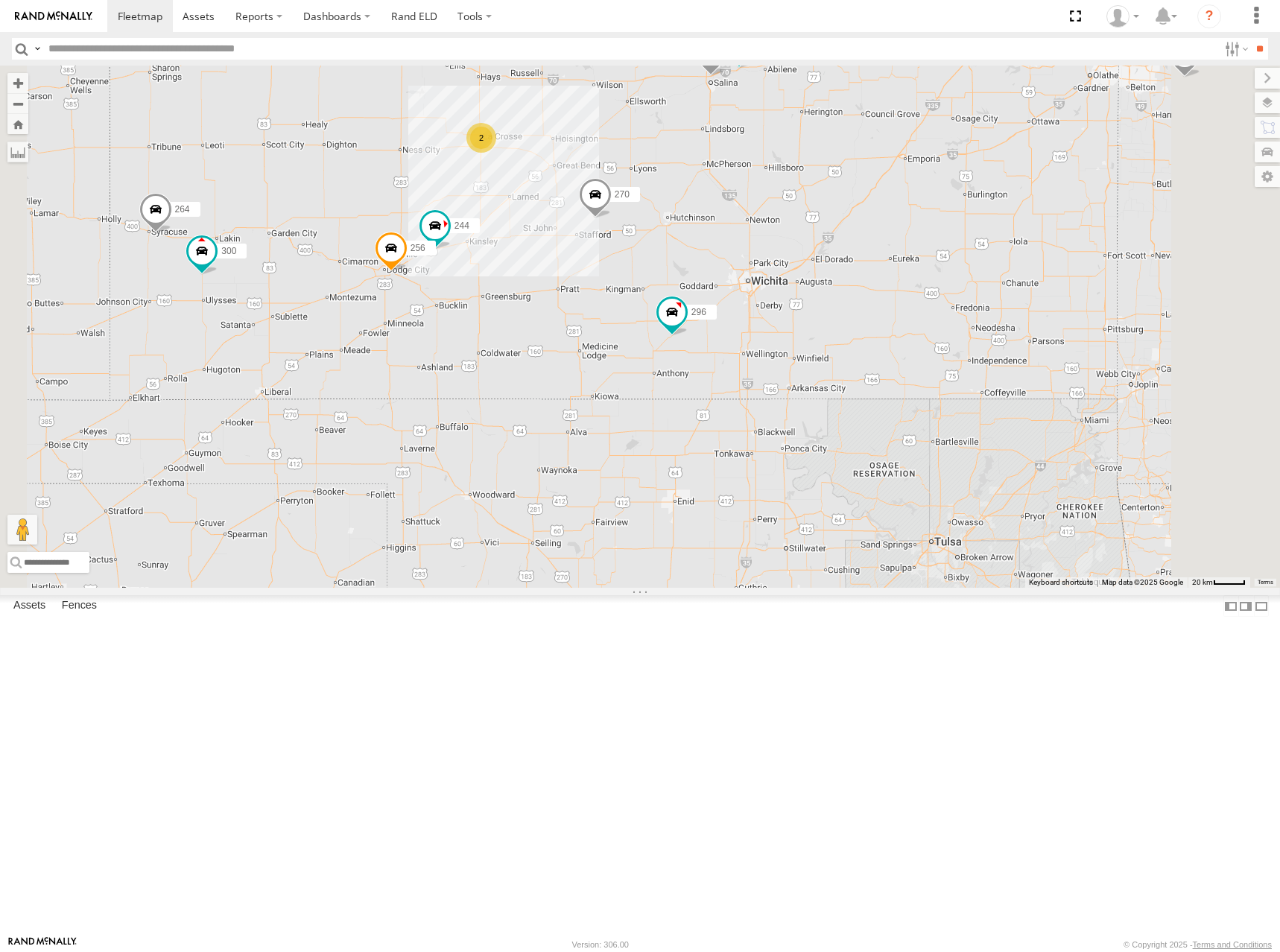
drag, startPoint x: 1049, startPoint y: 223, endPoint x: 1041, endPoint y: 289, distance: 66.5
click at [1041, 289] on div "300 264 270 296 298 294 260 244 246 256 232 2" at bounding box center [640, 327] width 1280 height 523
drag, startPoint x: 1042, startPoint y: 289, endPoint x: 1043, endPoint y: 301, distance: 12.0
click at [1043, 301] on div "300 264 270 296 298 294 260 244 246 256 232 2" at bounding box center [640, 327] width 1280 height 523
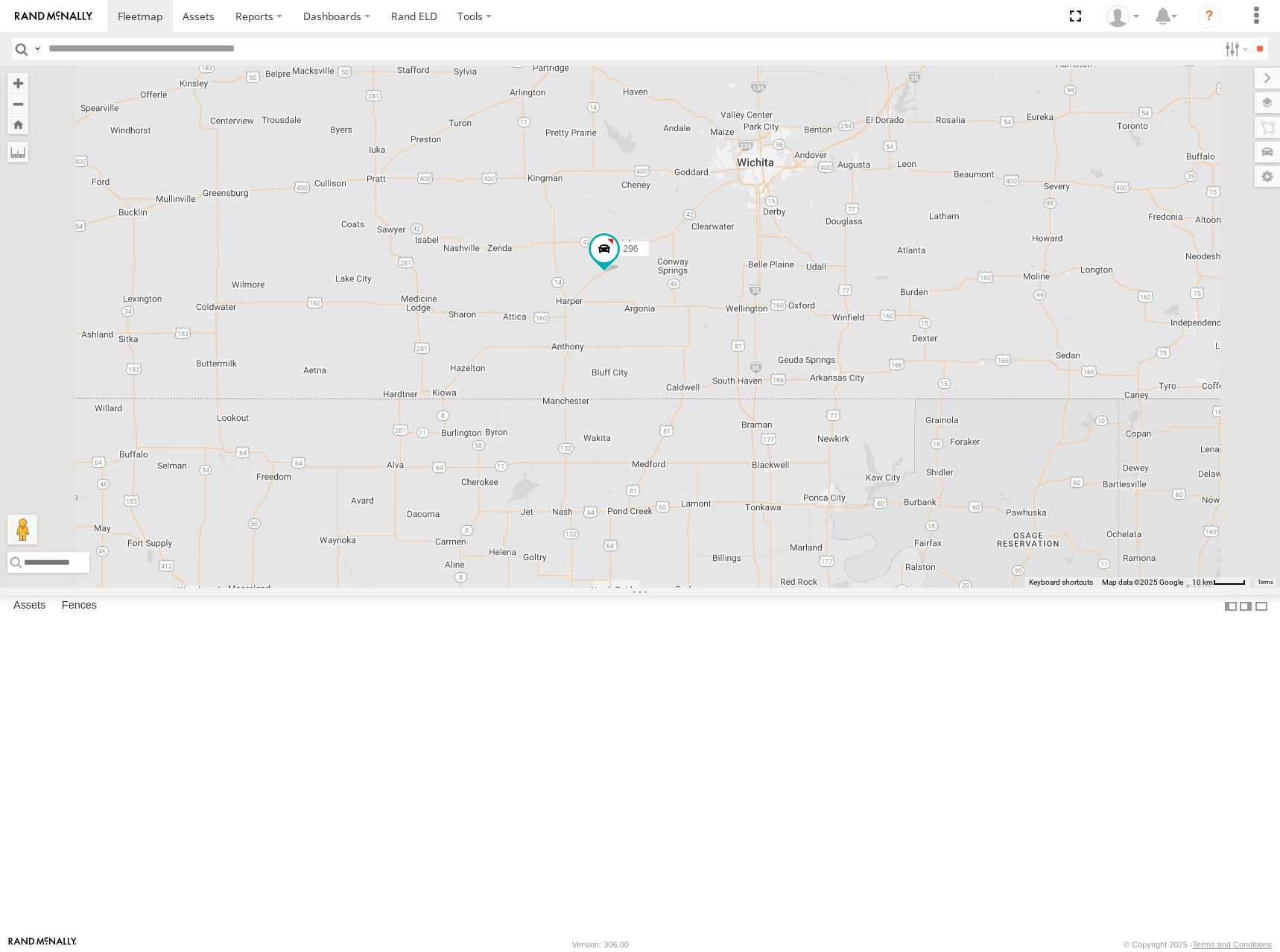
drag, startPoint x: 997, startPoint y: 388, endPoint x: 991, endPoint y: 394, distance: 8.5
click at [991, 394] on div "300 264 270 296 298 294 260" at bounding box center [640, 327] width 1280 height 523
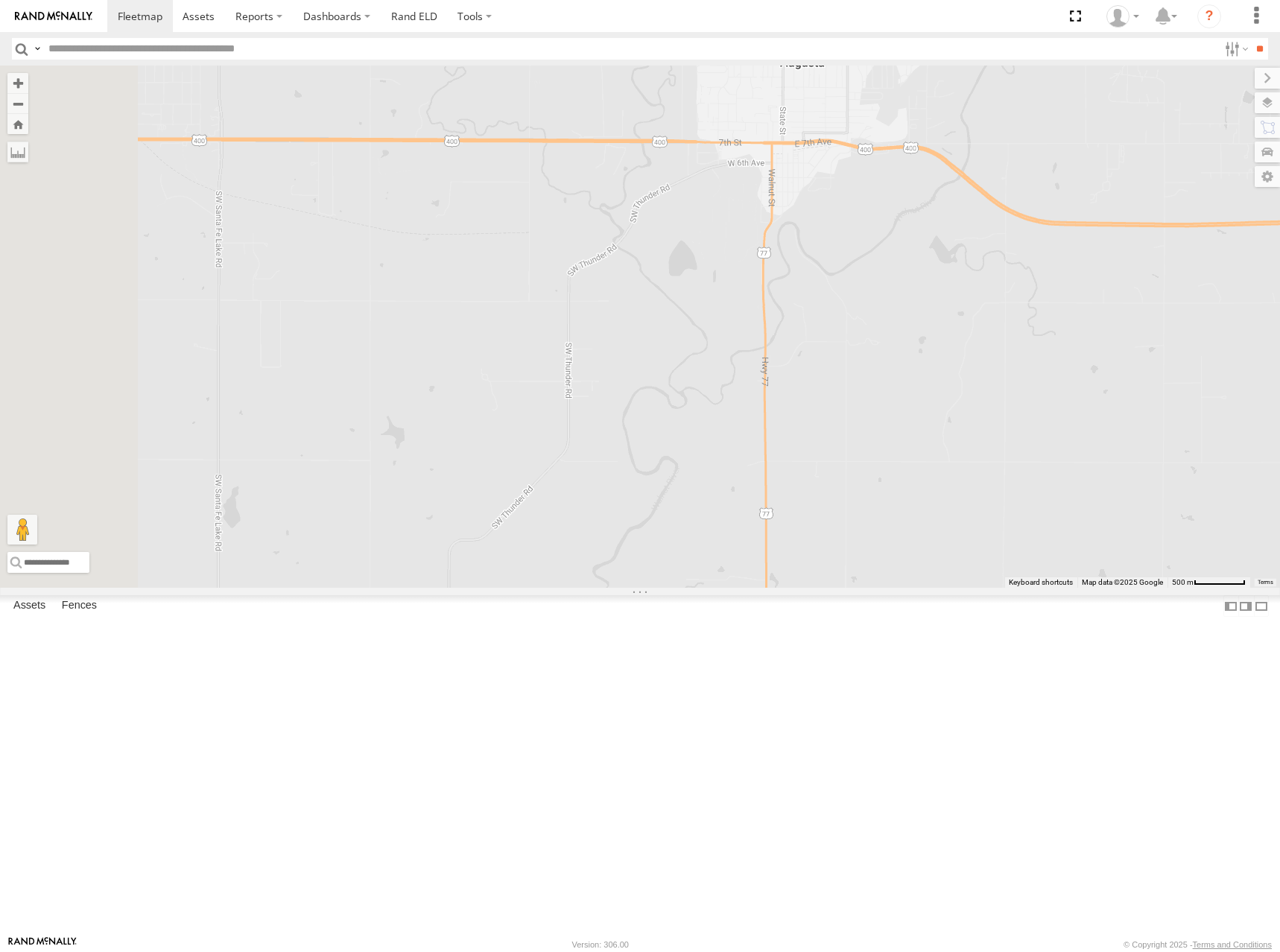
drag, startPoint x: 1005, startPoint y: 301, endPoint x: 978, endPoint y: 352, distance: 57.7
click at [978, 352] on div "300 264 270 296 298 294 260" at bounding box center [640, 327] width 1280 height 523
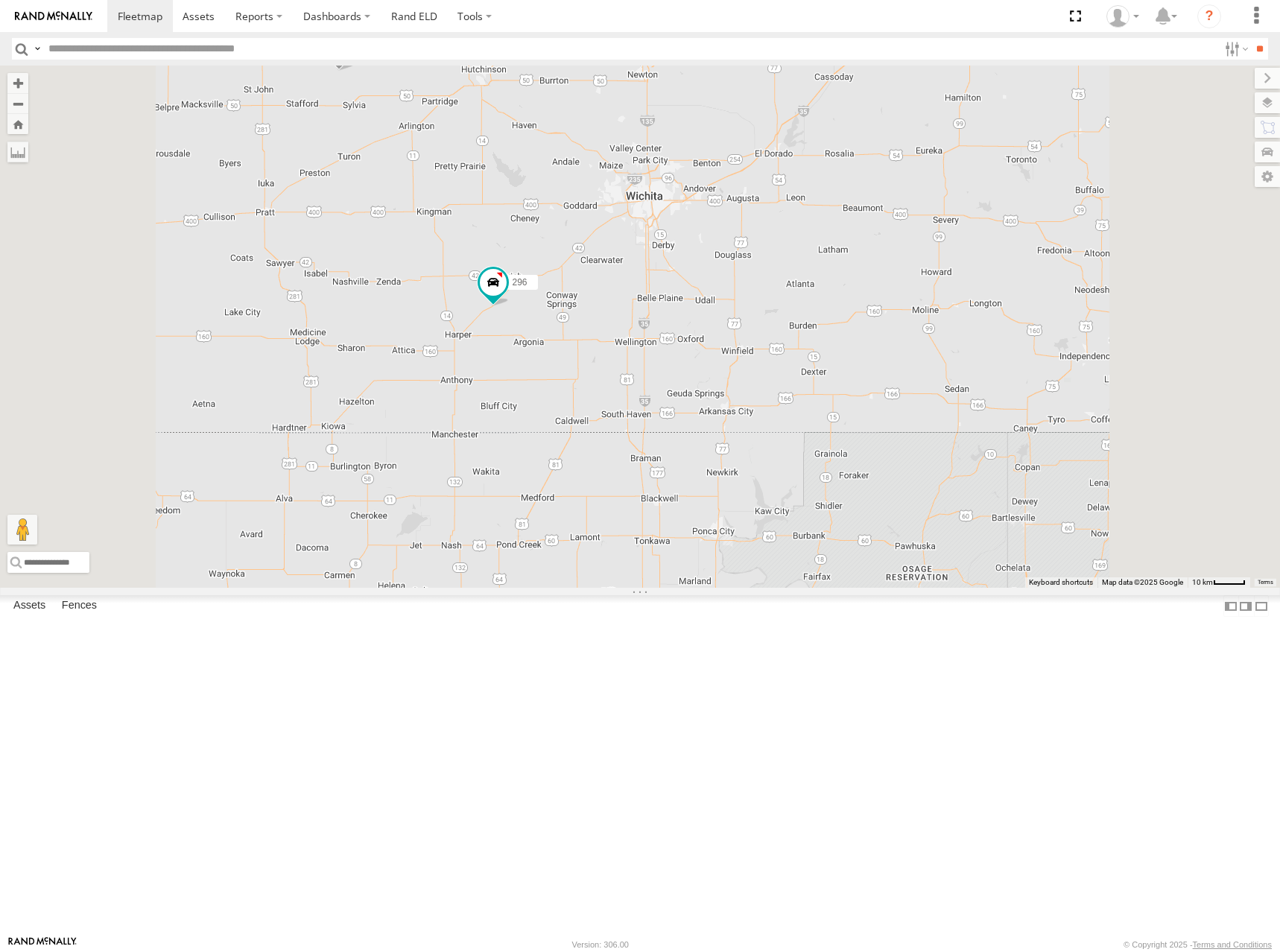
drag, startPoint x: 925, startPoint y: 233, endPoint x: 909, endPoint y: 288, distance: 57.3
click at [909, 288] on div "300 264 270 296 298 294 260" at bounding box center [640, 327] width 1280 height 523
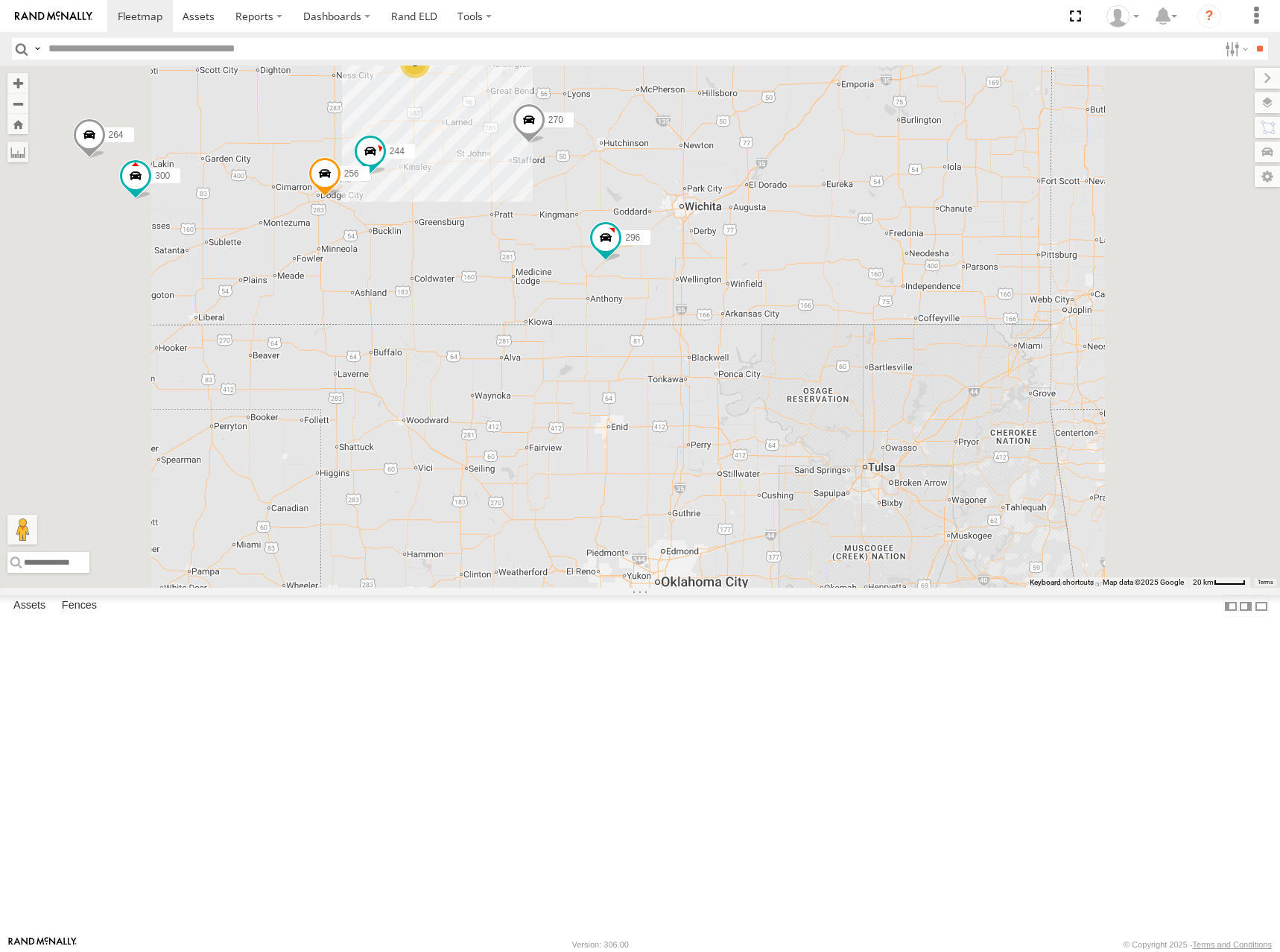
drag, startPoint x: 924, startPoint y: 198, endPoint x: 922, endPoint y: 255, distance: 57.0
click at [922, 255] on div "300 264 270 296 298 294 260 244 246 256 232 2" at bounding box center [640, 327] width 1280 height 523
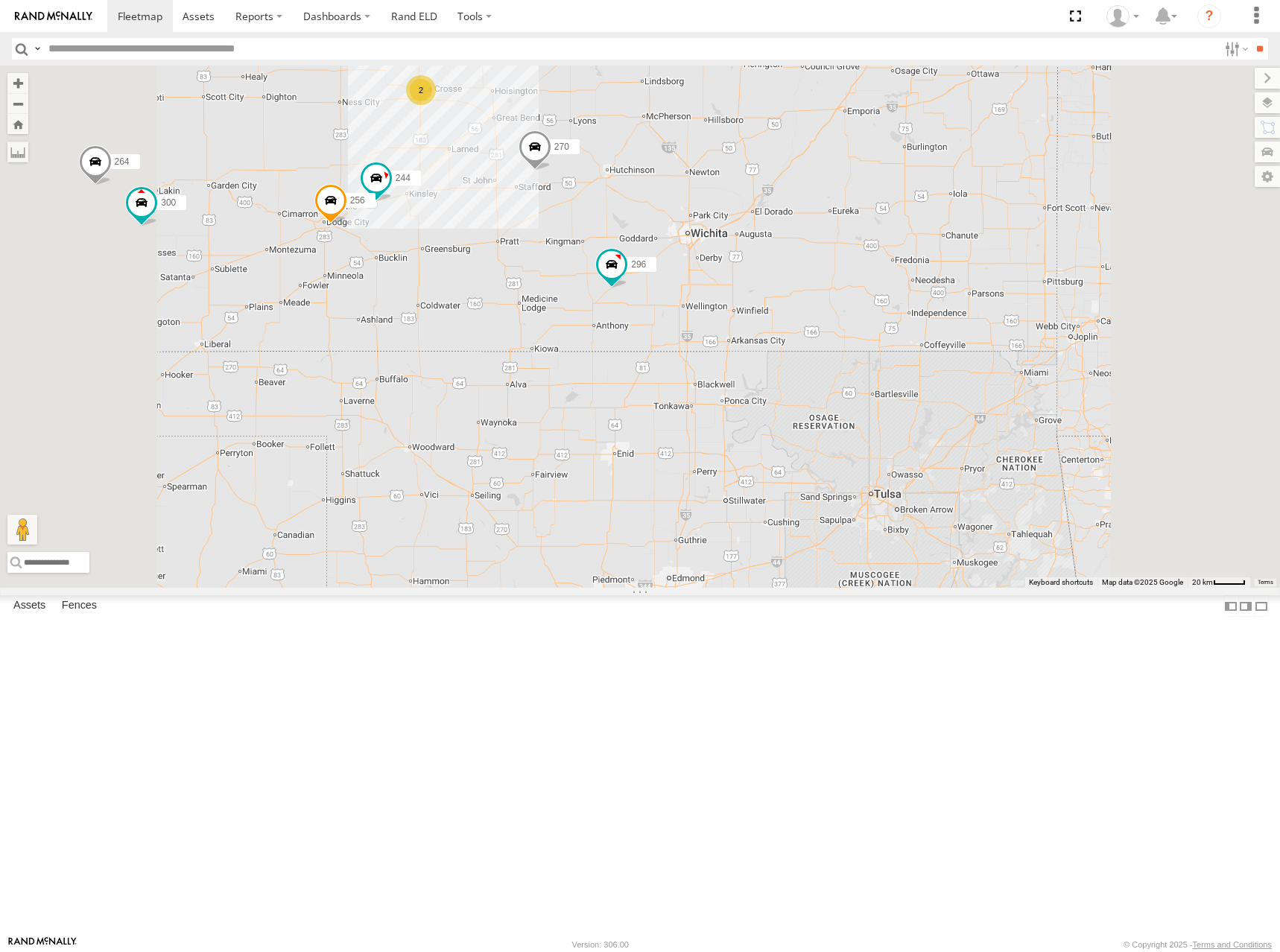
drag, startPoint x: 919, startPoint y: 255, endPoint x: 925, endPoint y: 280, distance: 25.7
click at [925, 280] on div "300 264 270 296 298 294 260 244 246 256 232 2" at bounding box center [640, 327] width 1280 height 523
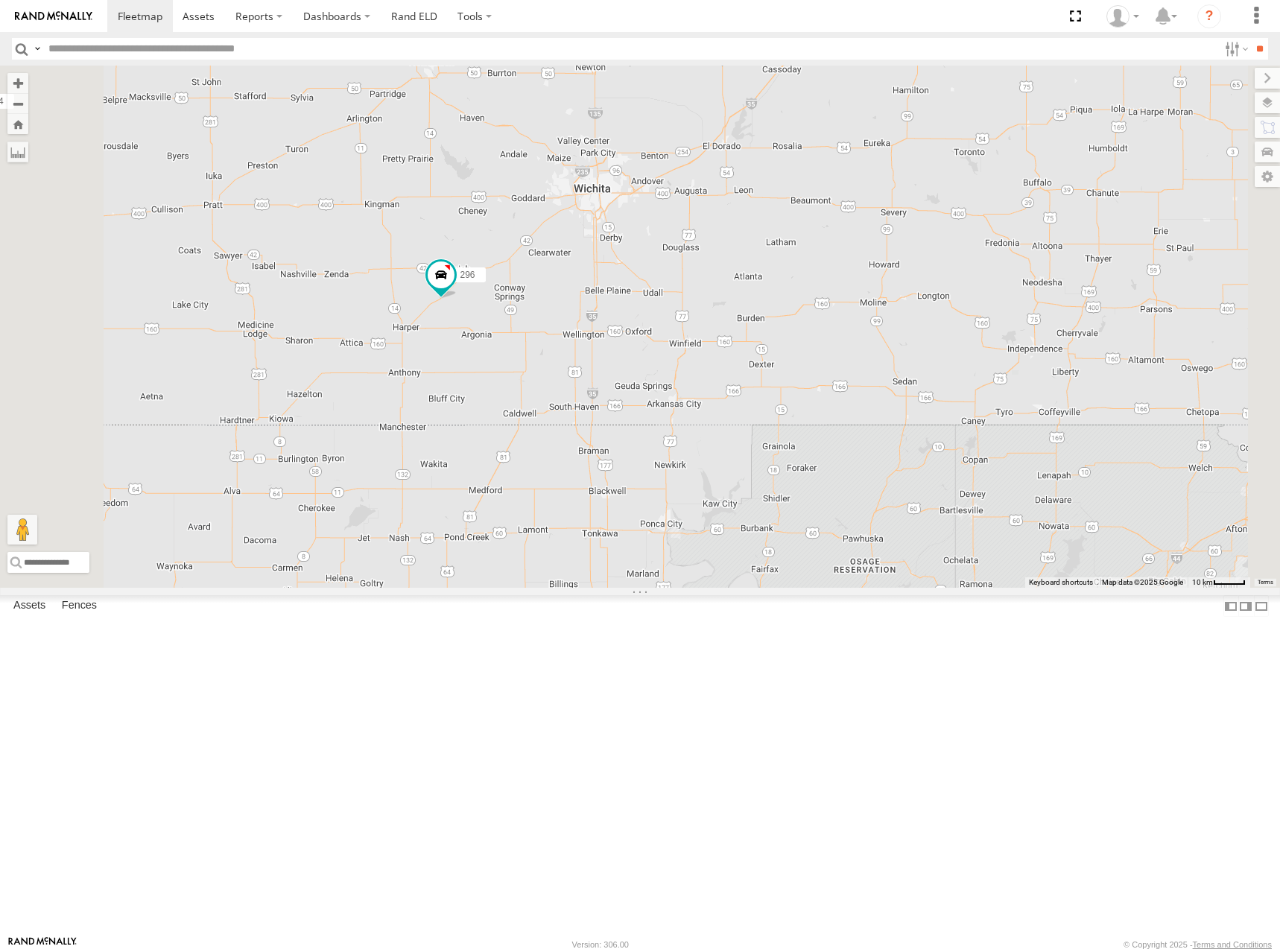
drag, startPoint x: 866, startPoint y: 222, endPoint x: 866, endPoint y: 300, distance: 78.0
click at [866, 300] on div "300 264 270 296 298 294 260 244 256" at bounding box center [640, 327] width 1280 height 523
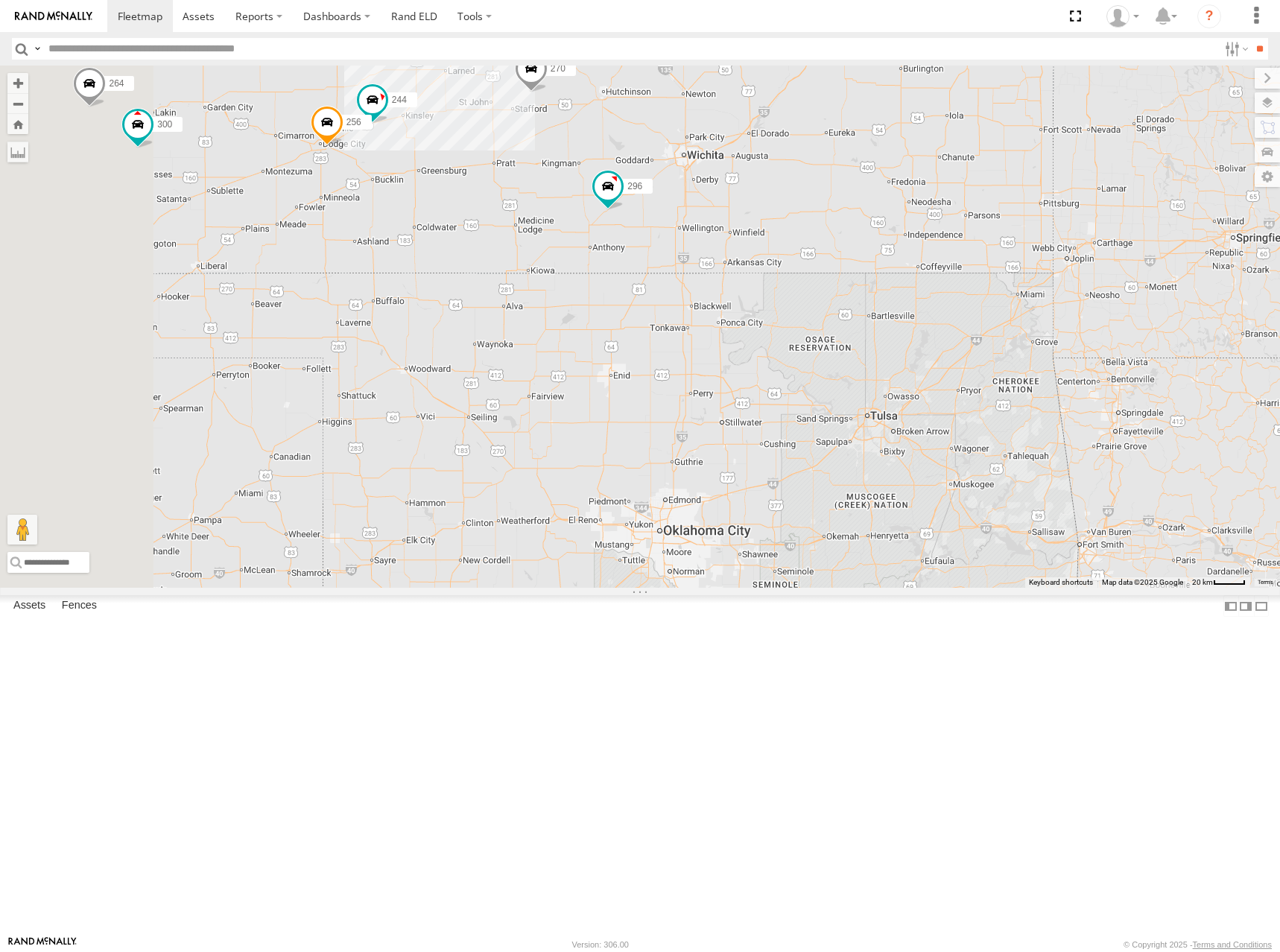
drag, startPoint x: 851, startPoint y: 282, endPoint x: 897, endPoint y: 276, distance: 46.4
click at [897, 276] on div "300 264 270 296 298 294 260 244 256 246 232 2" at bounding box center [640, 327] width 1280 height 523
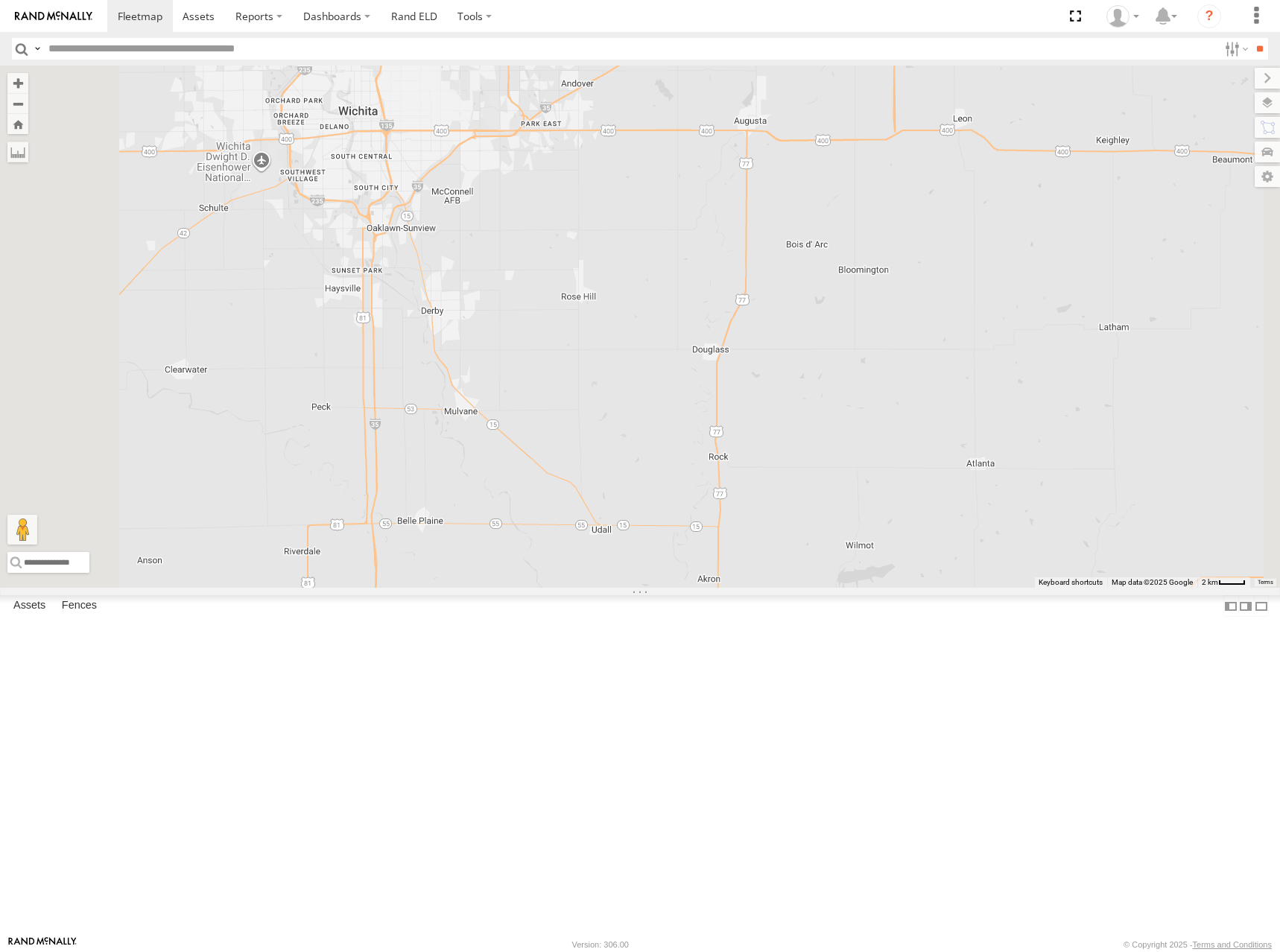
drag, startPoint x: 968, startPoint y: 292, endPoint x: 965, endPoint y: 322, distance: 30.1
click at [965, 322] on div "300 264 270 296 298 294 260 244 256 246 232" at bounding box center [640, 327] width 1280 height 523
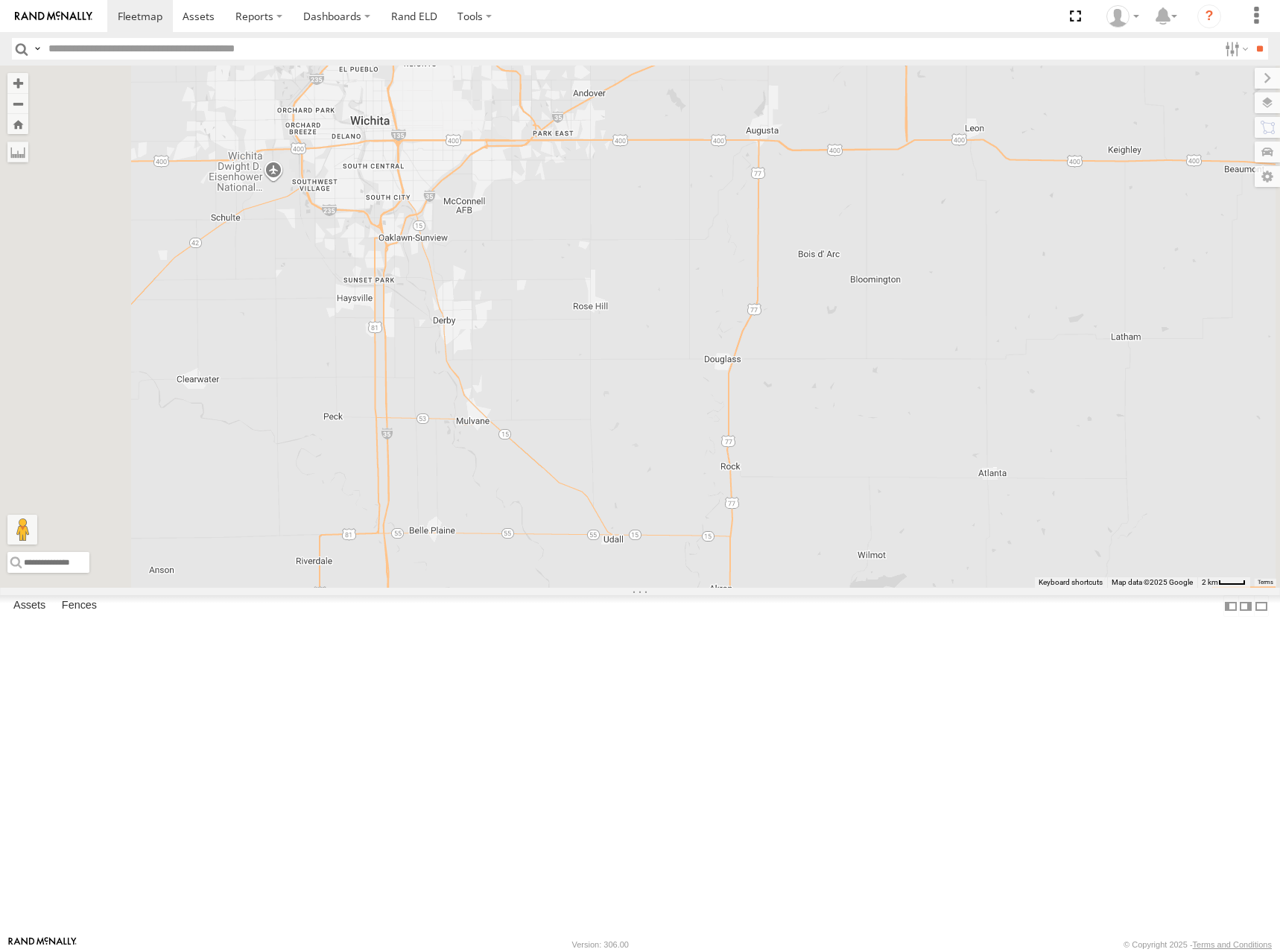
drag, startPoint x: 961, startPoint y: 296, endPoint x: 970, endPoint y: 300, distance: 9.8
click at [970, 300] on div "300 264 270 296 298 294 260 244 256 246 232" at bounding box center [640, 327] width 1280 height 523
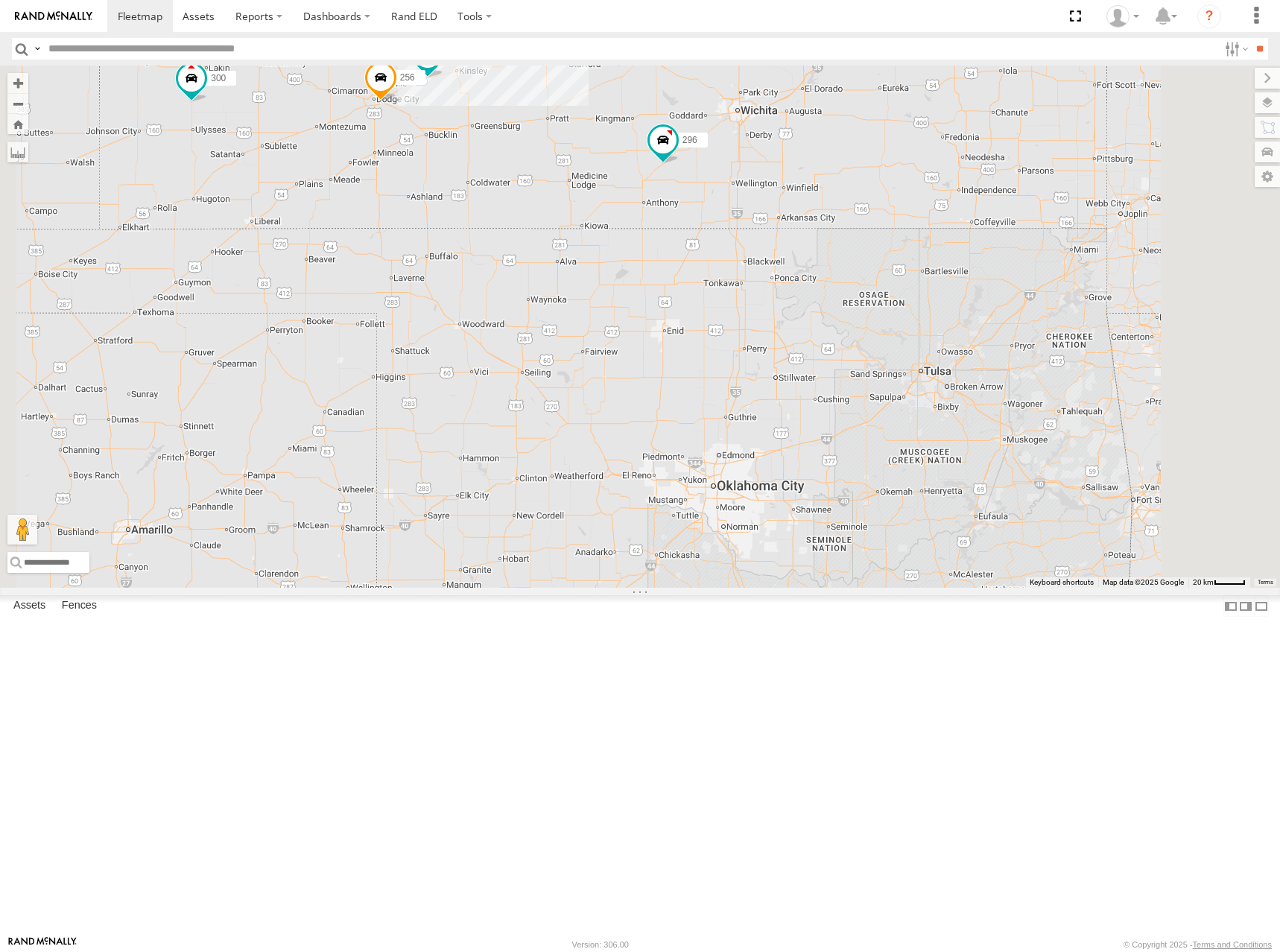
drag, startPoint x: 910, startPoint y: 168, endPoint x: 891, endPoint y: 227, distance: 62.0
click at [891, 227] on div "300 264 270 296 298 294 260 244 256 246 232 2" at bounding box center [640, 327] width 1280 height 523
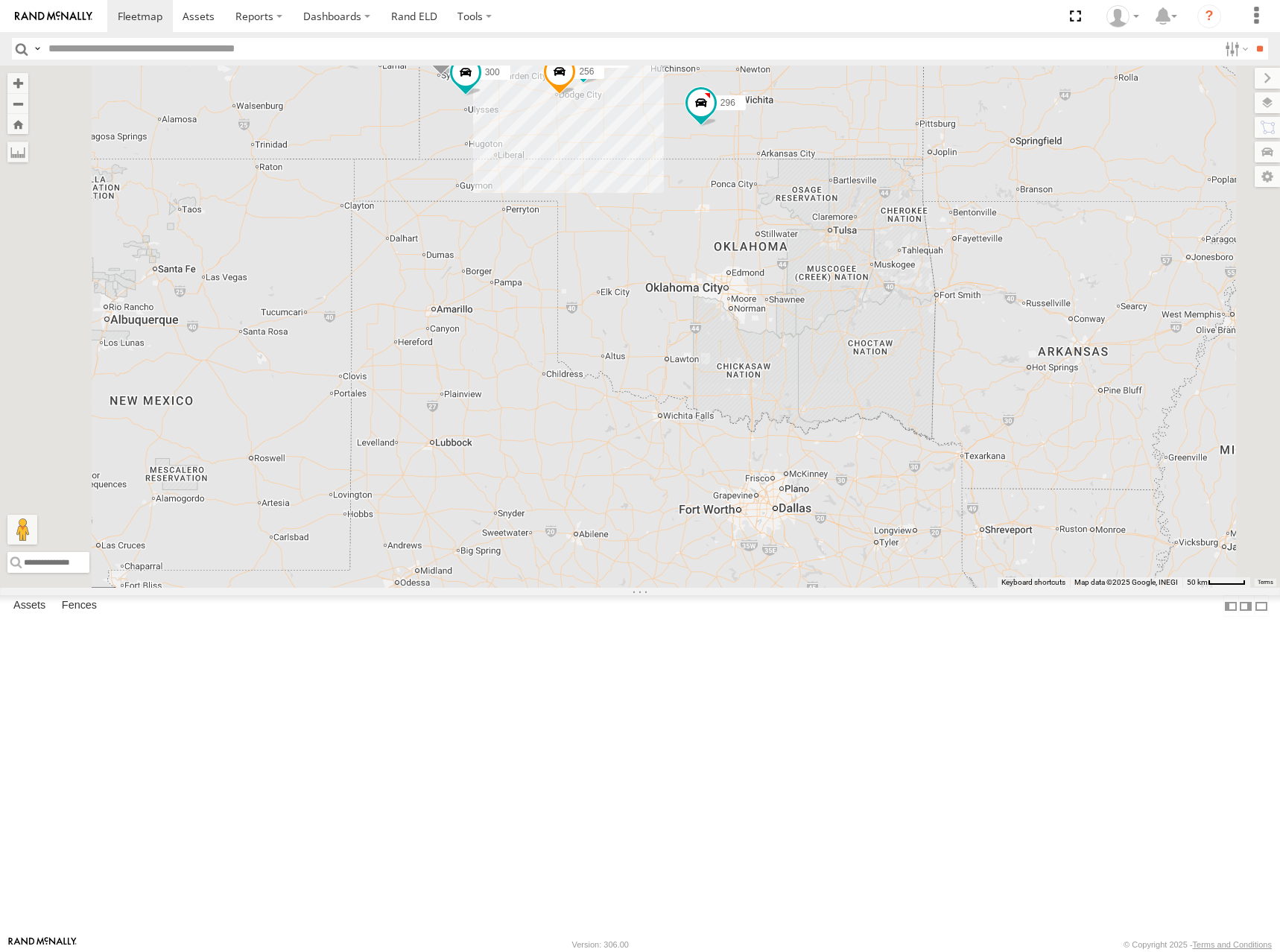
drag, startPoint x: 968, startPoint y: 206, endPoint x: 970, endPoint y: 236, distance: 30.1
click at [970, 236] on div "300 264 270 296 298 294 260 244 256 2 2" at bounding box center [640, 327] width 1280 height 523
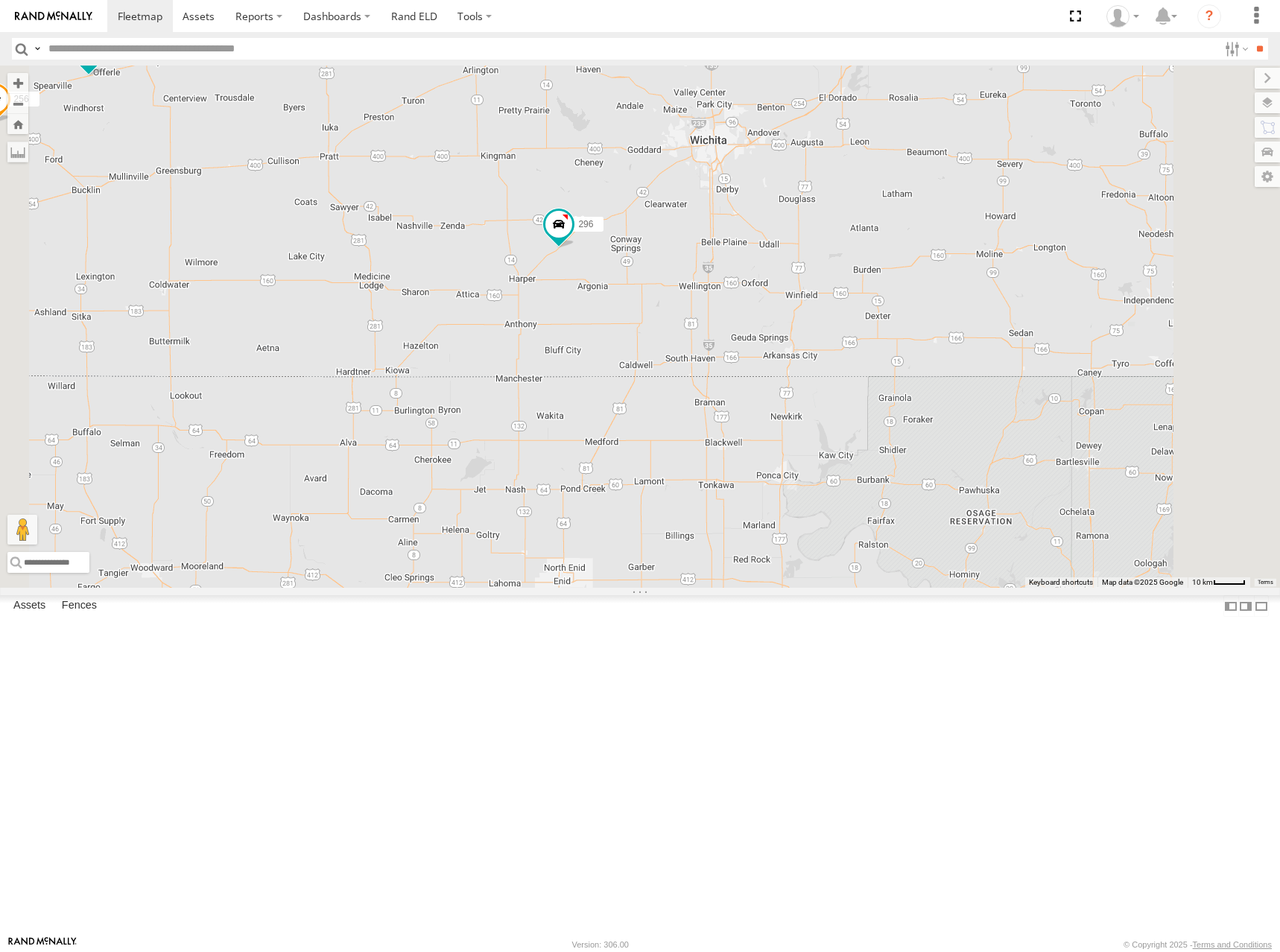
drag, startPoint x: 949, startPoint y: 298, endPoint x: 939, endPoint y: 310, distance: 15.6
click at [939, 310] on div "300 264 270 296 298 294 260 244 256" at bounding box center [640, 327] width 1280 height 523
drag, startPoint x: 932, startPoint y: 359, endPoint x: 916, endPoint y: 359, distance: 16.0
click at [916, 359] on div "300 264 270 296 298 294 260 244 256" at bounding box center [640, 327] width 1280 height 523
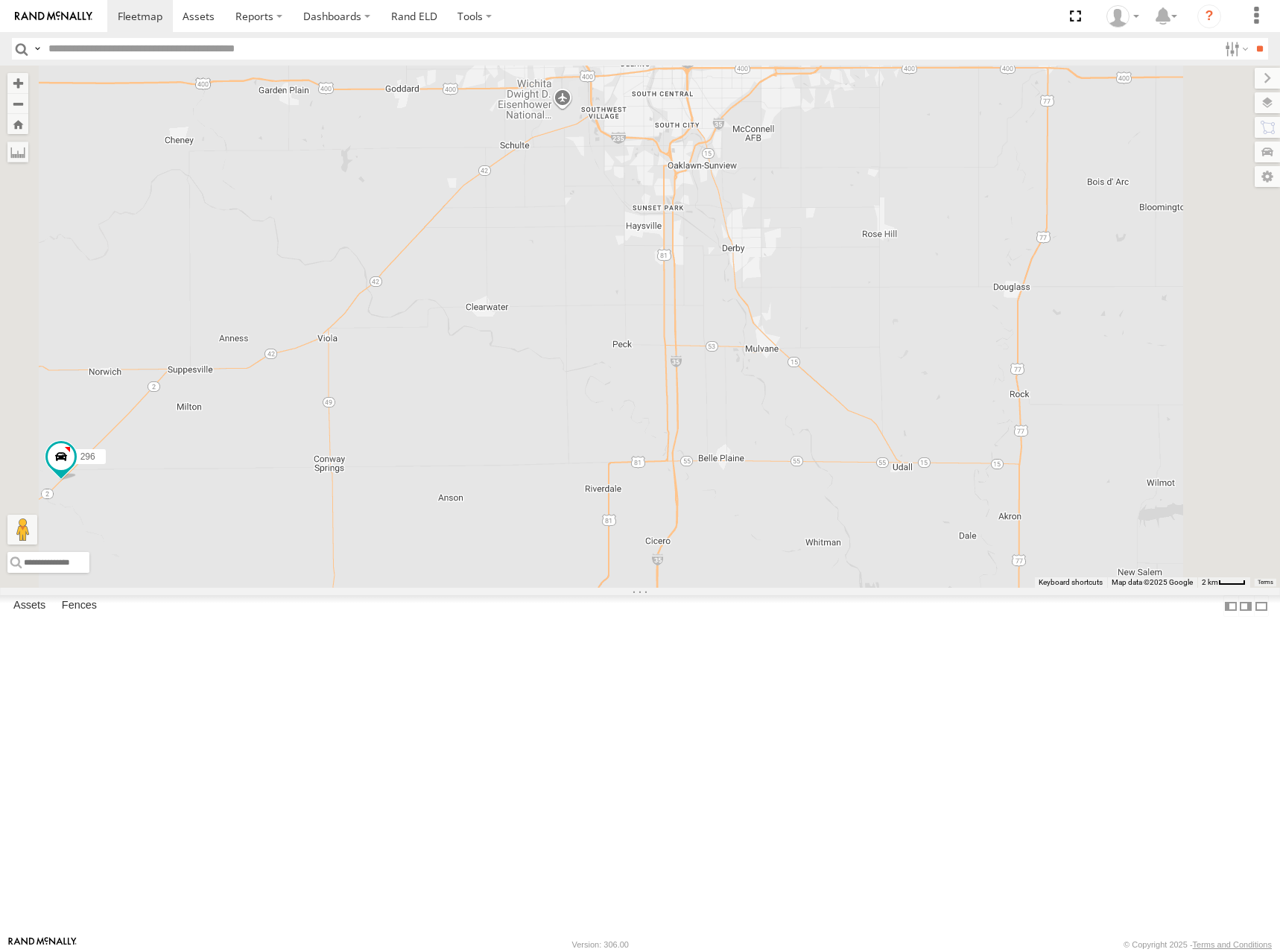
drag, startPoint x: 892, startPoint y: 343, endPoint x: 939, endPoint y: 361, distance: 50.3
click at [939, 361] on div "300 264 270 296 298 294 260 244 256" at bounding box center [640, 327] width 1280 height 523
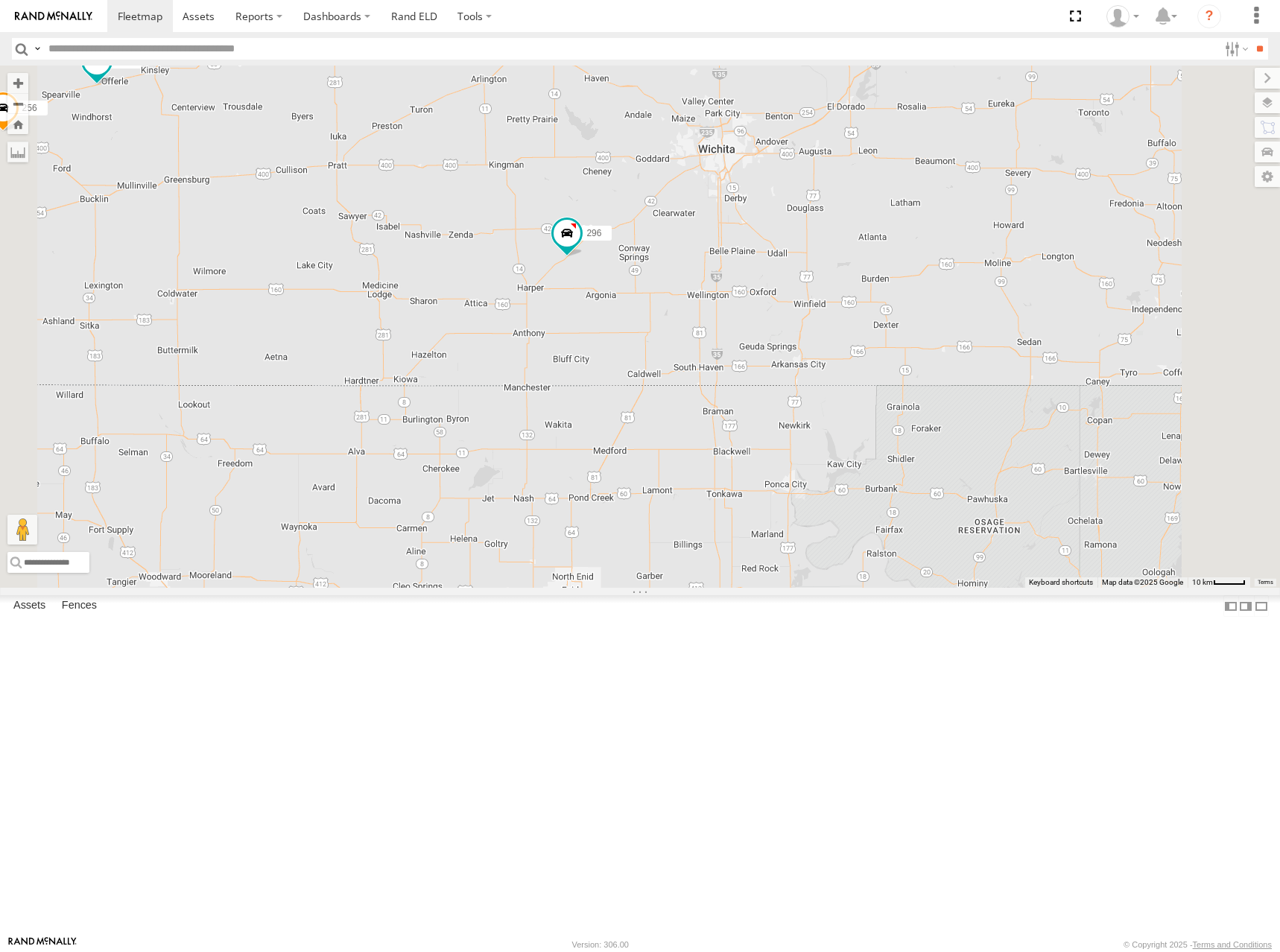
drag, startPoint x: 903, startPoint y: 224, endPoint x: 906, endPoint y: 261, distance: 37.1
click at [906, 261] on div "300 264 270 296 298 294 260 244 256" at bounding box center [640, 327] width 1280 height 523
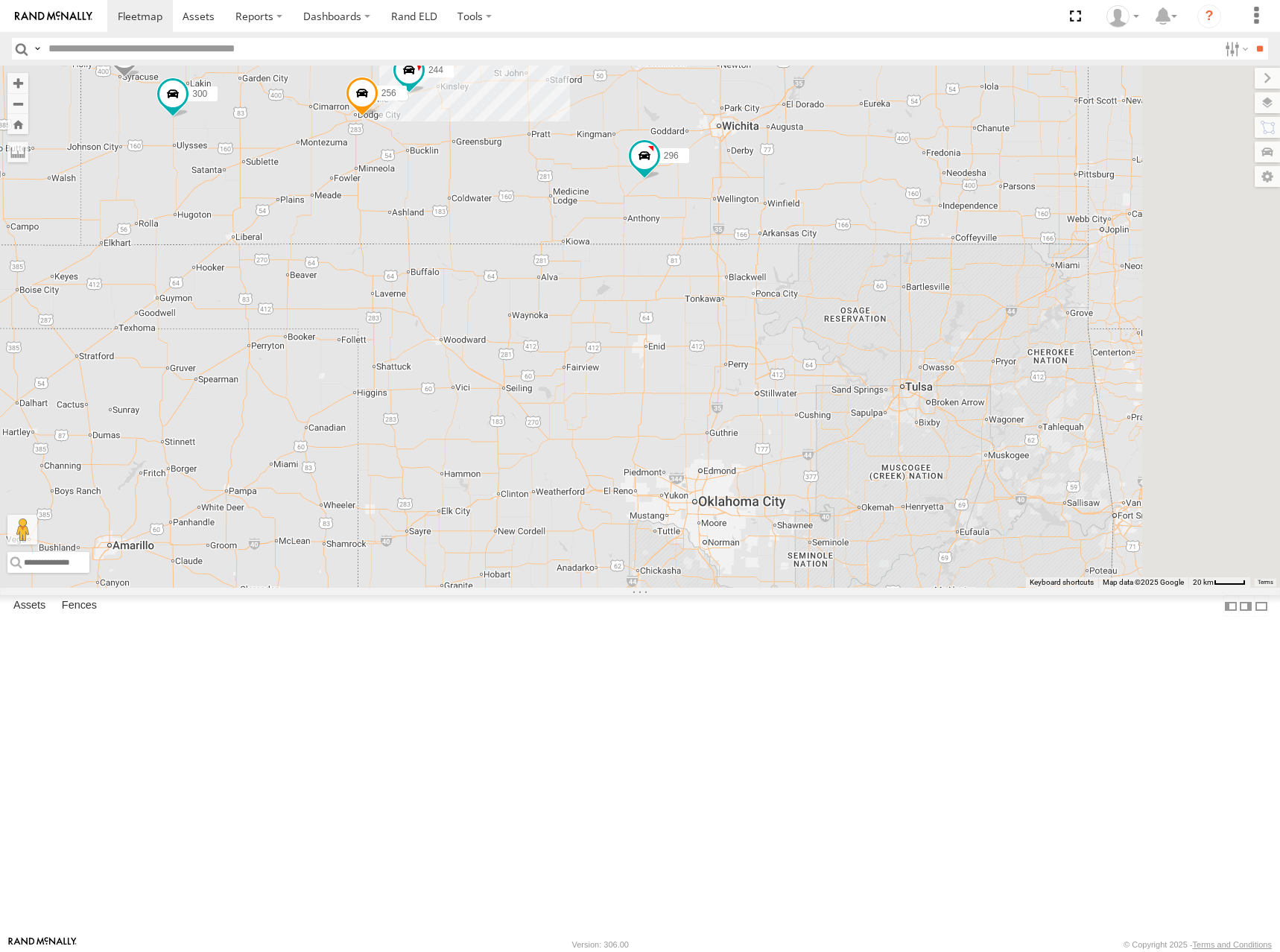
drag, startPoint x: 935, startPoint y: 172, endPoint x: 940, endPoint y: 229, distance: 57.2
click at [940, 229] on div "300 264 270 296 298 294 260 244 256 246 232 2" at bounding box center [640, 327] width 1280 height 523
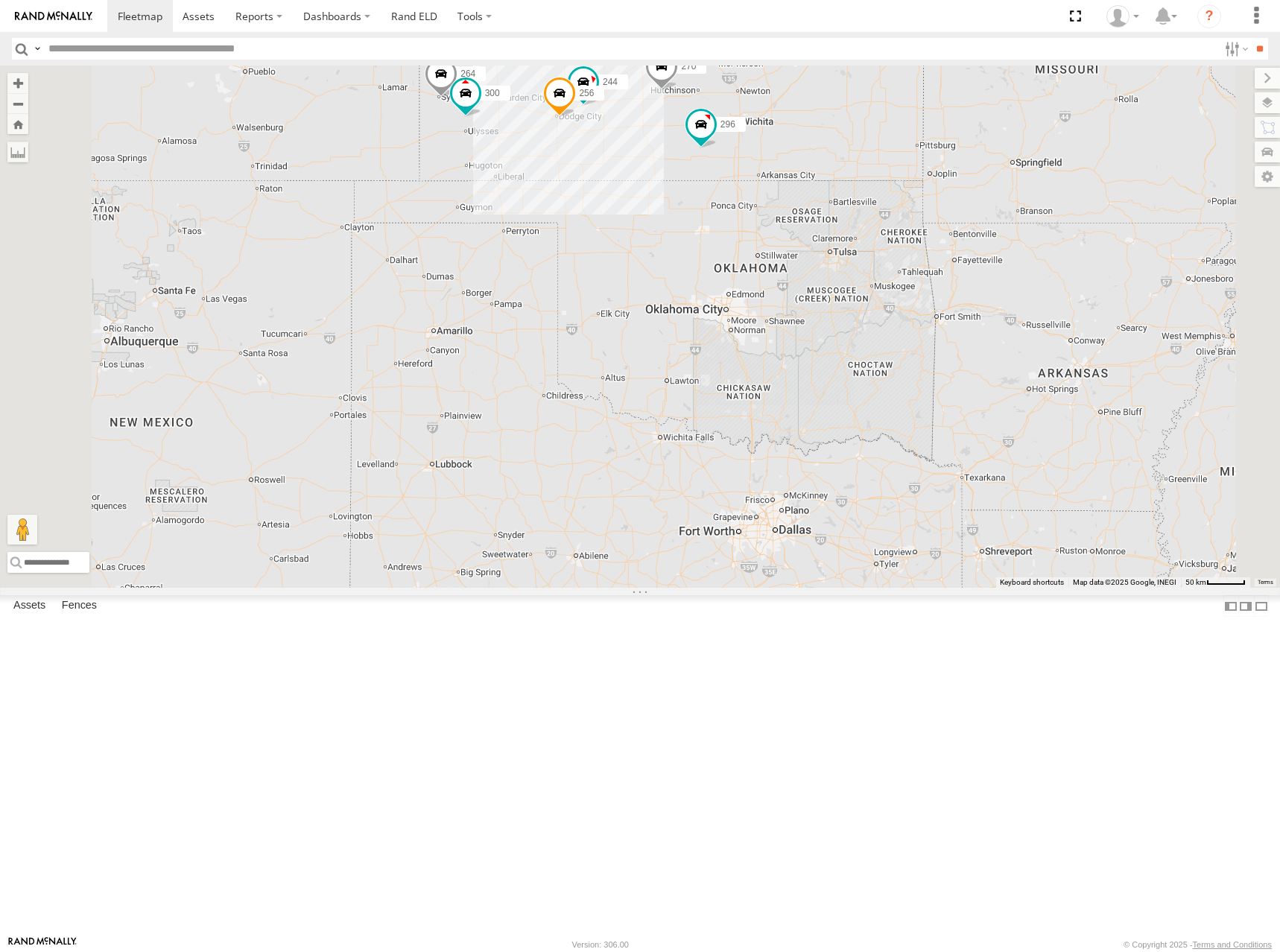
drag, startPoint x: 960, startPoint y: 216, endPoint x: 956, endPoint y: 244, distance: 28.3
click at [956, 244] on div "300 264 270 296 298 294 260 244 256 246 232" at bounding box center [640, 327] width 1280 height 523
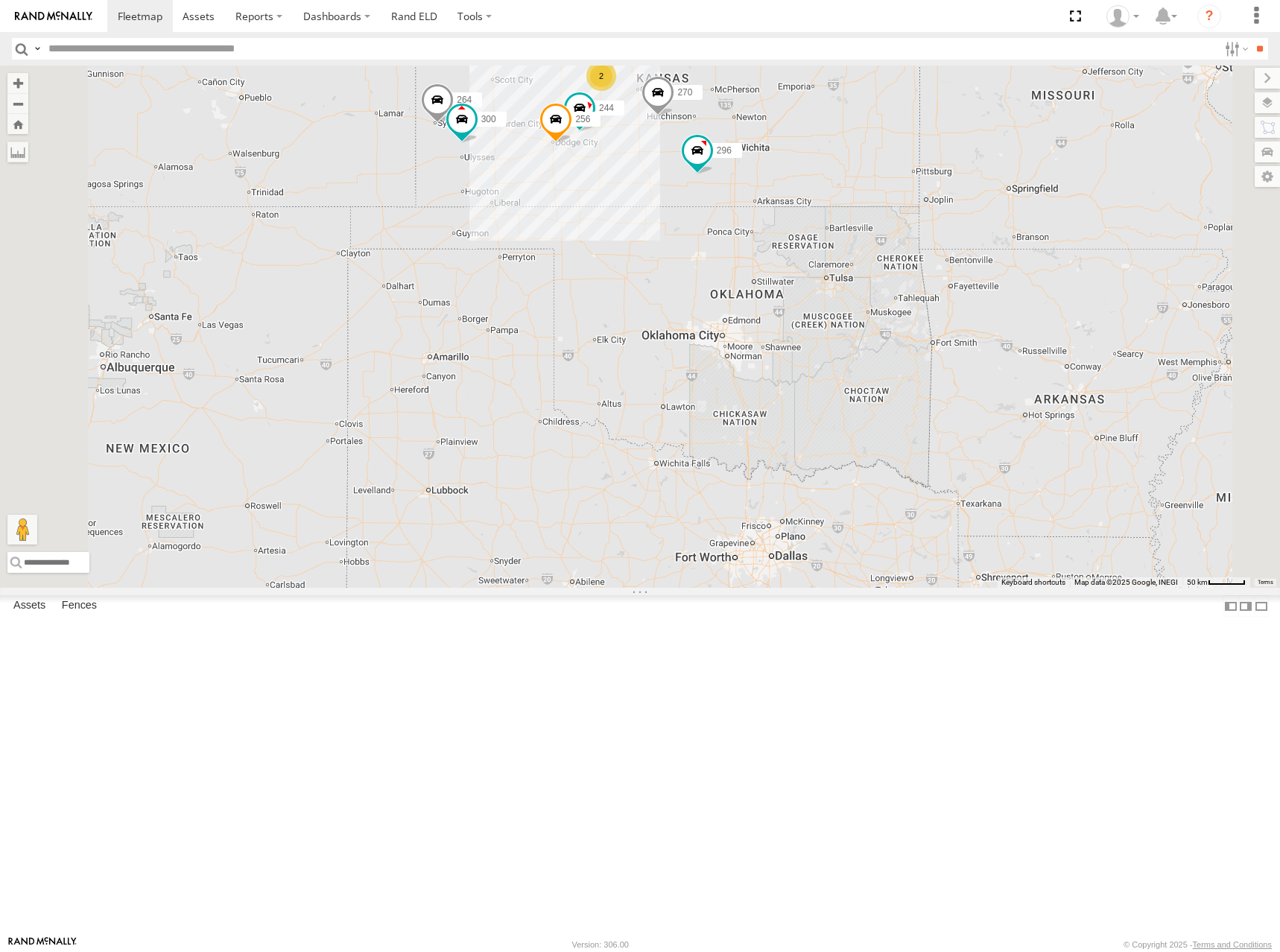
drag, startPoint x: 1006, startPoint y: 141, endPoint x: 1001, endPoint y: 153, distance: 13.0
click at [1001, 153] on div "300 264 270 296 298 294 260 244 256 2 2" at bounding box center [640, 327] width 1280 height 523
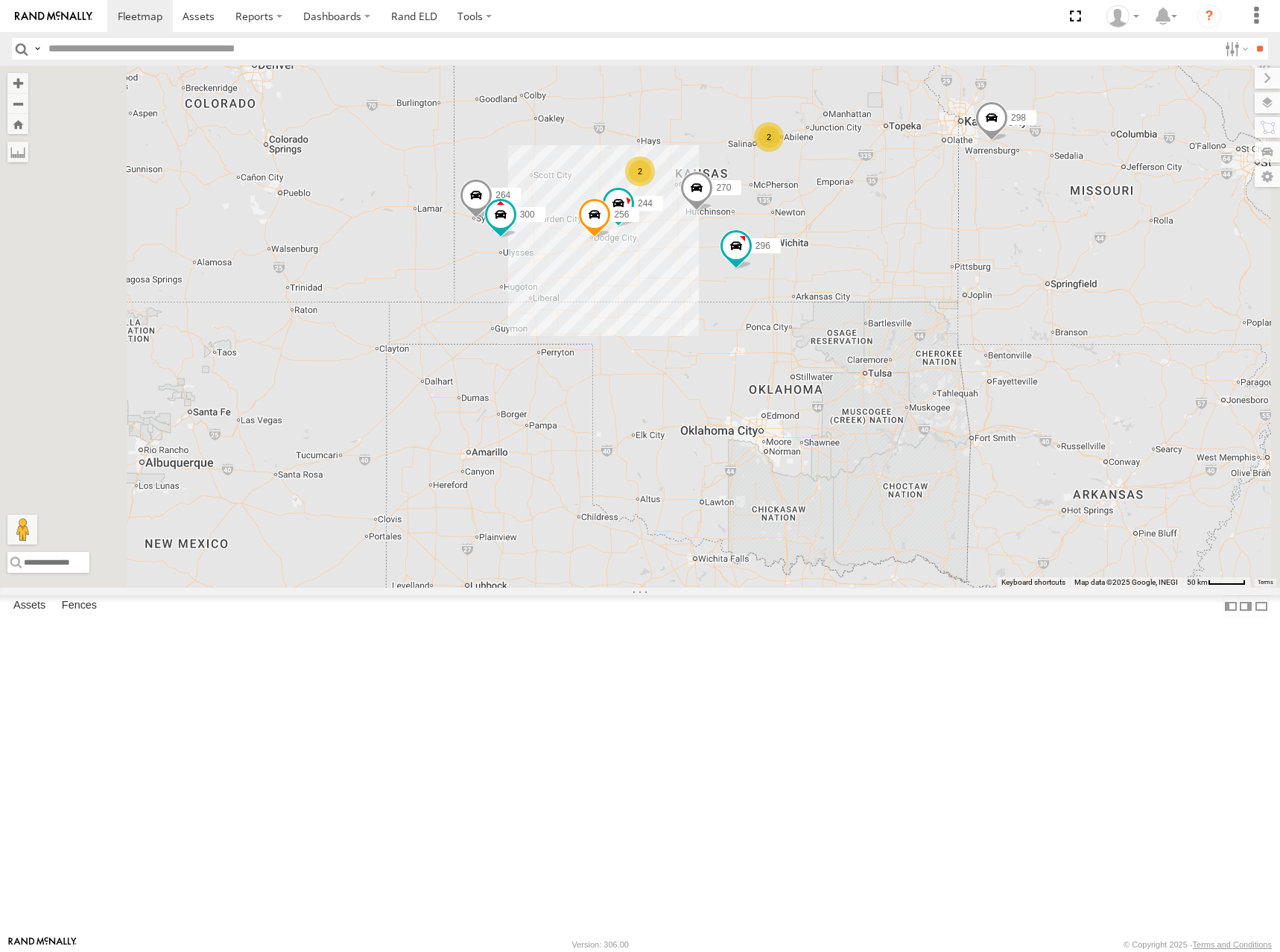
drag, startPoint x: 869, startPoint y: 155, endPoint x: 914, endPoint y: 234, distance: 90.9
click at [914, 234] on div "300 264 270 296 298 294 260 244 256 2 2" at bounding box center [640, 327] width 1280 height 523
click at [939, 280] on div "300 264 270 296 298 294 260 244 256 2 2" at bounding box center [640, 327] width 1280 height 523
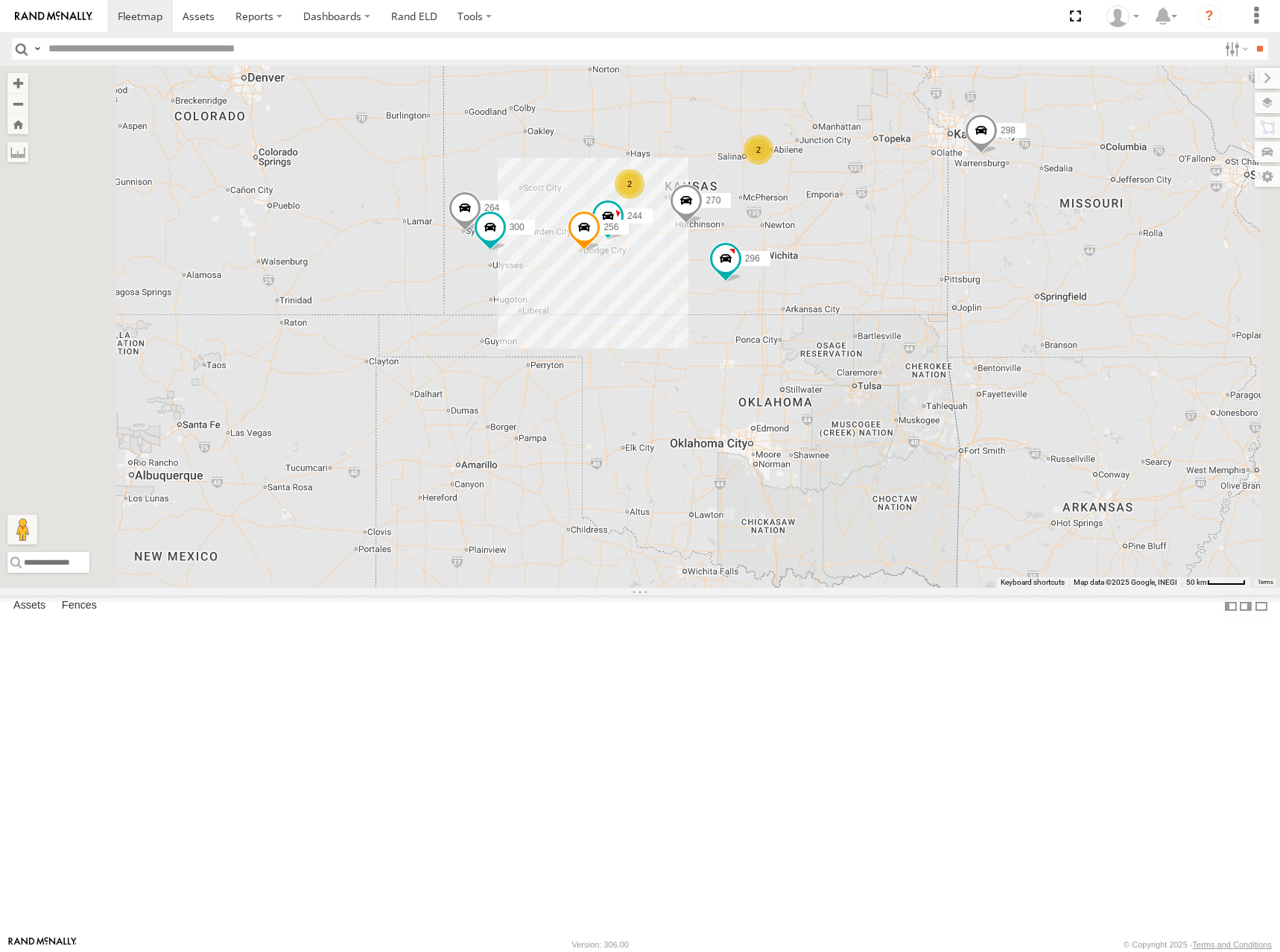
drag, startPoint x: 932, startPoint y: 233, endPoint x: 914, endPoint y: 249, distance: 24.1
click at [914, 249] on div "300 264 270 296 298 294 260 244 256 2 2" at bounding box center [640, 327] width 1280 height 523
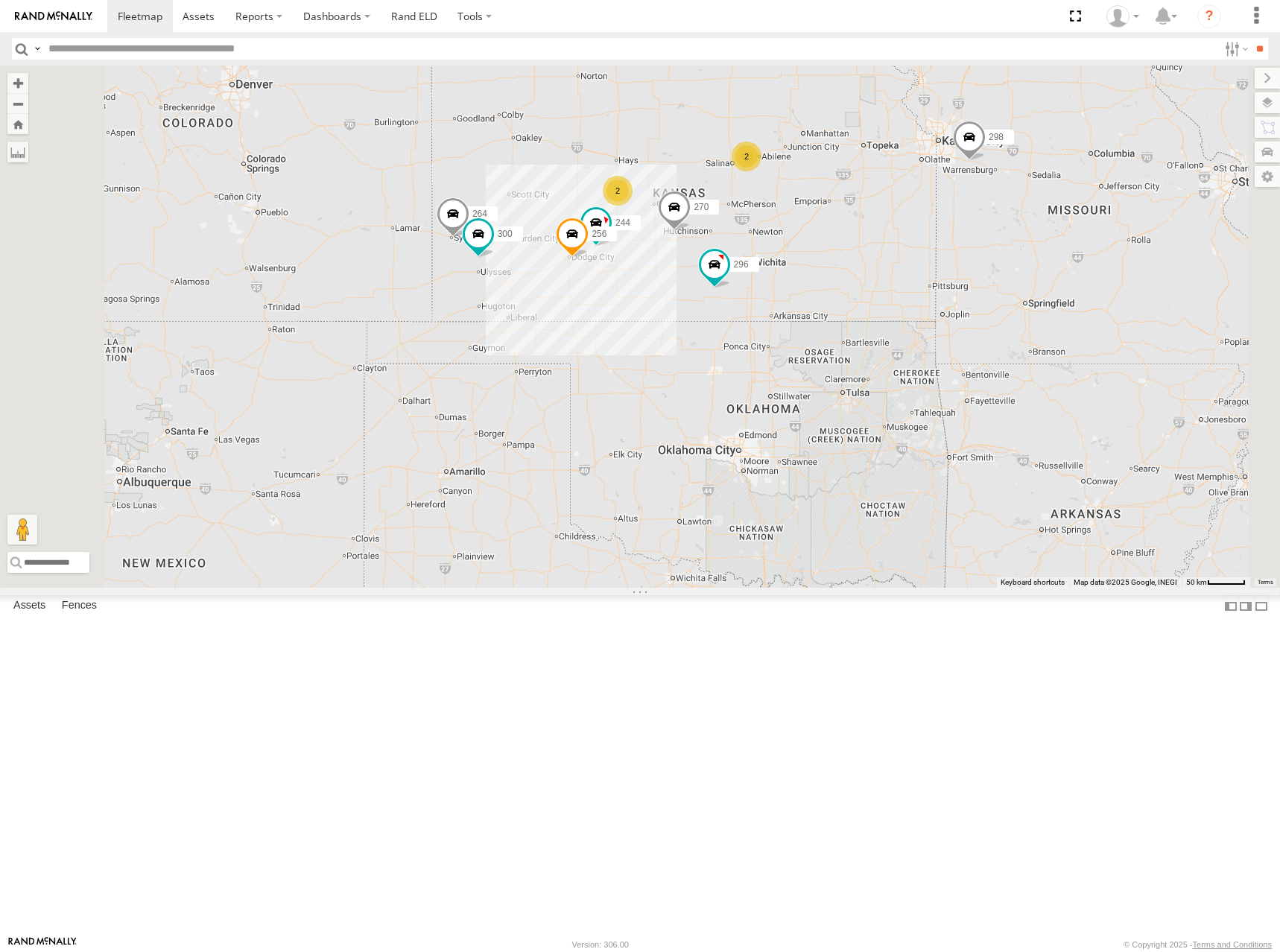
click at [947, 272] on div "300 264 270 296 298 294 260 244 256 2 2" at bounding box center [640, 327] width 1280 height 523
click at [950, 231] on div "300 264 270 296 298 294 260 244 256 2 2" at bounding box center [640, 327] width 1280 height 523
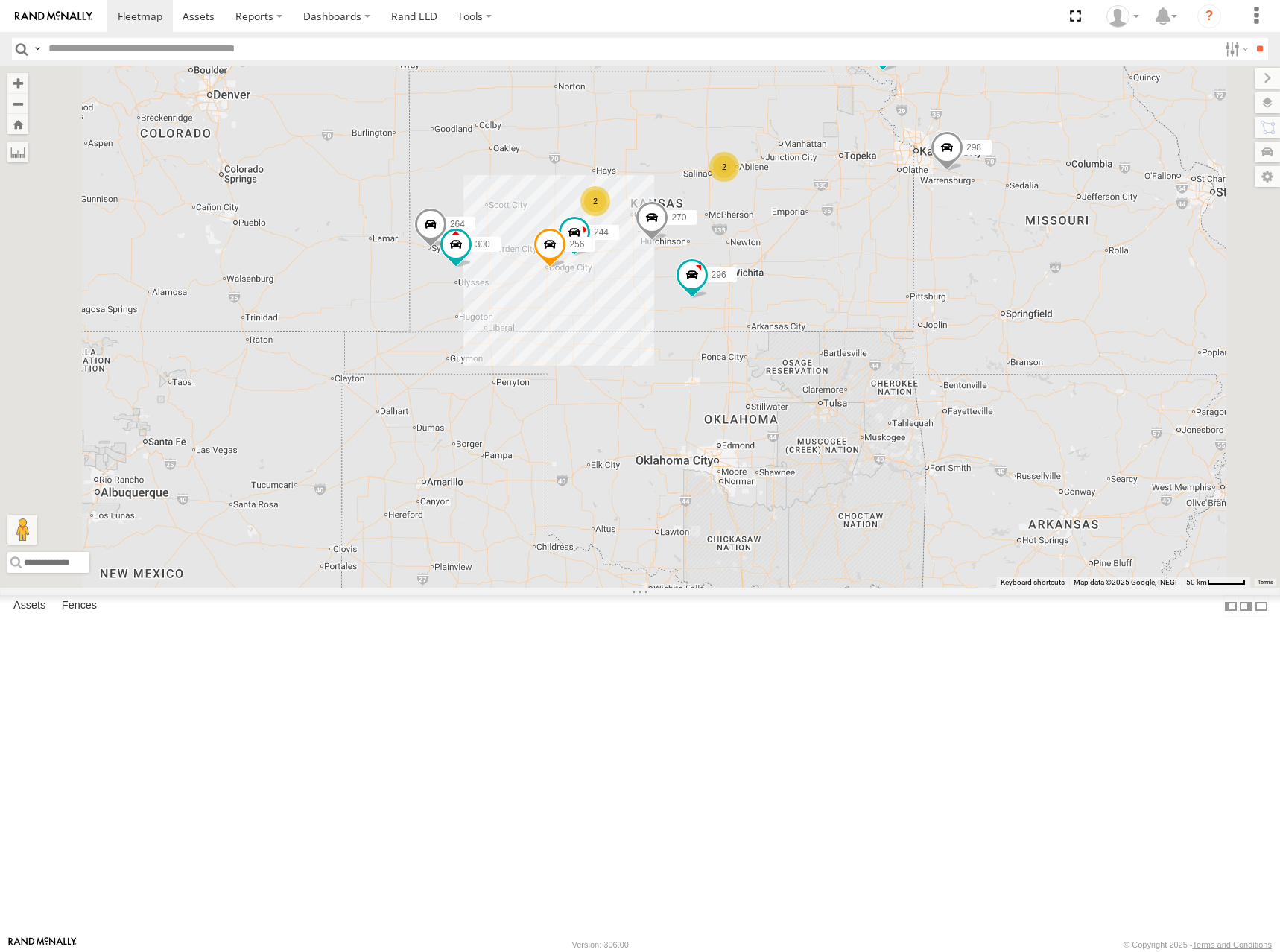
click at [871, 259] on div "300 264 270 296 298 294 260 244 256 2 2" at bounding box center [640, 327] width 1280 height 523
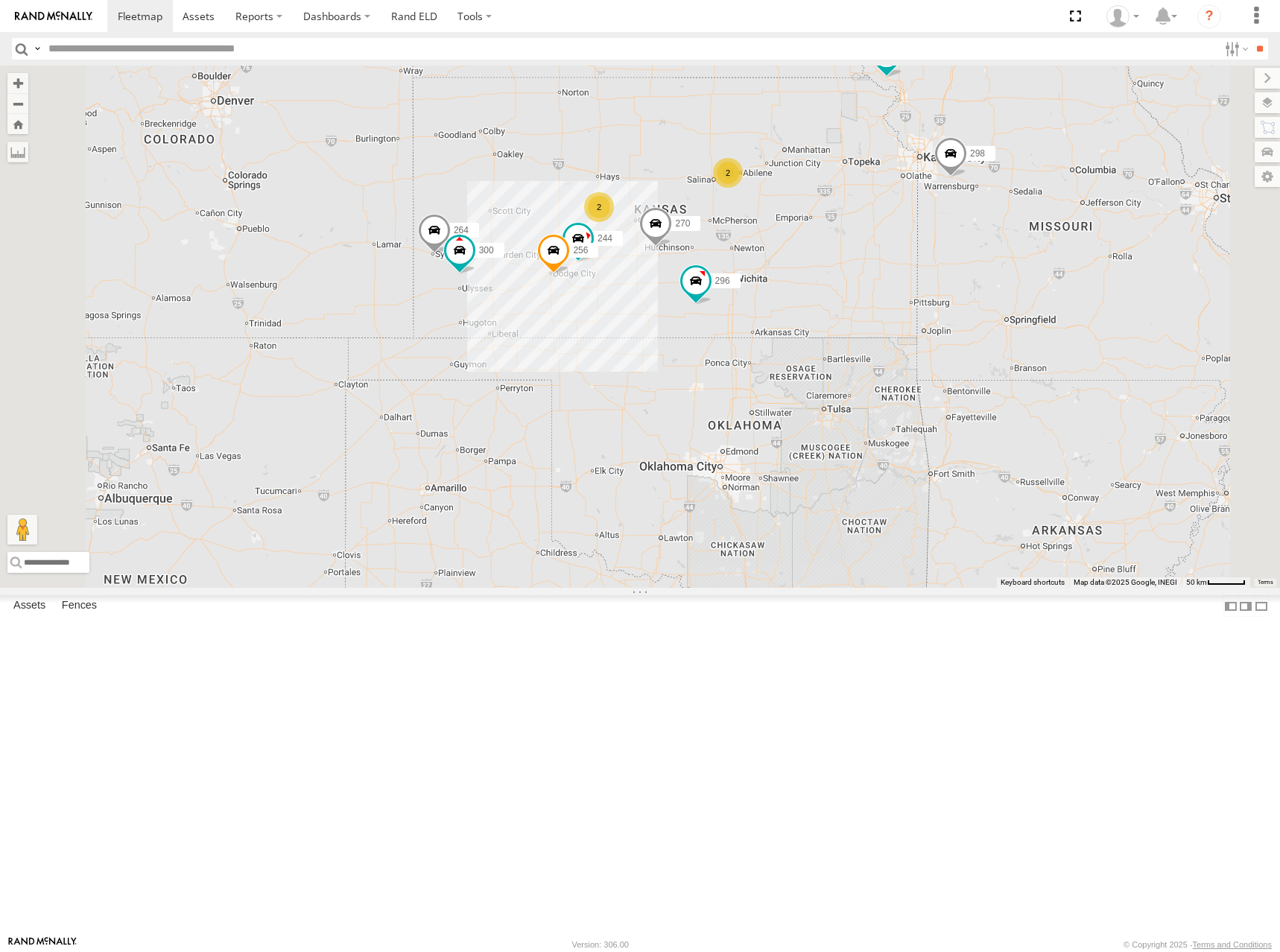
drag, startPoint x: 876, startPoint y: 280, endPoint x: 886, endPoint y: 283, distance: 10.4
click at [886, 283] on div "300 264 270 296 298 294 260 244 256 2 2" at bounding box center [640, 327] width 1280 height 523
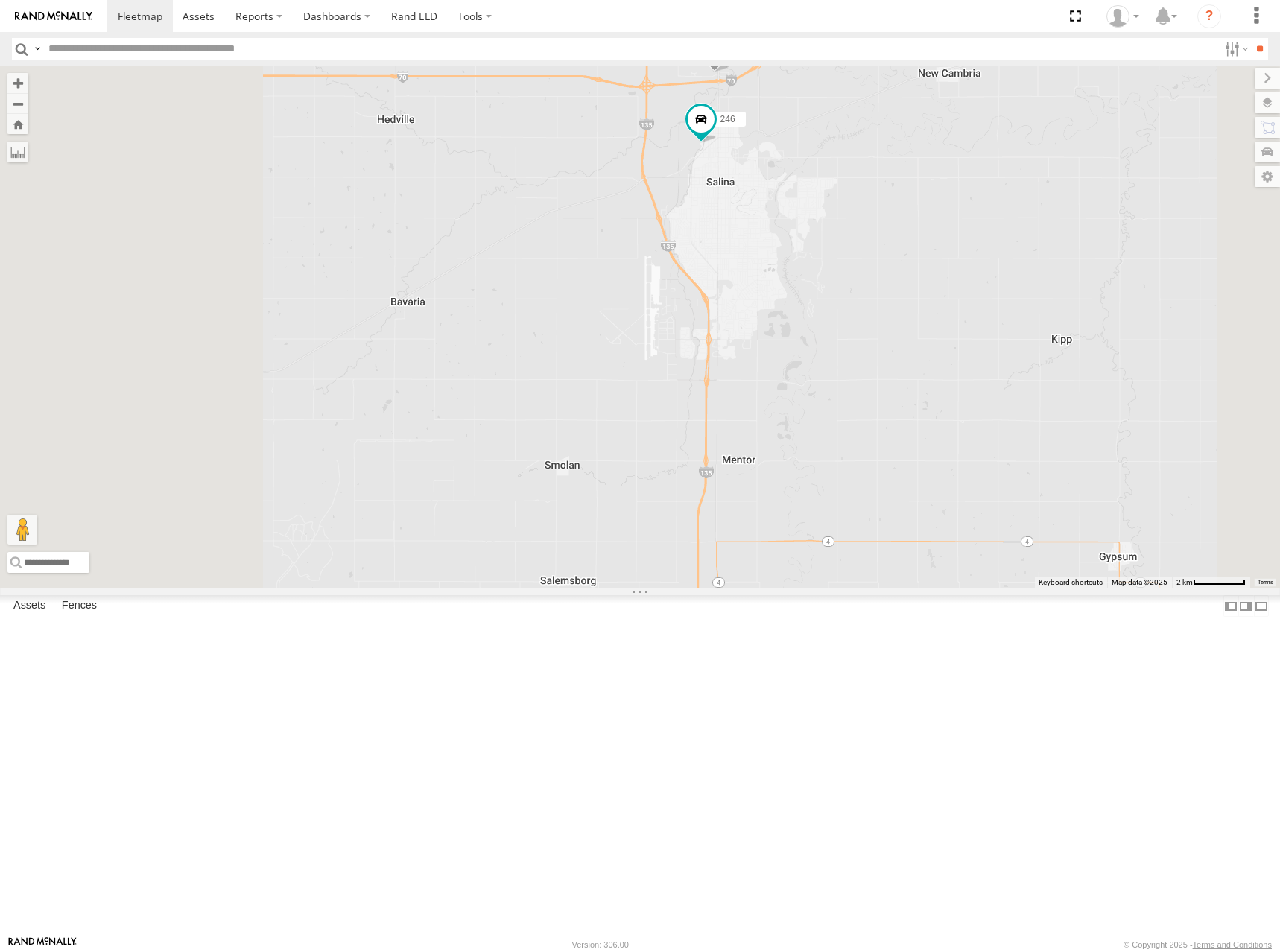
drag, startPoint x: 633, startPoint y: 454, endPoint x: 800, endPoint y: 374, distance: 185.2
click at [780, 380] on div "300 244 298 270 256 296 264 294 260 246 232" at bounding box center [640, 327] width 1280 height 523
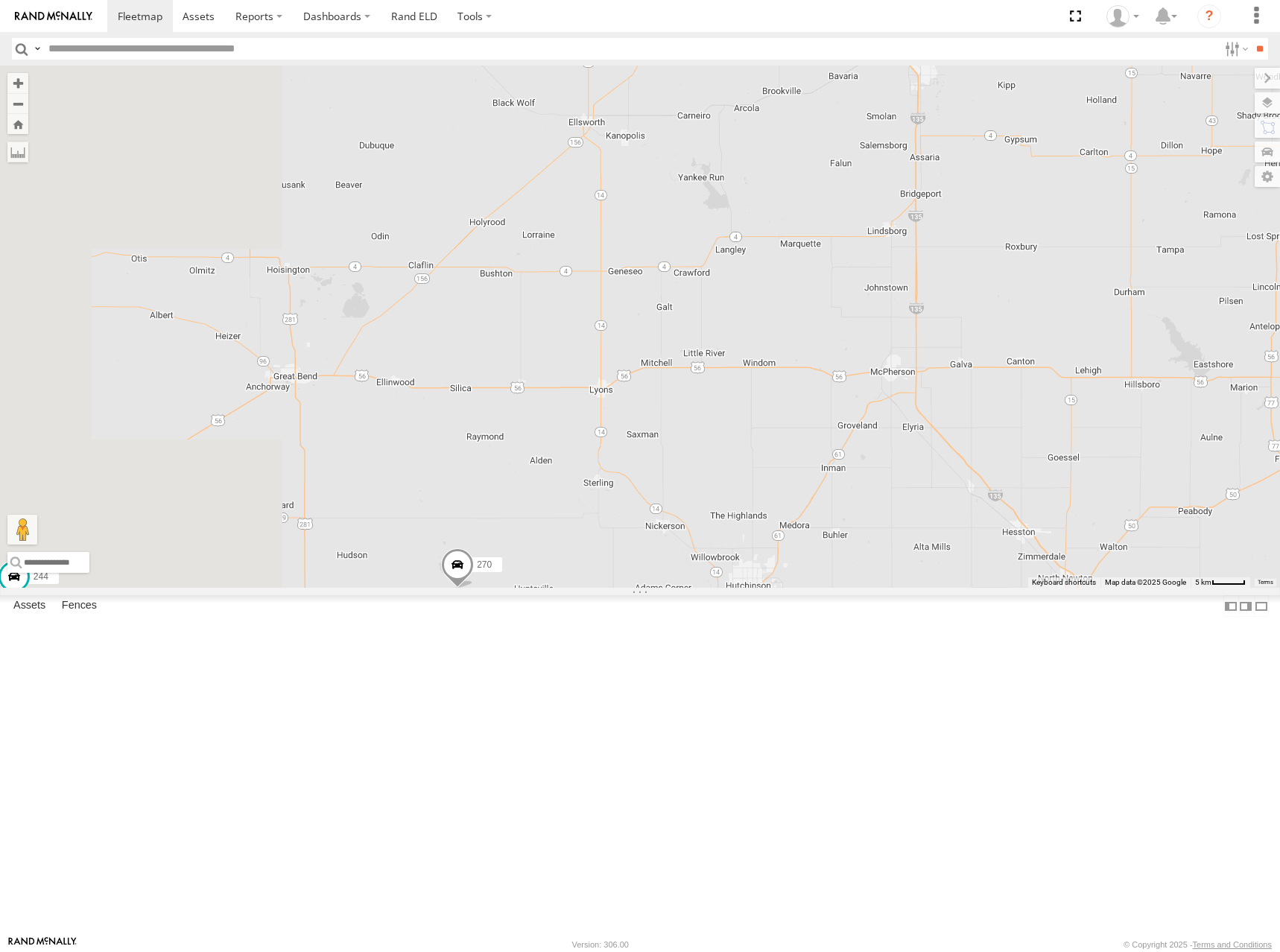
drag, startPoint x: 723, startPoint y: 532, endPoint x: 876, endPoint y: 434, distance: 181.7
click at [875, 435] on div "300 244 298 270 256 296 264 294 260 246 232" at bounding box center [640, 327] width 1280 height 523
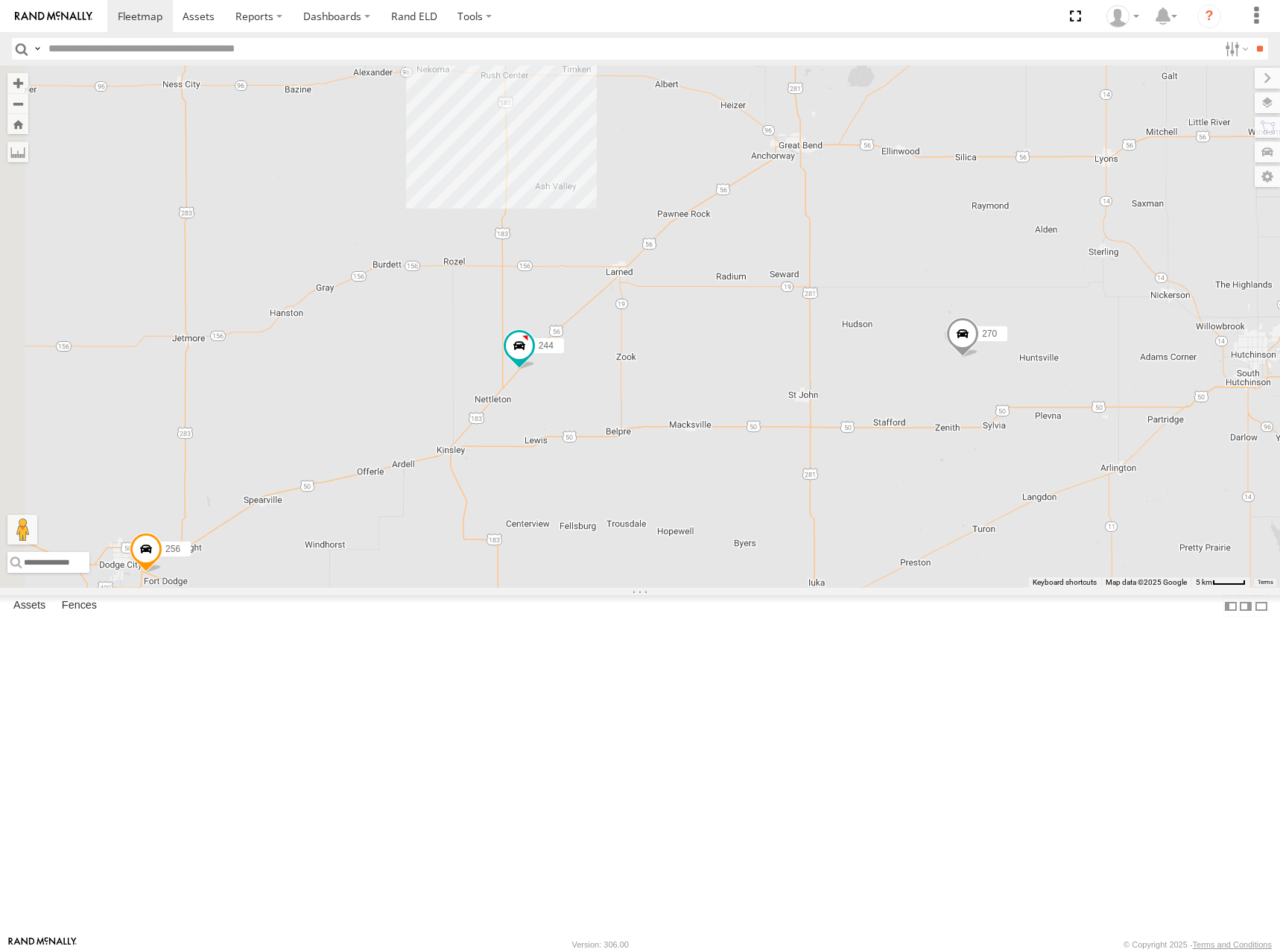
drag, startPoint x: 687, startPoint y: 556, endPoint x: 989, endPoint y: 452, distance: 319.4
click at [989, 452] on div "300 244 298 270 256 296 264 294 260 246 232 2" at bounding box center [640, 327] width 1280 height 523
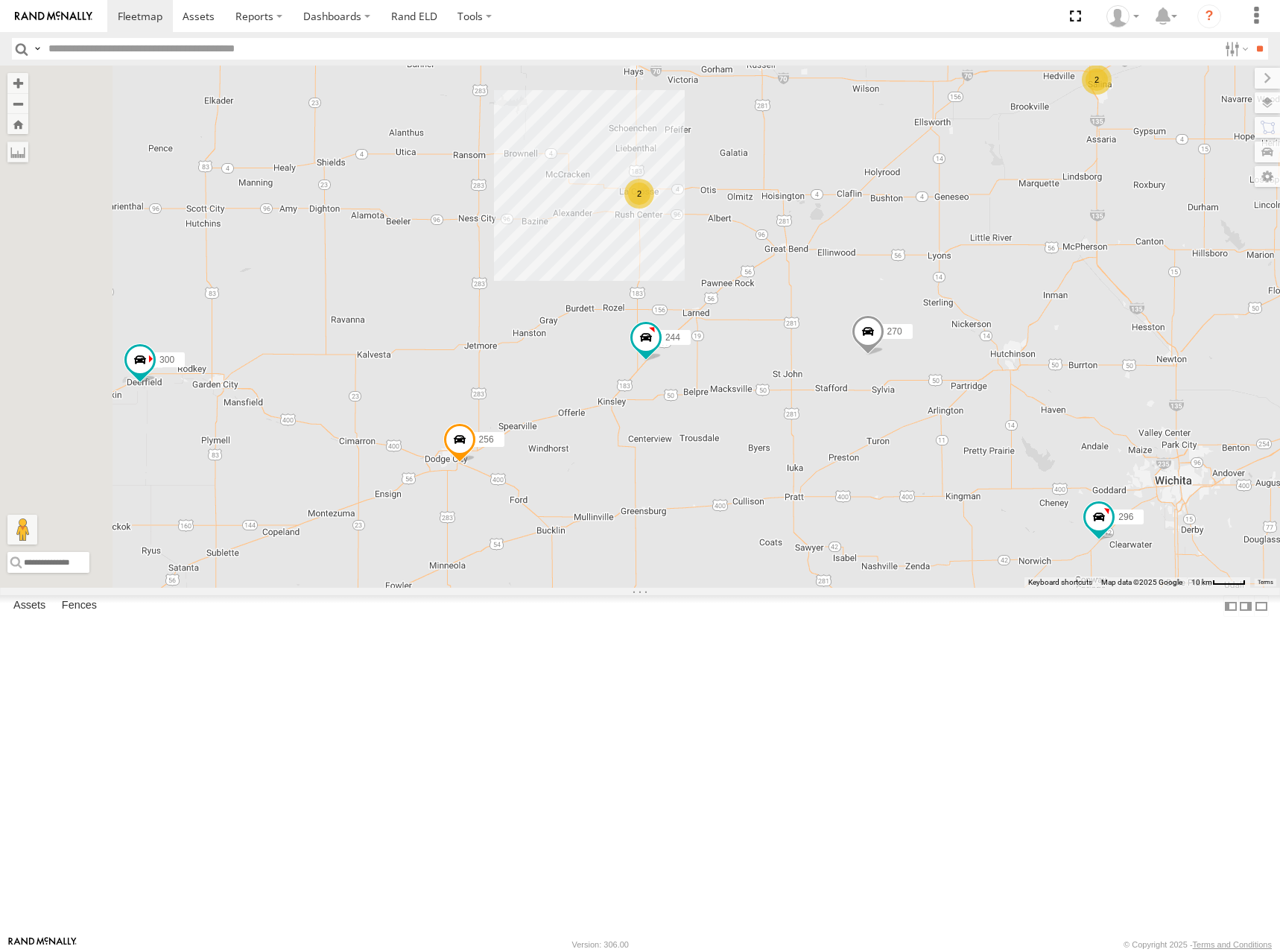
drag, startPoint x: 560, startPoint y: 619, endPoint x: 717, endPoint y: 585, distance: 160.6
click at [717, 585] on div "300 244 298 270 256 296 264 294 260 2 2" at bounding box center [640, 327] width 1280 height 523
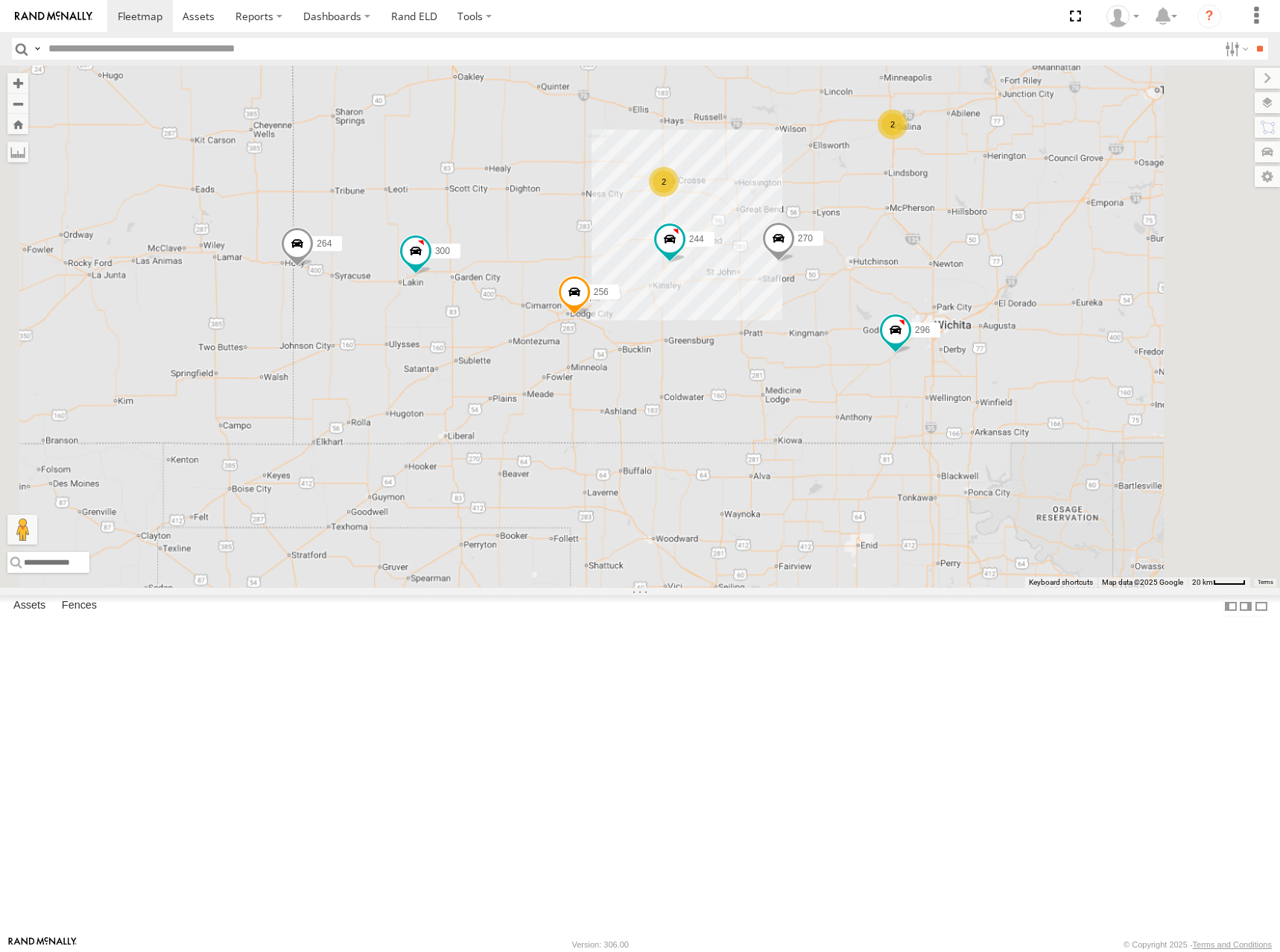
drag, startPoint x: 937, startPoint y: 283, endPoint x: 920, endPoint y: 292, distance: 19.2
click at [920, 292] on div "244 270 256 296 300 2 2 264" at bounding box center [640, 327] width 1280 height 523
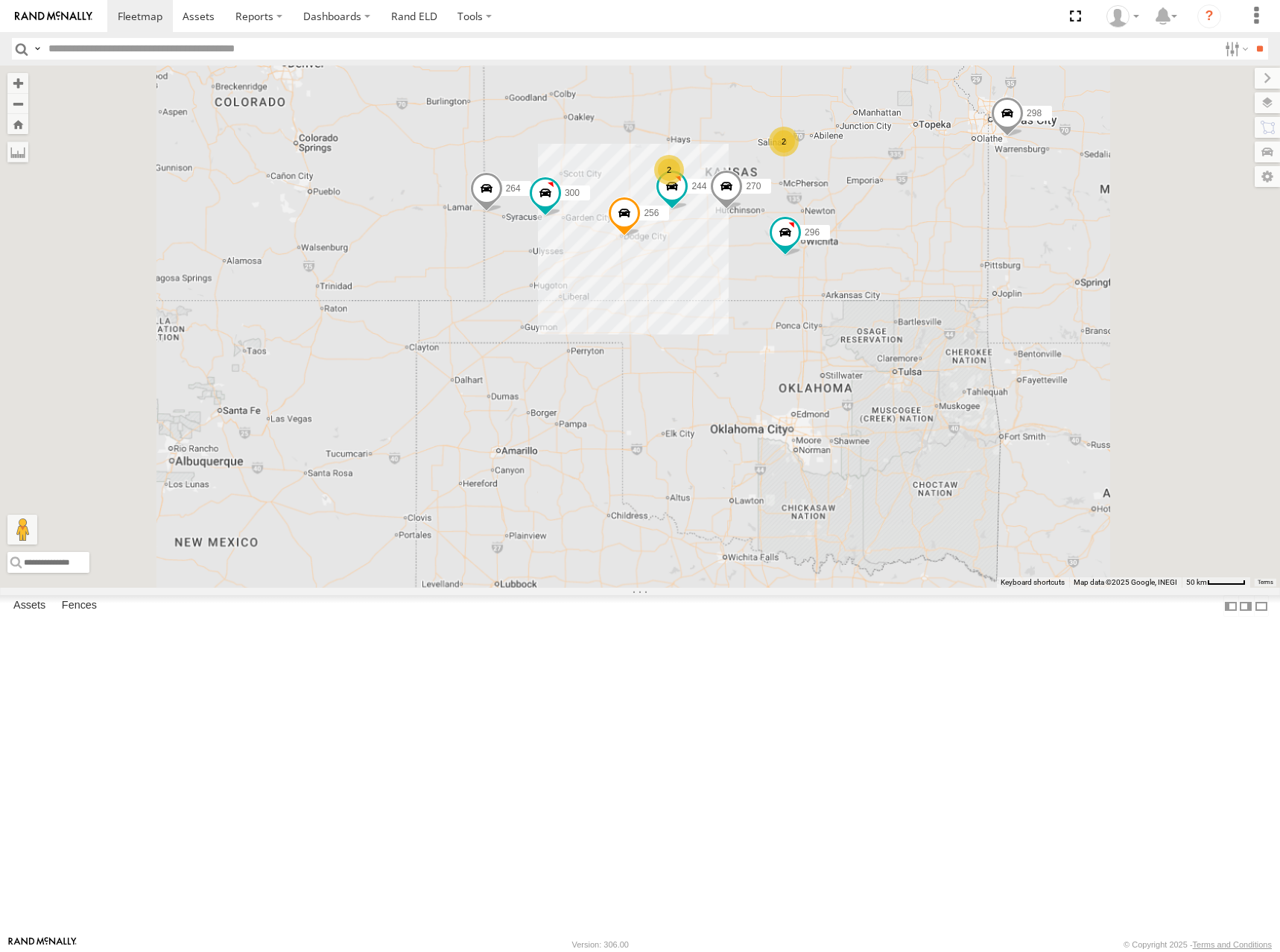
drag, startPoint x: 909, startPoint y: 200, endPoint x: 885, endPoint y: 238, distance: 44.9
click at [885, 238] on div "244 270 256 296 300 264 2 298 2 294 260" at bounding box center [640, 327] width 1280 height 523
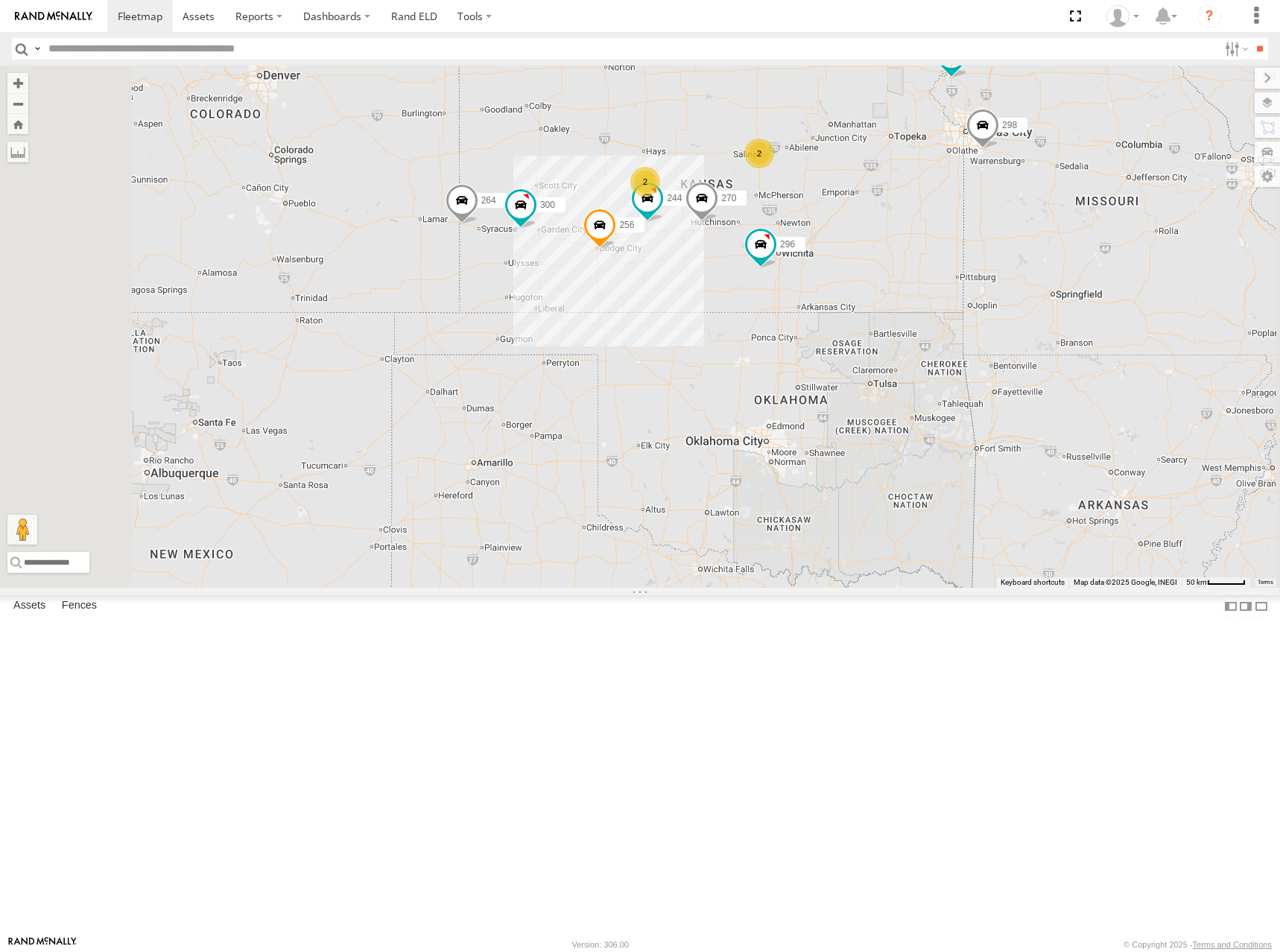
drag, startPoint x: 877, startPoint y: 309, endPoint x: 891, endPoint y: 323, distance: 19.8
click at [867, 290] on div "244 270 256 296 300 264 2 298 2 294 260" at bounding box center [640, 327] width 1280 height 523
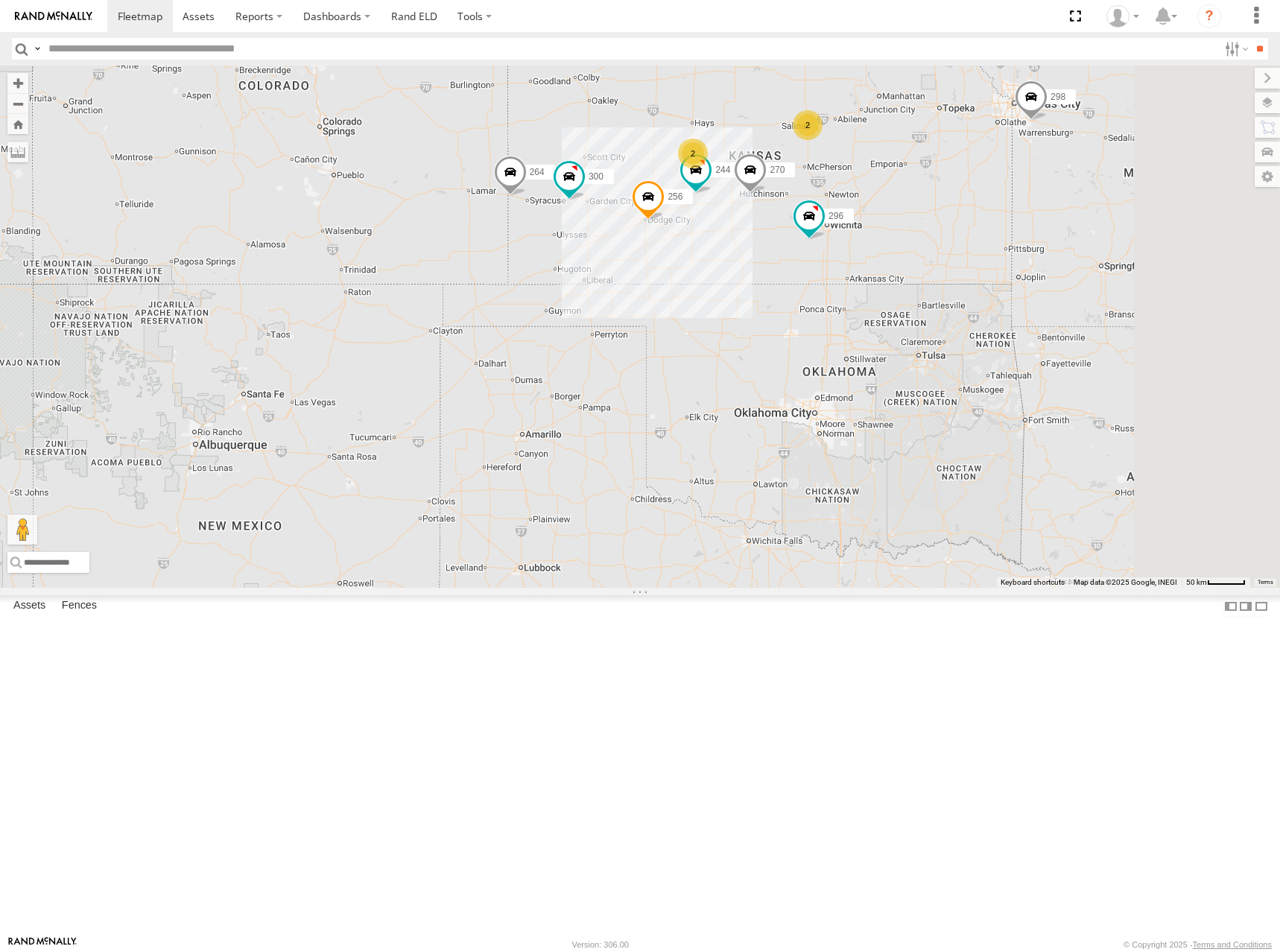
drag, startPoint x: 1033, startPoint y: 327, endPoint x: 1027, endPoint y: 347, distance: 20.9
click at [1027, 347] on div "244 270 256 296 300 264 298 294 260 2 2" at bounding box center [640, 327] width 1280 height 523
click at [1025, 275] on div "244 270 256 296 300 264 298 294 260 2 2" at bounding box center [640, 327] width 1280 height 523
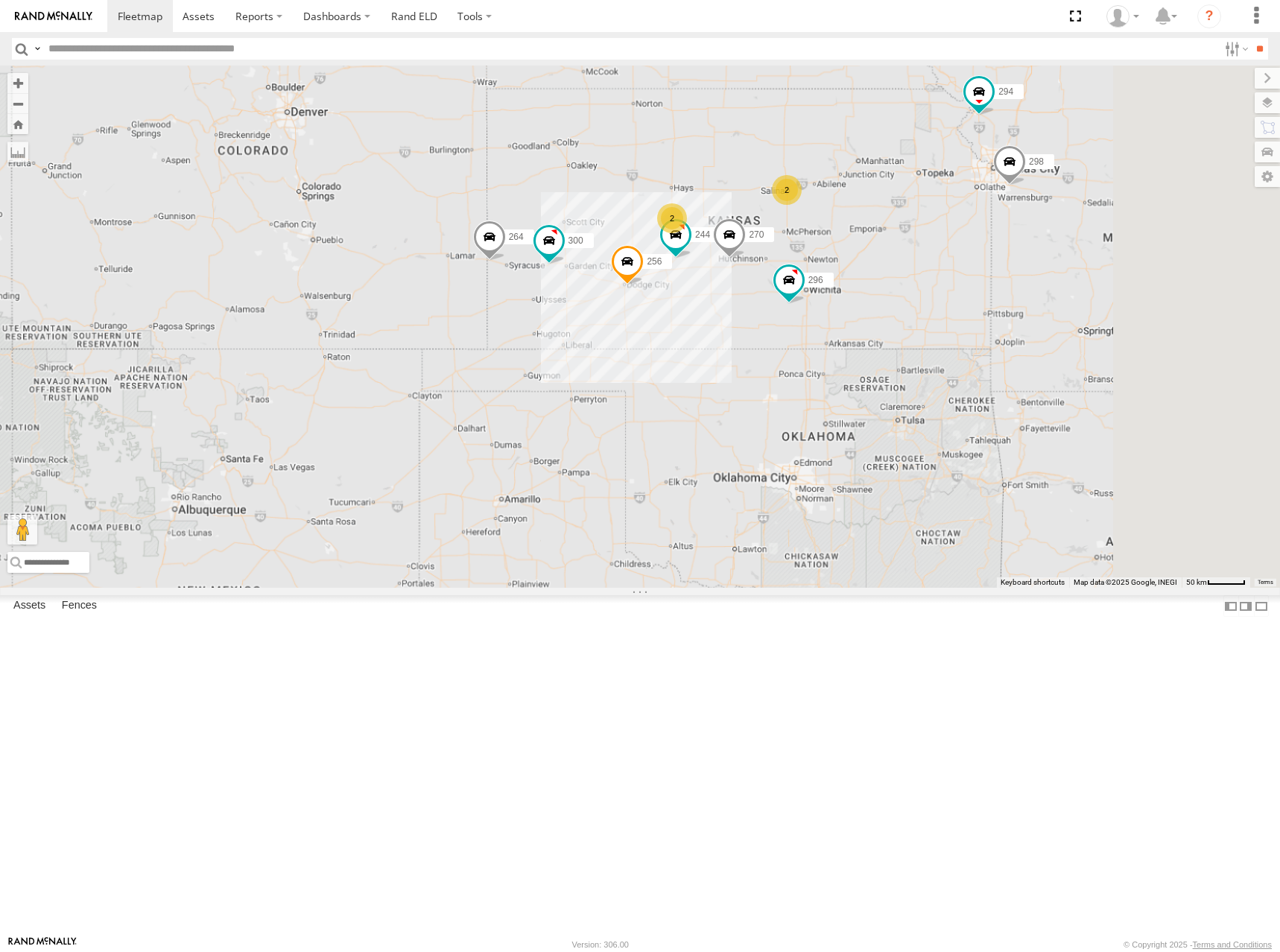
drag, startPoint x: 1052, startPoint y: 260, endPoint x: 931, endPoint y: 280, distance: 122.6
click at [931, 280] on div "244 270 256 296 300 264 298 294 260 2 2" at bounding box center [640, 327] width 1280 height 523
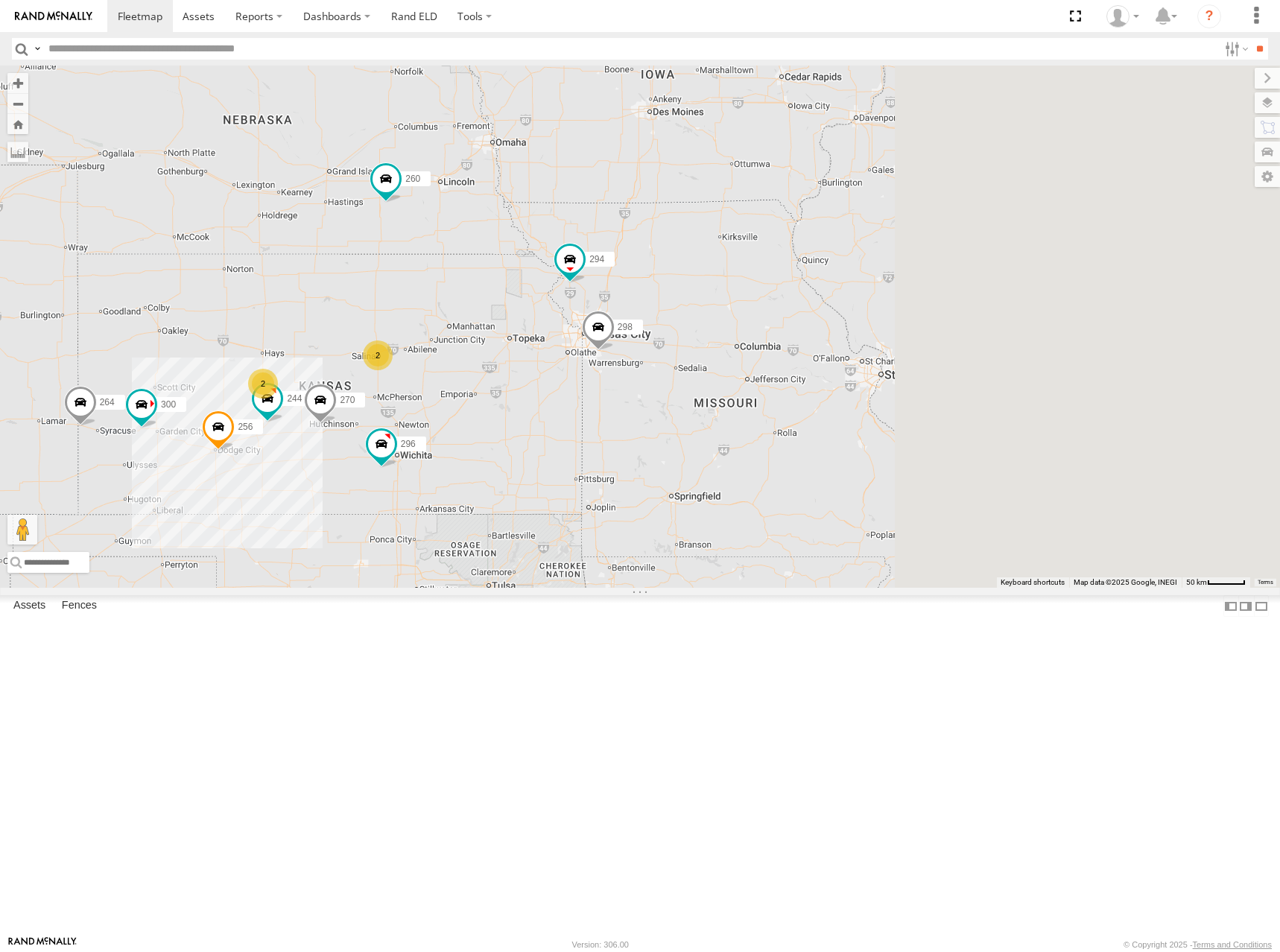
drag, startPoint x: 1013, startPoint y: 238, endPoint x: 653, endPoint y: 416, distance: 401.6
click at [653, 416] on div "244 270 256 296 300 264 298 294 260 2 2" at bounding box center [640, 327] width 1280 height 523
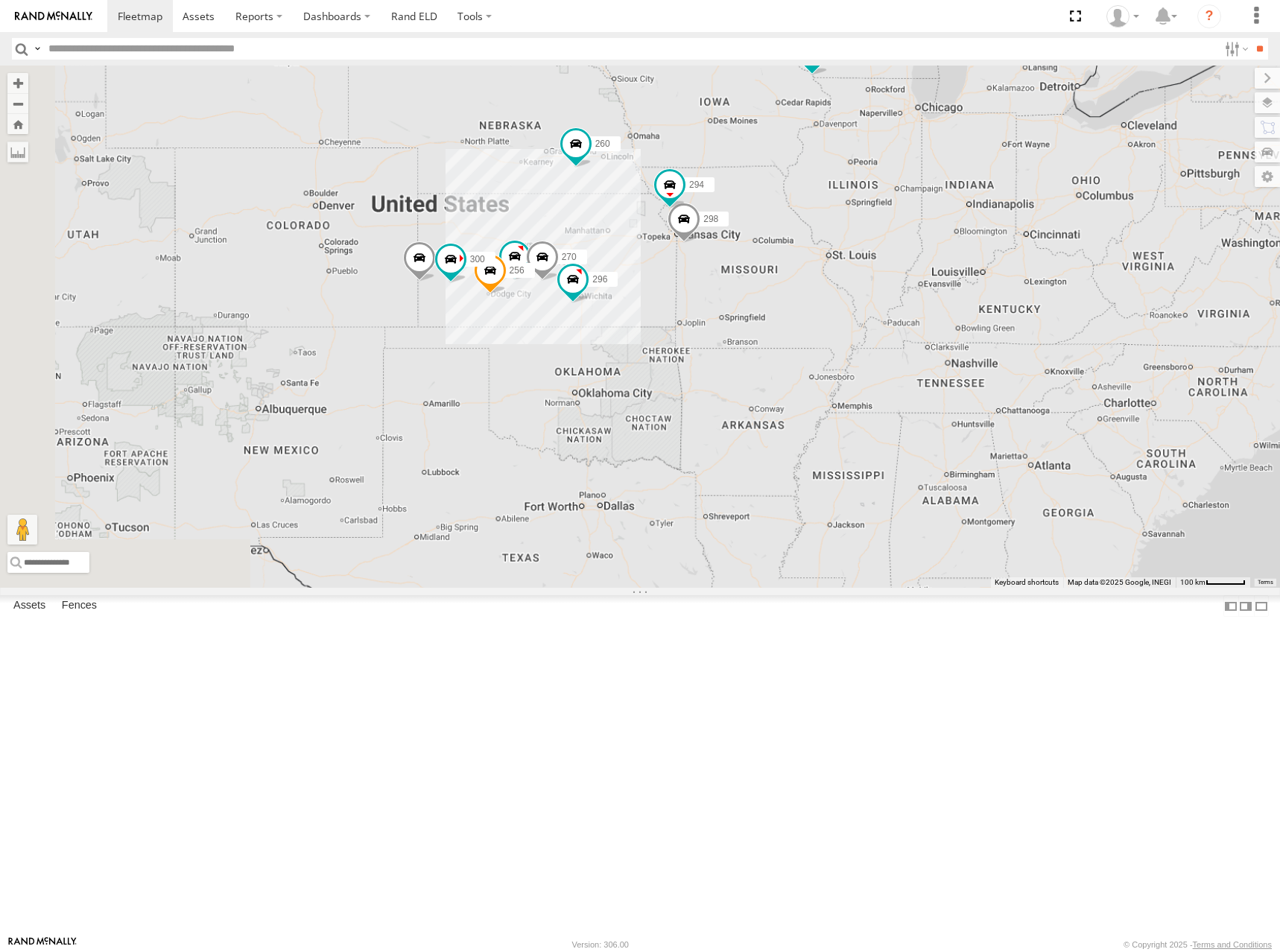
drag, startPoint x: 710, startPoint y: 392, endPoint x: 857, endPoint y: 330, distance: 159.5
click at [857, 330] on div "244 270 256 296 300 264 298 294 260 266" at bounding box center [640, 327] width 1280 height 523
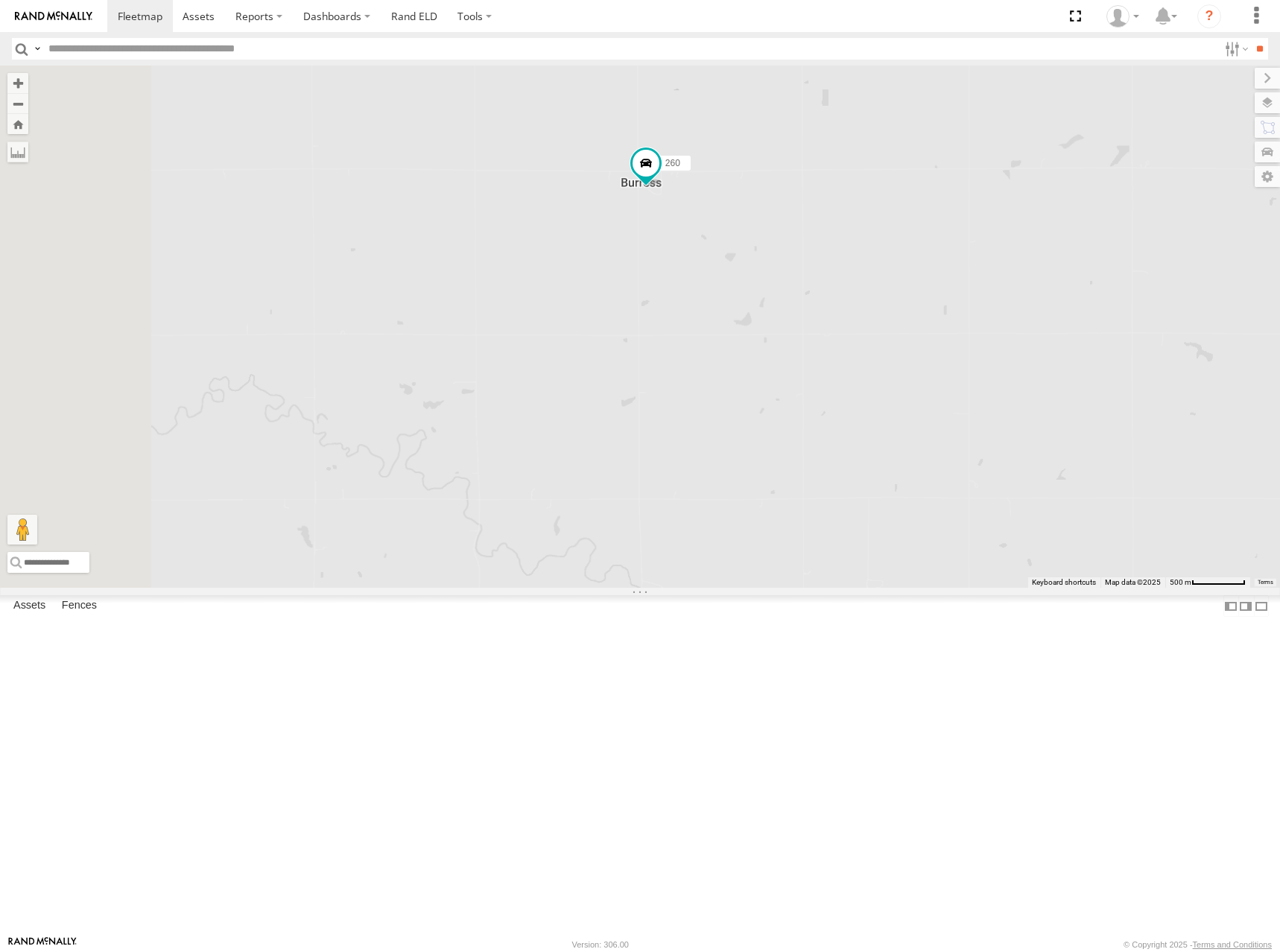
drag, startPoint x: 777, startPoint y: 345, endPoint x: 865, endPoint y: 428, distance: 121.0
click at [865, 428] on div "270 256 296 300 264 298 294 260 266 244" at bounding box center [640, 327] width 1280 height 523
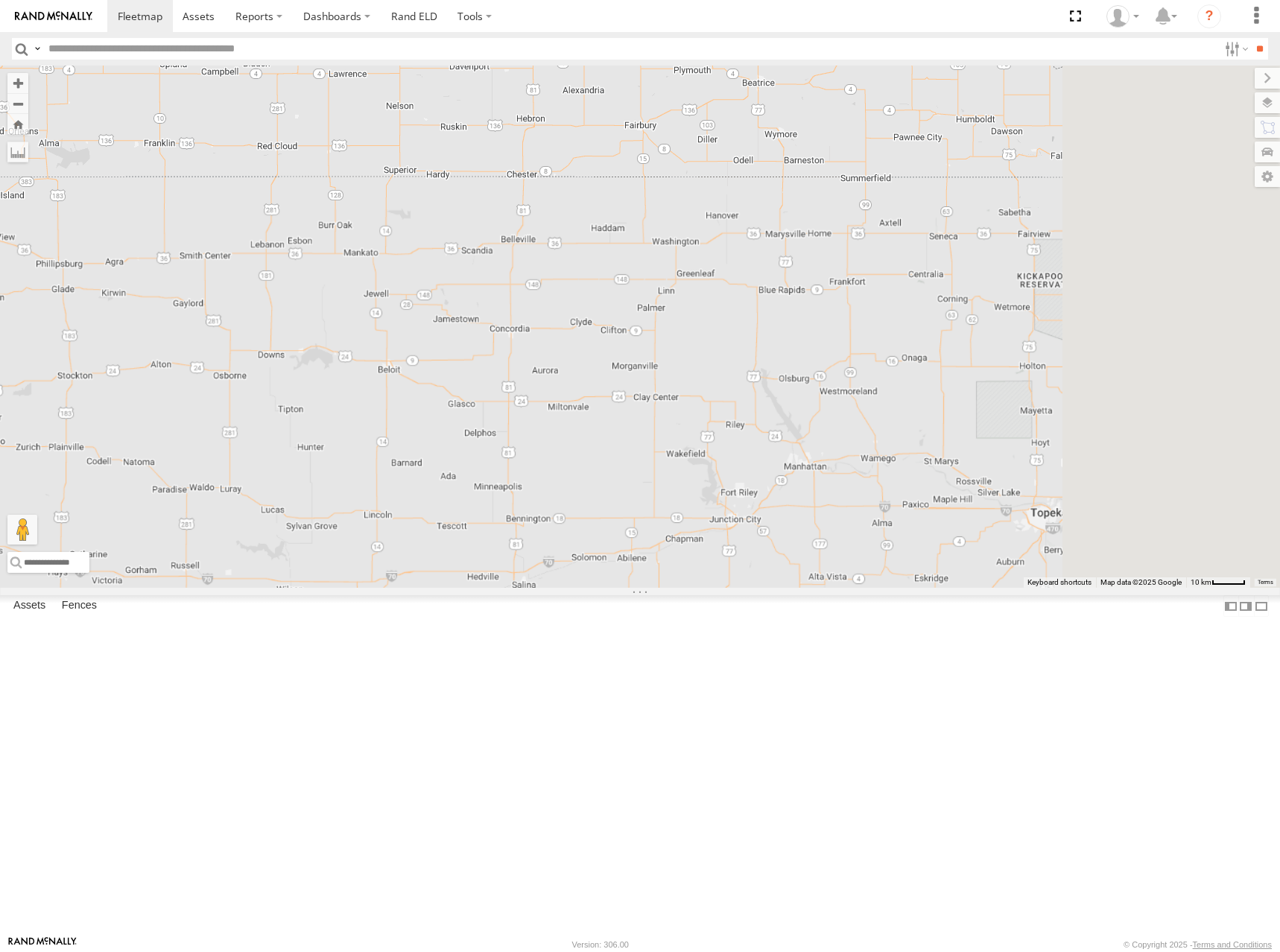
drag, startPoint x: 975, startPoint y: 554, endPoint x: 784, endPoint y: 226, distance: 379.6
click at [784, 226] on div "260" at bounding box center [640, 327] width 1280 height 523
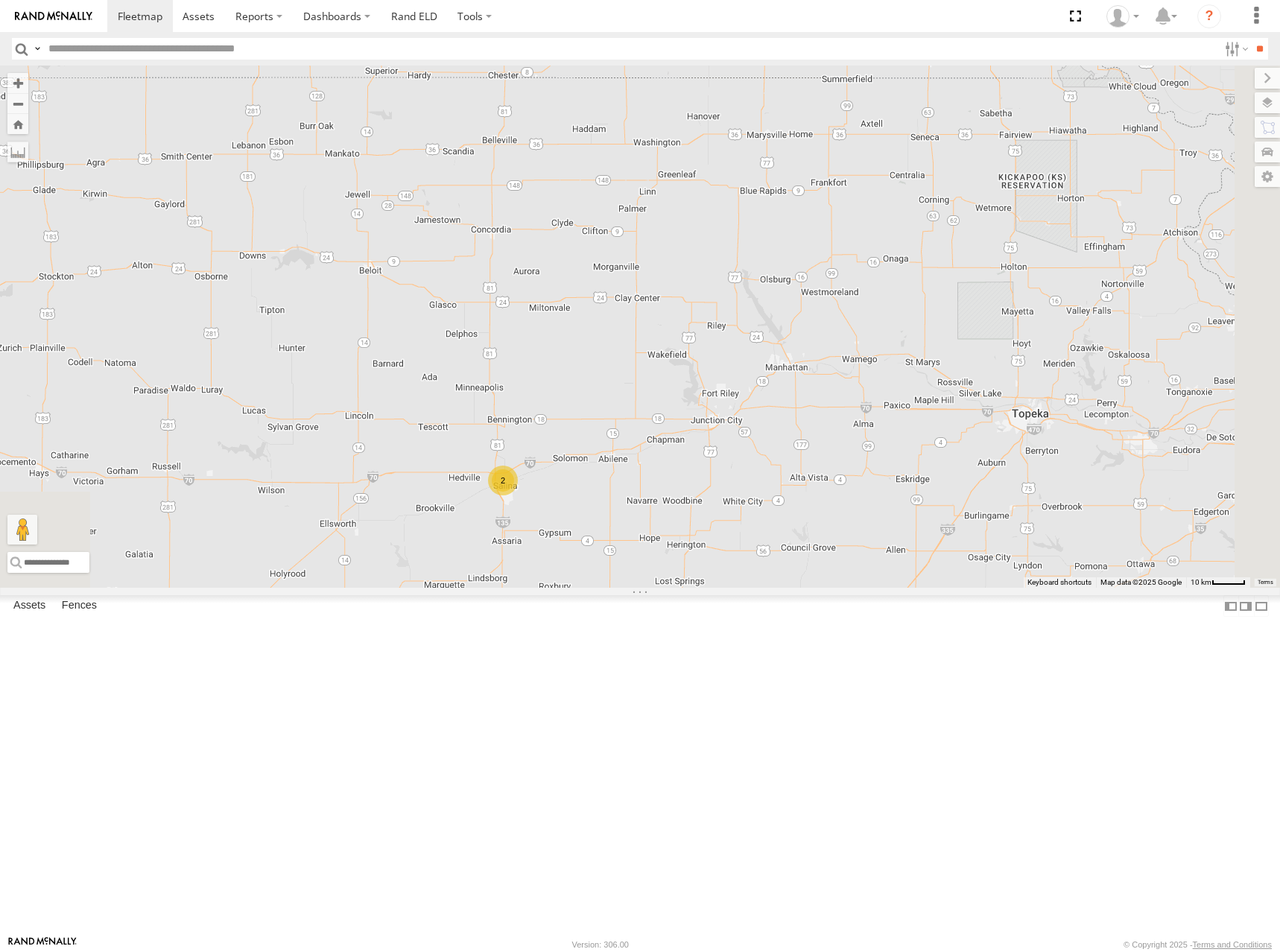
drag, startPoint x: 863, startPoint y: 579, endPoint x: 879, endPoint y: 394, distance: 185.7
click at [878, 399] on div "260 2" at bounding box center [640, 327] width 1280 height 523
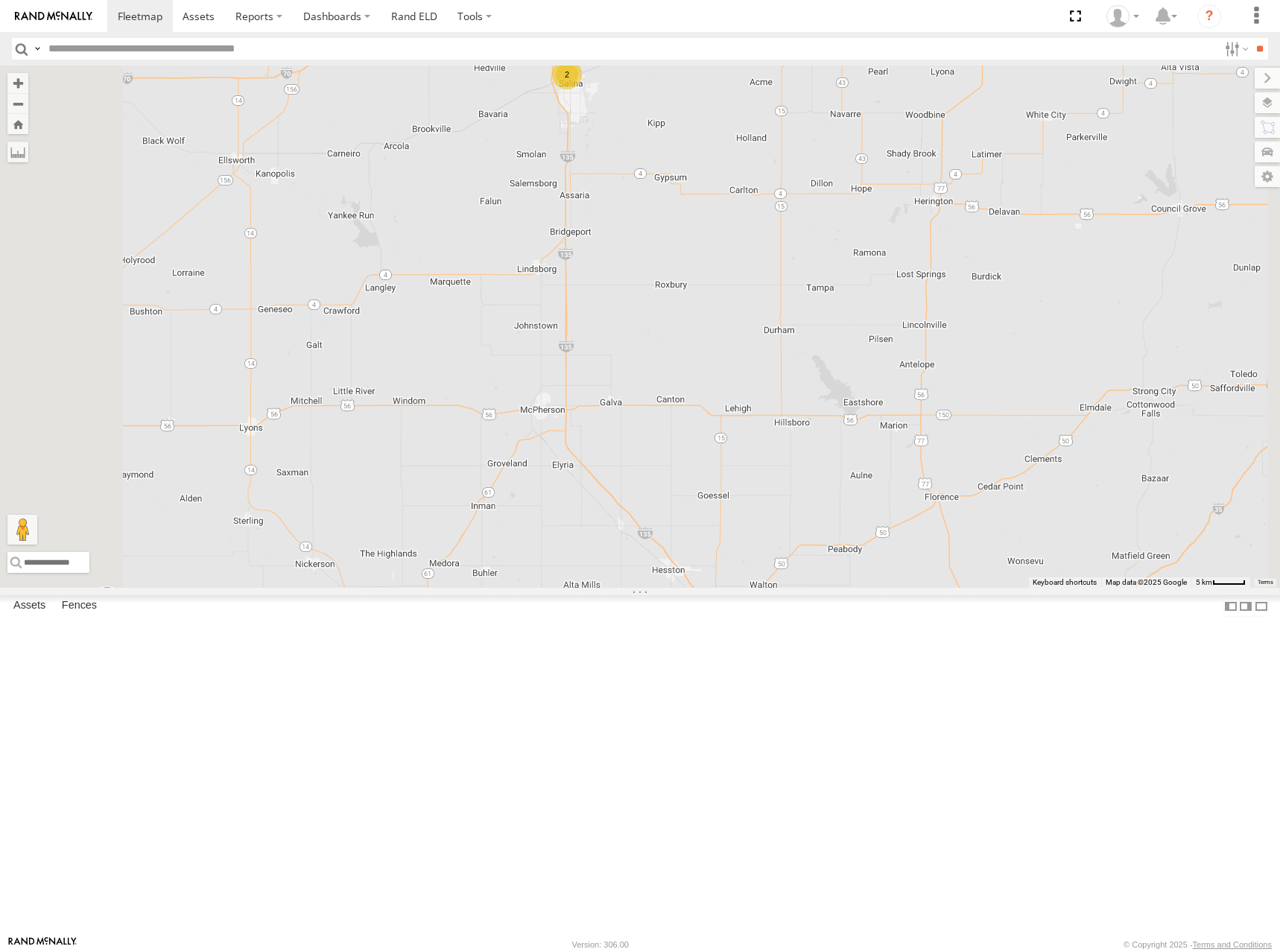
drag, startPoint x: 762, startPoint y: 351, endPoint x: 773, endPoint y: 416, distance: 65.9
click at [773, 416] on div "260 270 244 296 2" at bounding box center [640, 327] width 1280 height 523
